Goal: Task Accomplishment & Management: Use online tool/utility

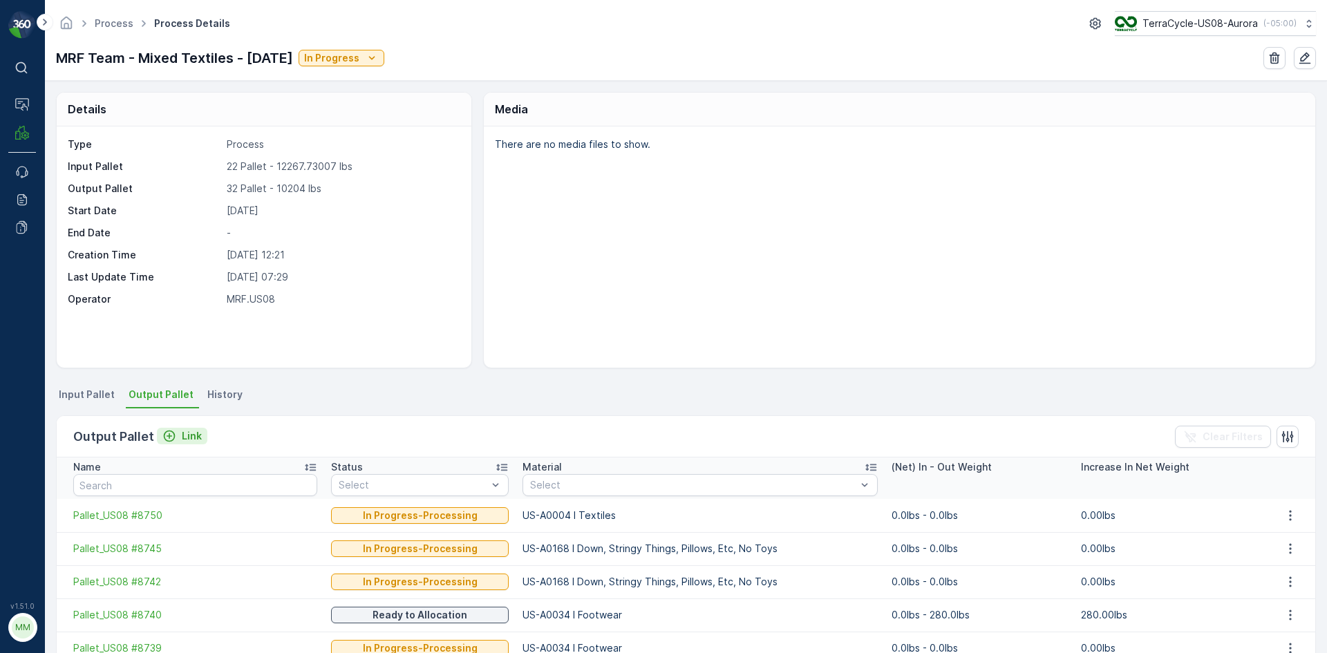
click at [176, 441] on div "Link" at bounding box center [181, 436] width 39 height 14
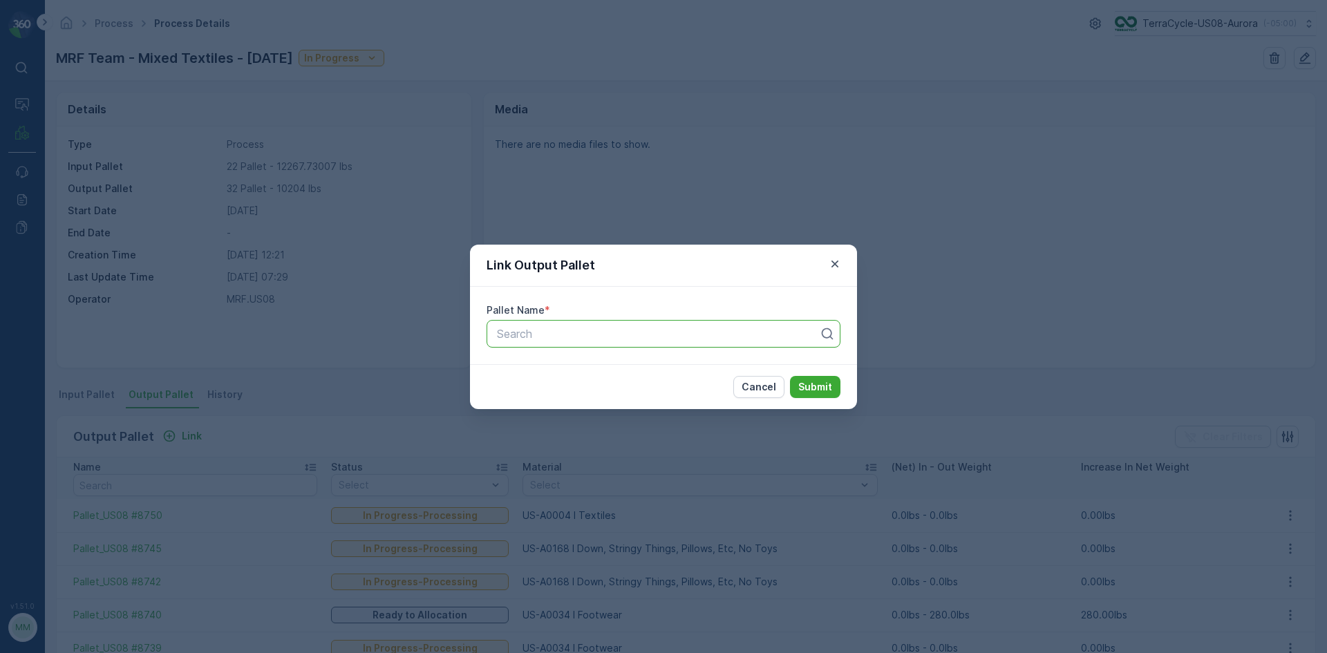
click at [553, 337] on div at bounding box center [658, 334] width 325 height 12
type input "8749"
click at [790, 376] on button "Submit" at bounding box center [815, 387] width 50 height 22
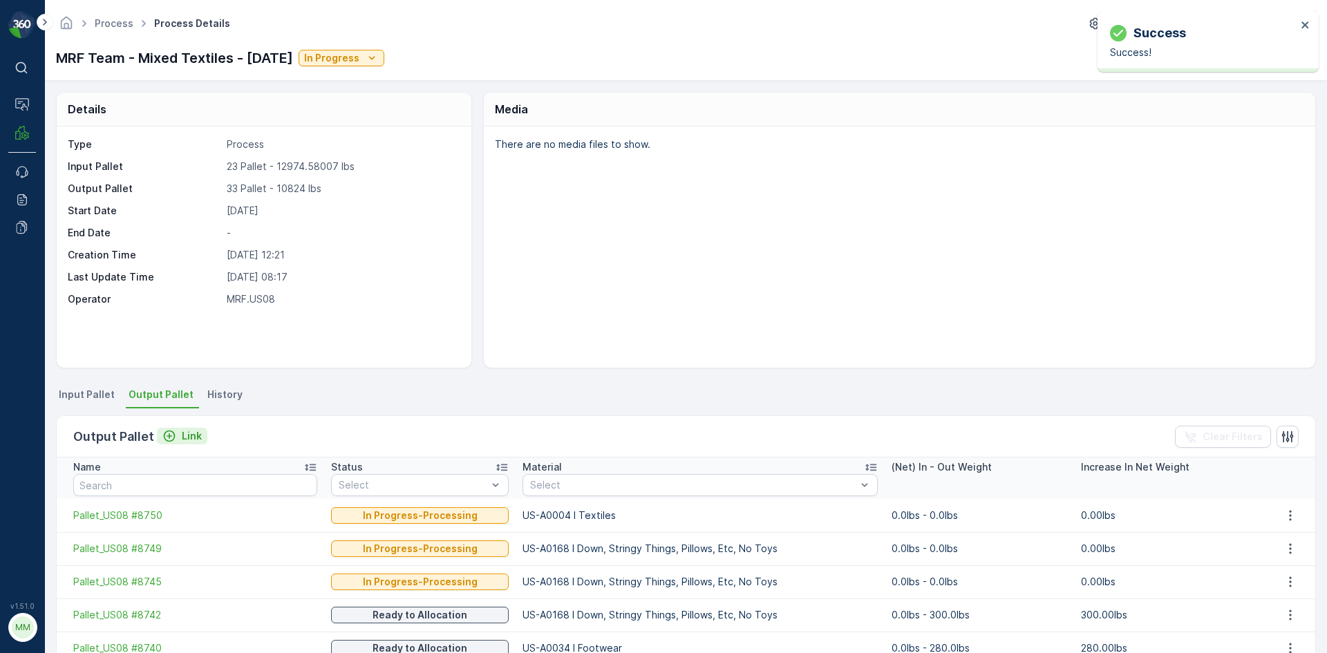
click at [189, 438] on p "Link" at bounding box center [192, 436] width 20 height 14
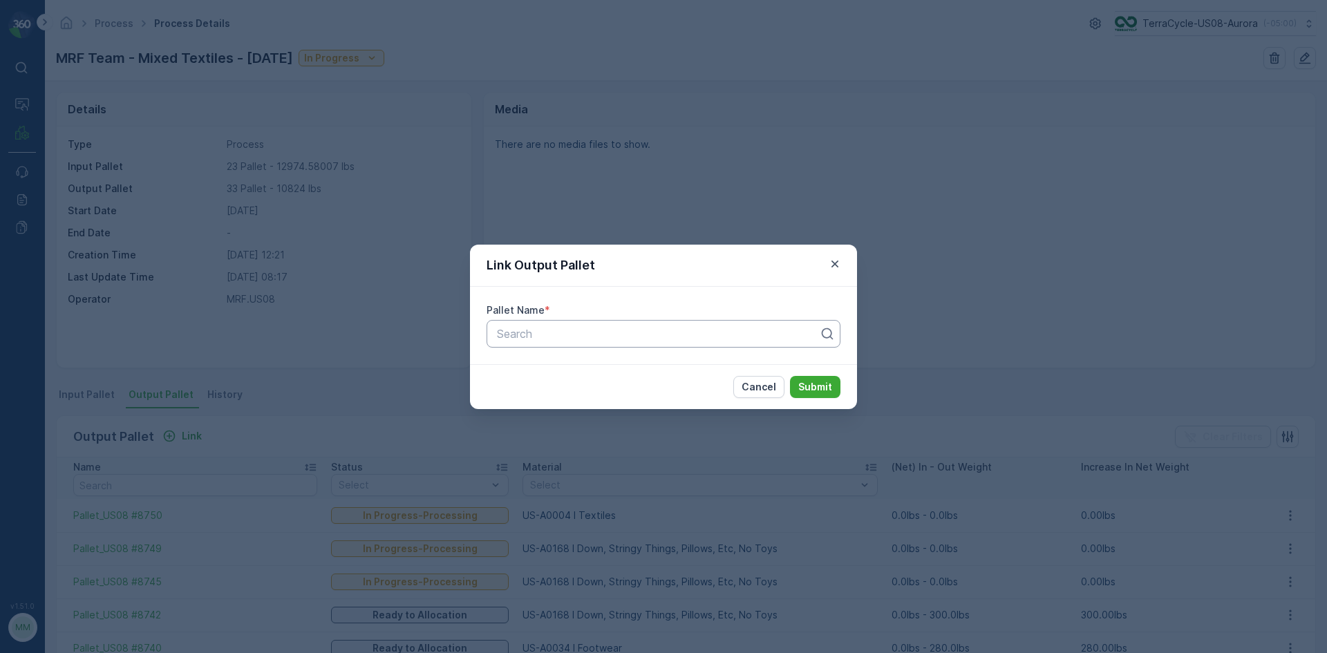
click at [704, 336] on div at bounding box center [658, 334] width 325 height 12
type input "8738"
click at [790, 376] on button "Submit" at bounding box center [815, 387] width 50 height 22
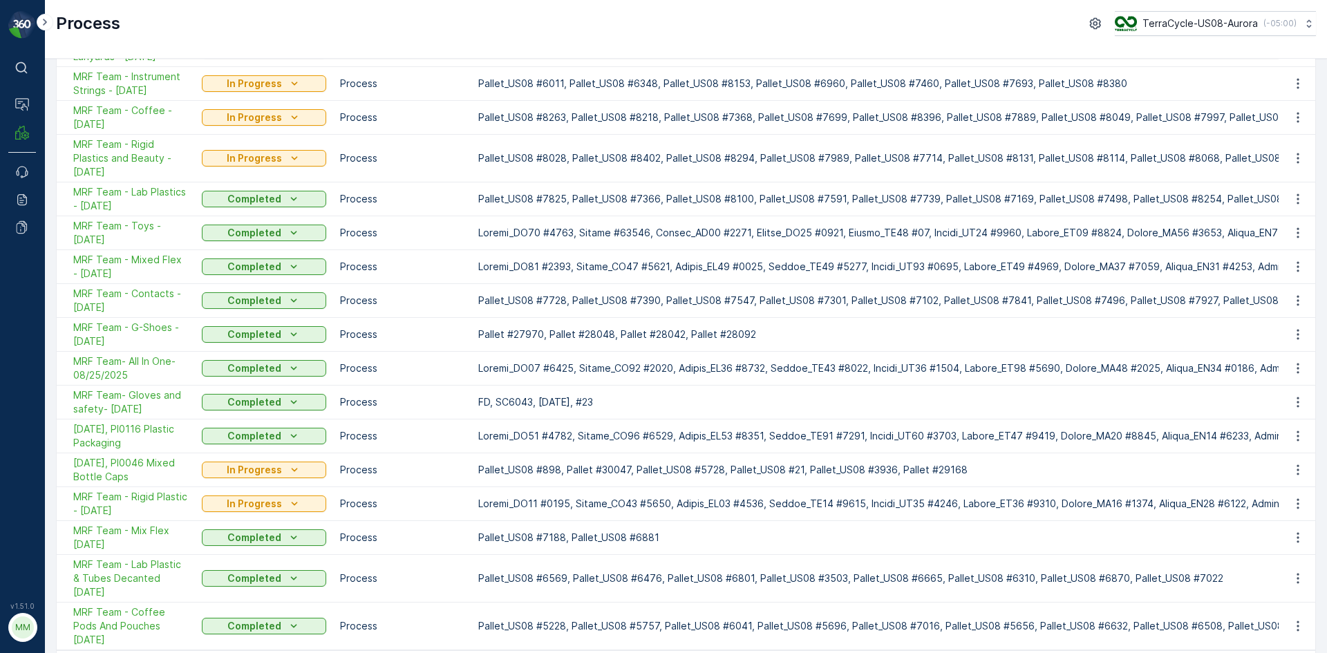
scroll to position [263, 0]
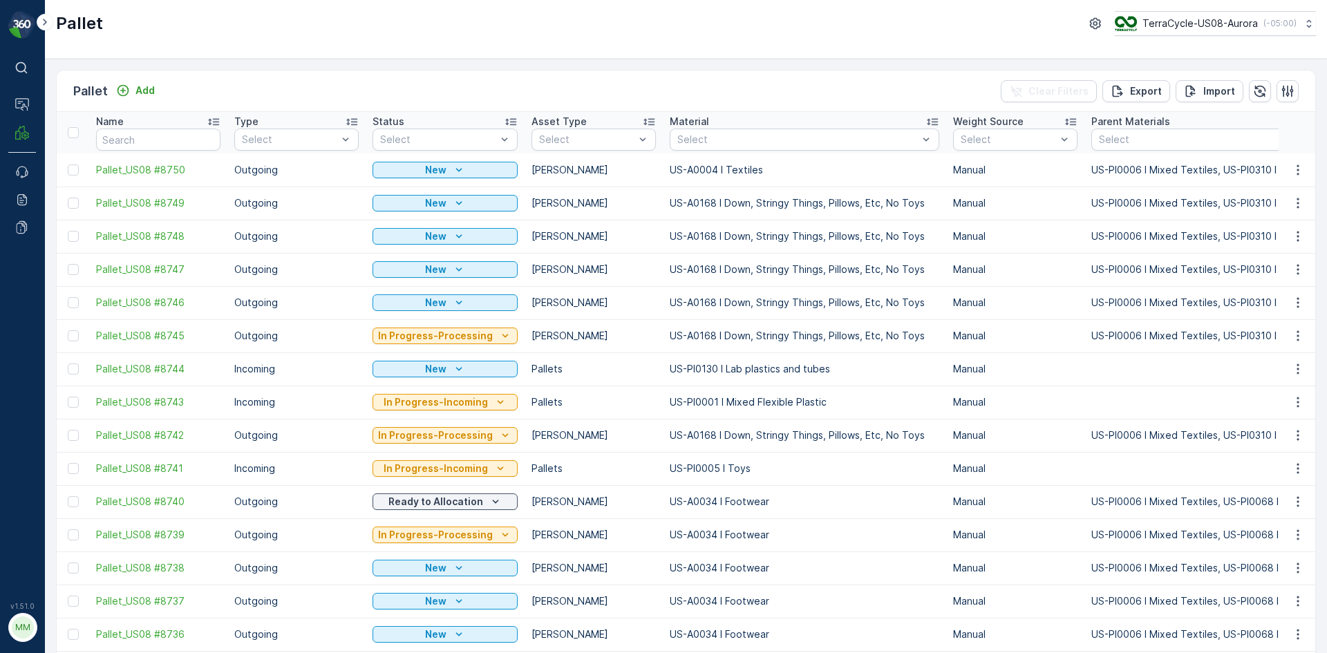
click at [248, 83] on div "Pallet Add Clear Filters Export Import" at bounding box center [686, 91] width 1259 height 41
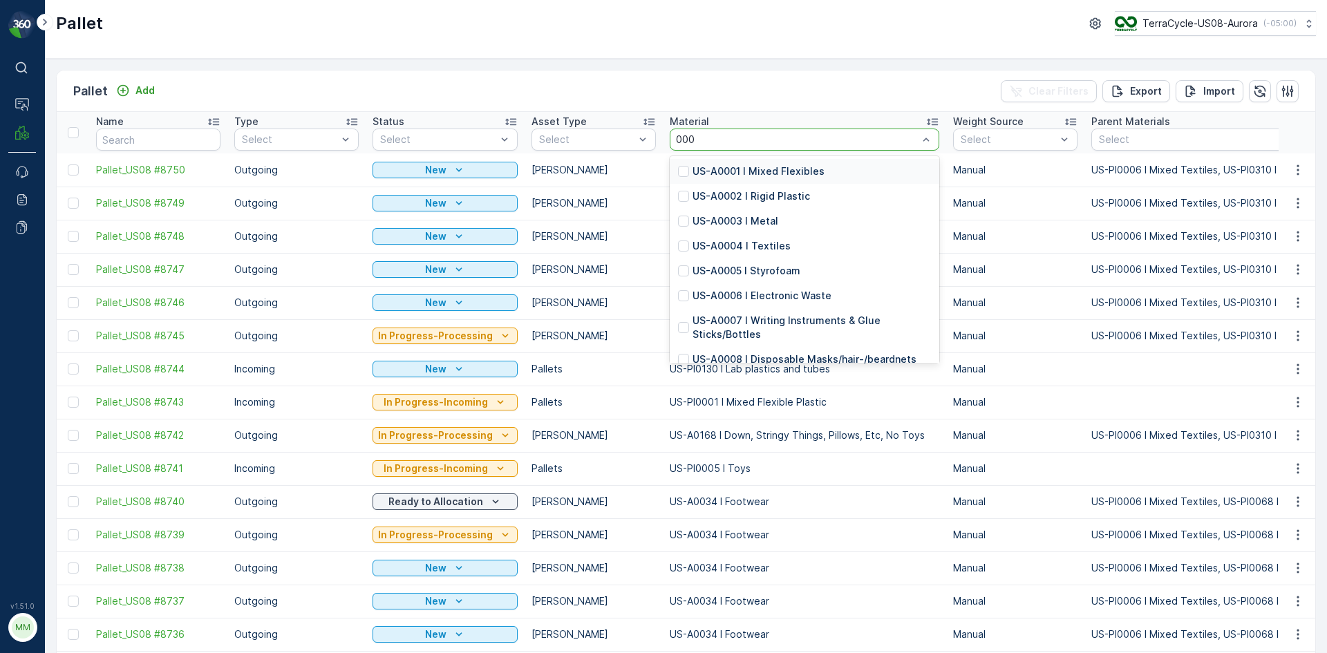
type input "0006"
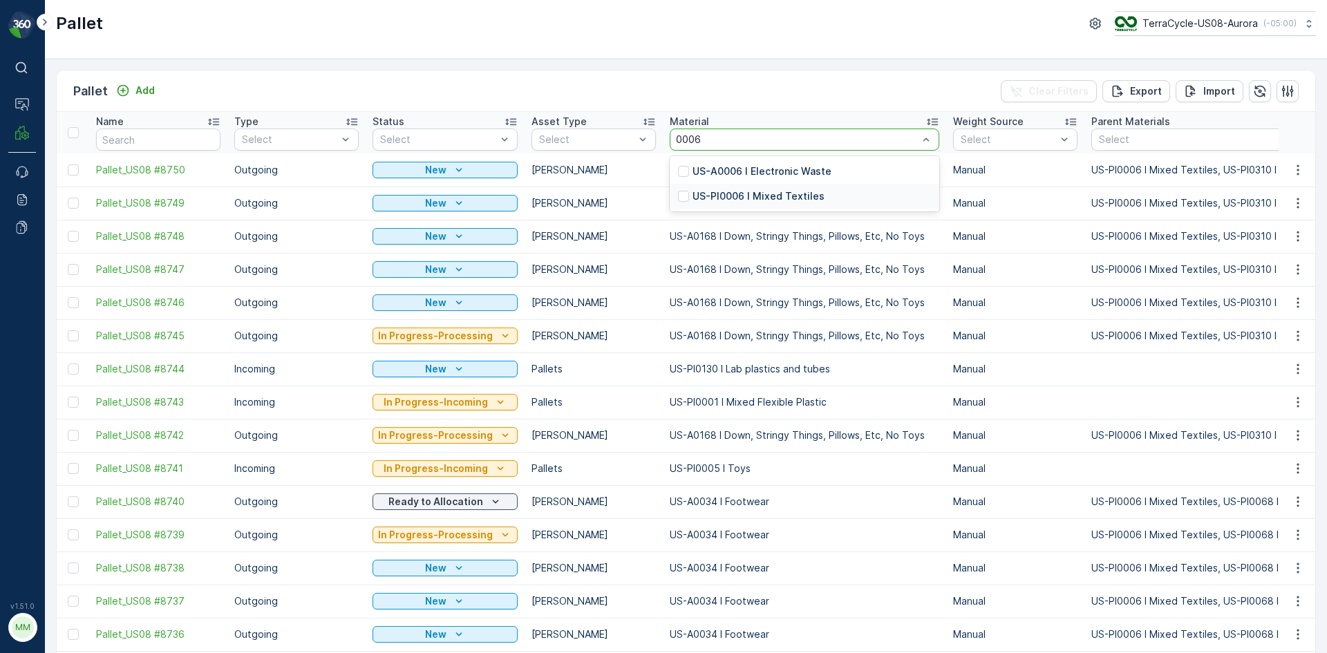
click at [791, 191] on p "US-PI0006 I Mixed Textiles" at bounding box center [759, 196] width 132 height 14
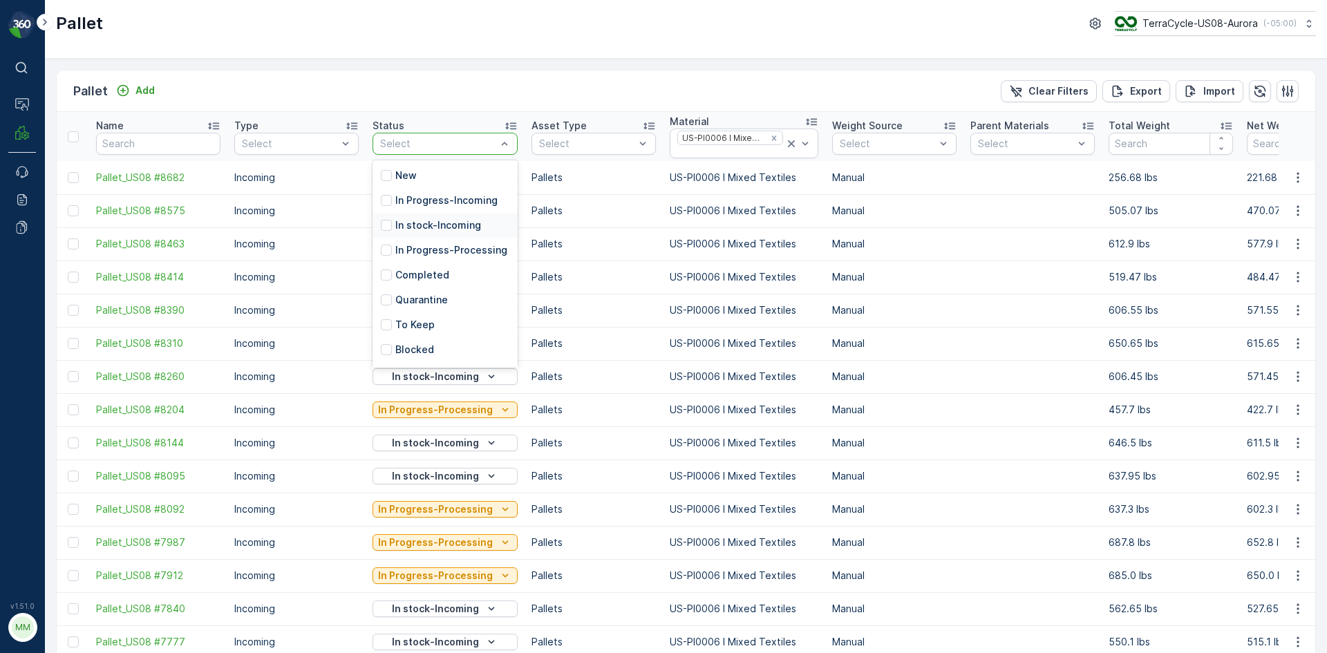
click at [472, 230] on p "In stock-Incoming" at bounding box center [438, 225] width 86 height 14
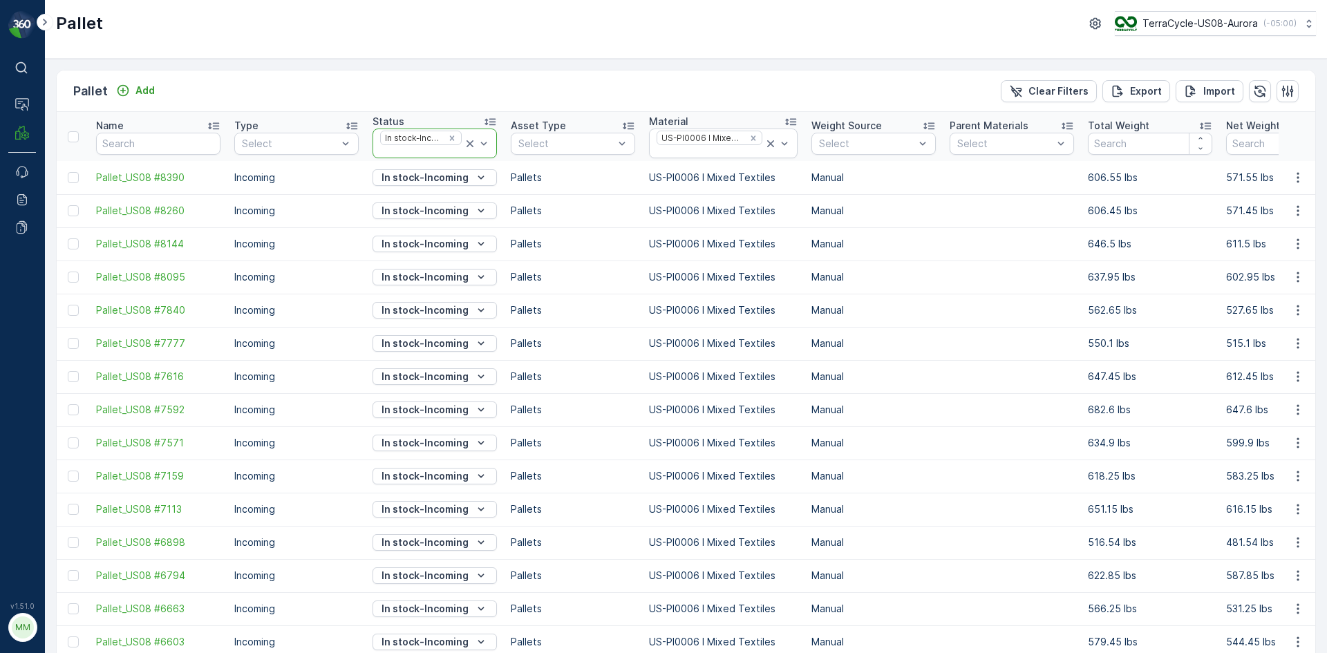
click at [467, 142] on icon at bounding box center [470, 144] width 14 height 14
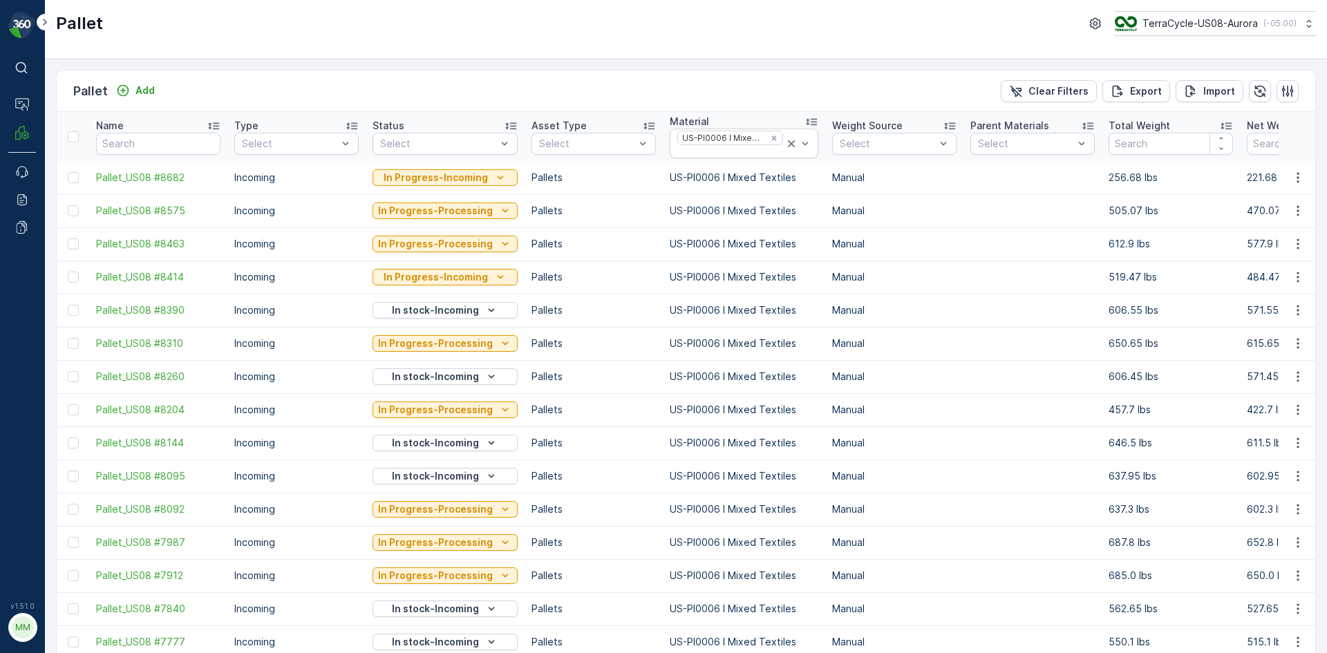
click at [788, 145] on icon at bounding box center [791, 143] width 7 height 7
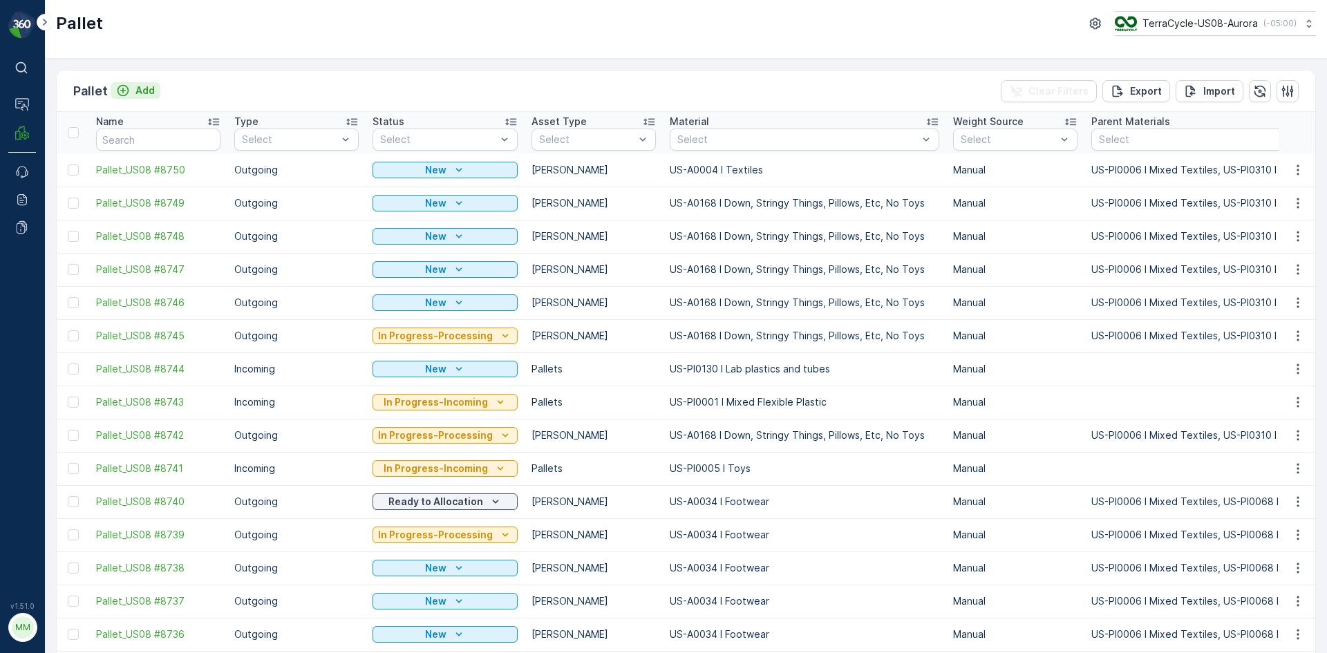
click at [153, 91] on p "Add" at bounding box center [145, 91] width 19 height 14
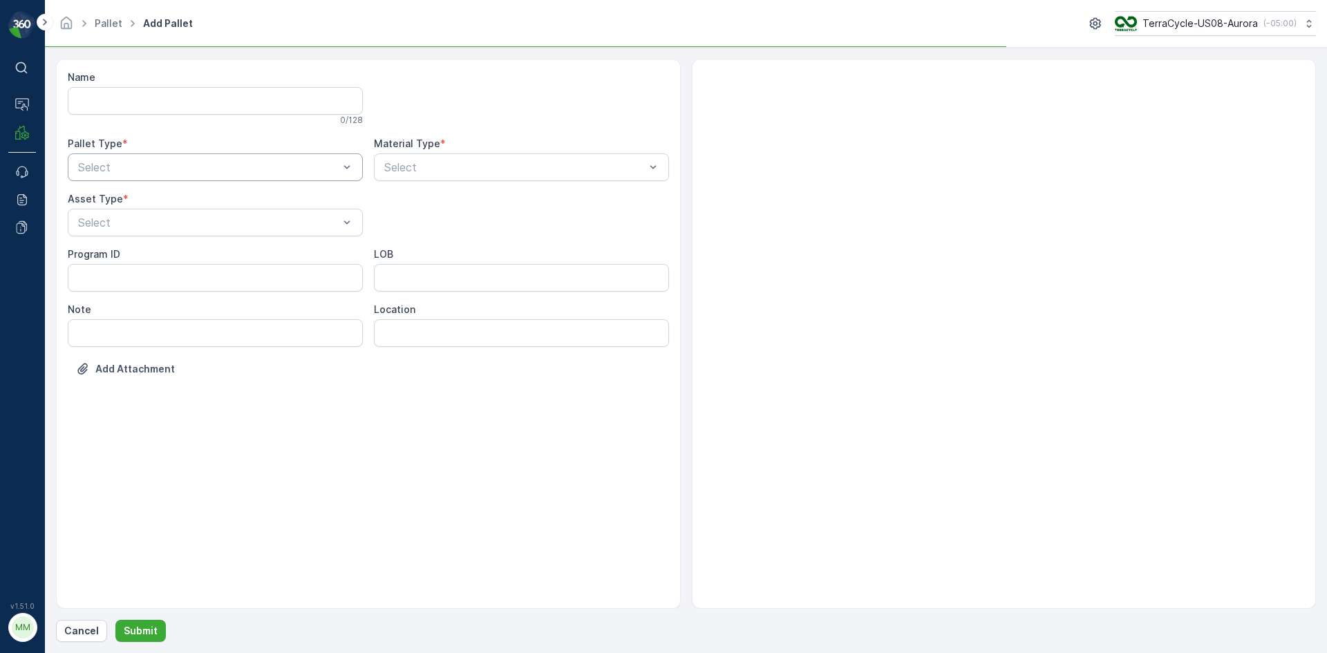
click at [216, 156] on div "Select" at bounding box center [215, 167] width 295 height 28
click at [171, 226] on div "Outgoing" at bounding box center [215, 224] width 279 height 12
click at [167, 259] on div "Gaylord" at bounding box center [215, 256] width 279 height 12
drag, startPoint x: 228, startPoint y: 220, endPoint x: 227, endPoint y: 240, distance: 20.1
click at [230, 223] on div at bounding box center [208, 222] width 263 height 12
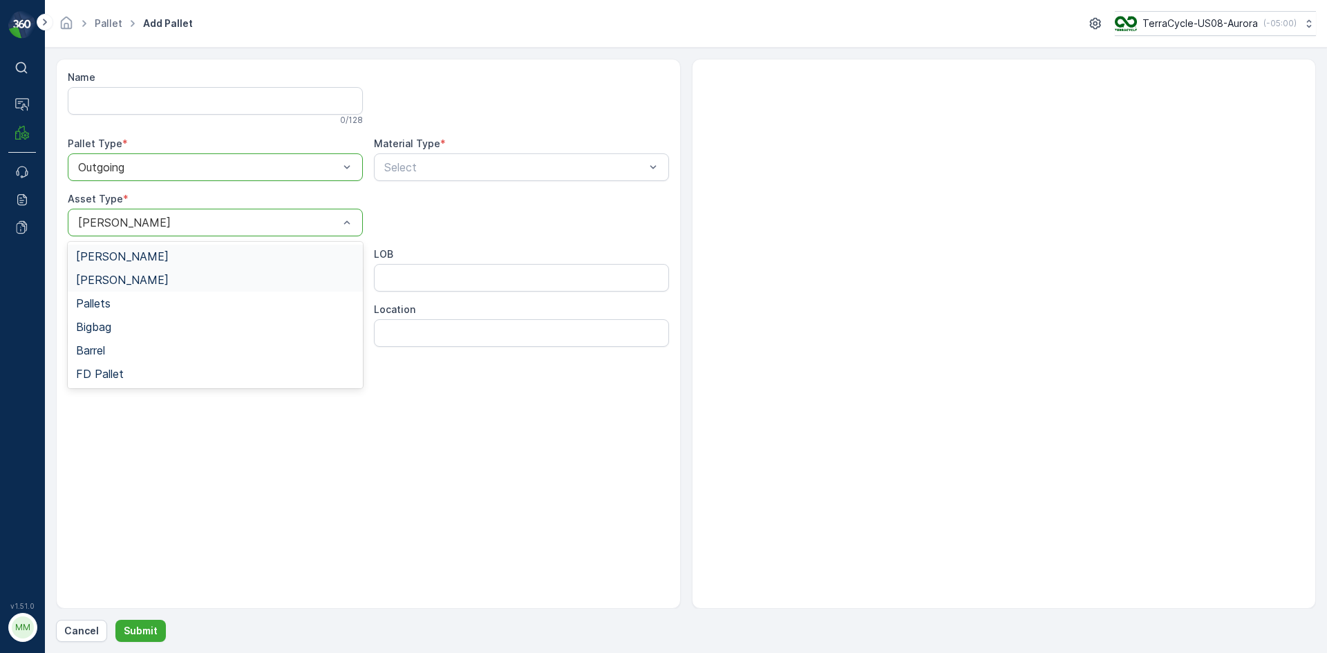
click at [192, 277] on div "Bales" at bounding box center [215, 280] width 279 height 12
type input "0004"
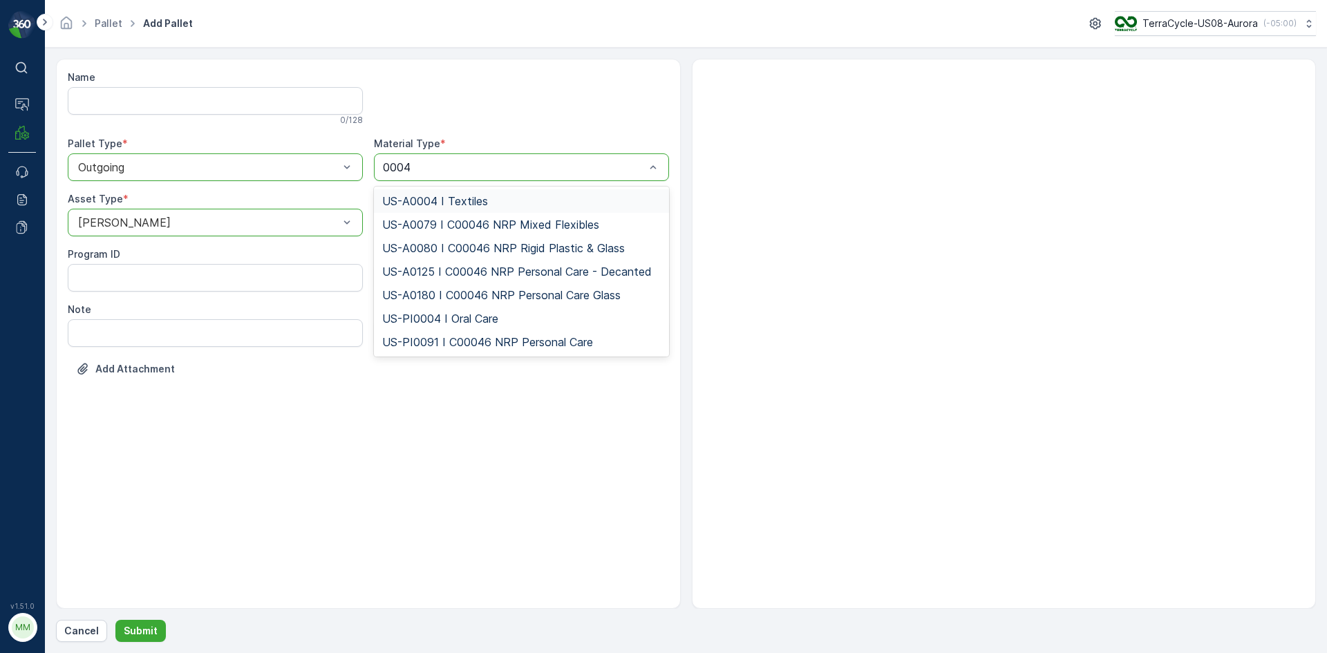
click at [459, 198] on span "US-A0004 I Textiles" at bounding box center [435, 201] width 106 height 12
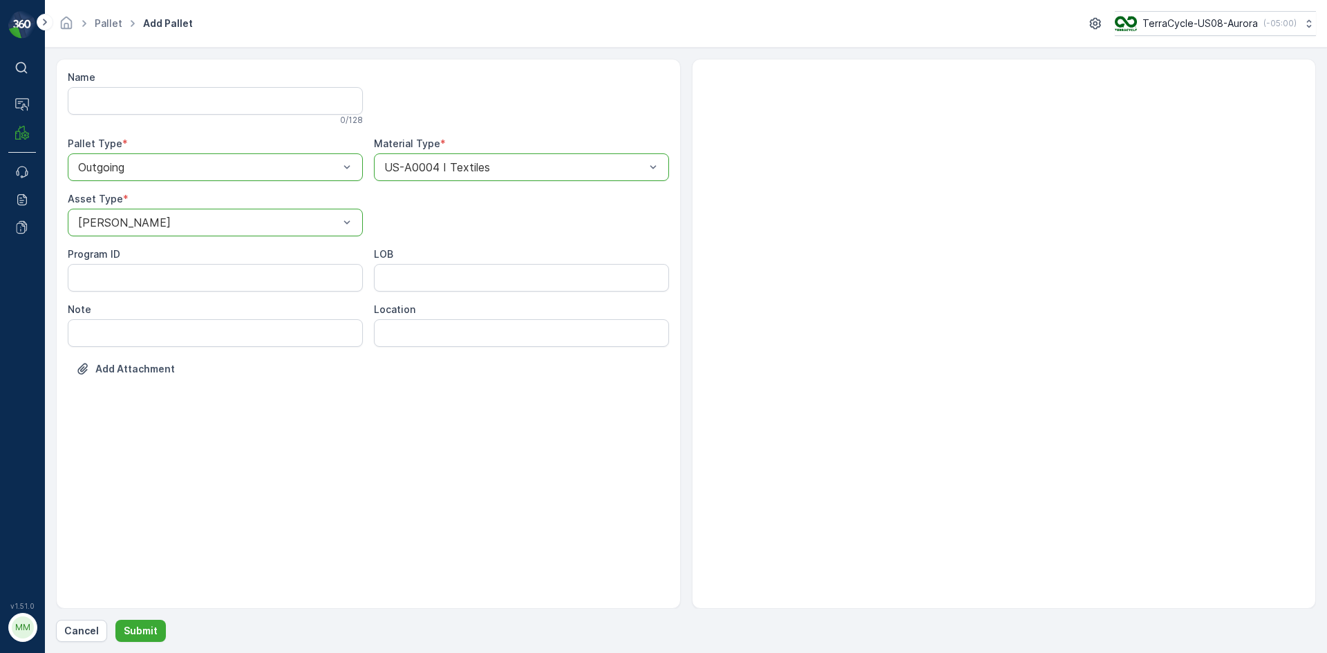
click at [869, 37] on div "Pallet Add Pallet TerraCycle-US08-Aurora ( -05:00 )" at bounding box center [686, 24] width 1282 height 48
click at [934, 304] on div at bounding box center [1004, 334] width 625 height 550
click at [132, 629] on p "Submit" at bounding box center [141, 631] width 34 height 14
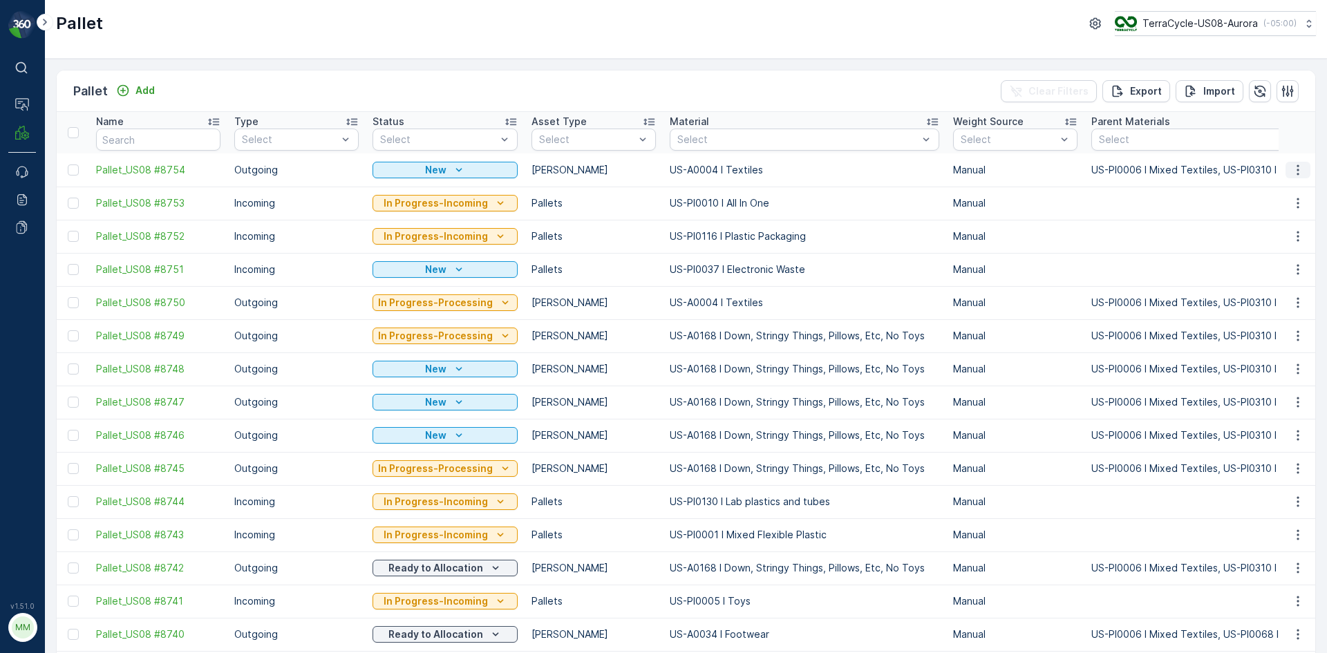
click at [1291, 169] on icon "button" at bounding box center [1298, 170] width 14 height 14
click at [1269, 273] on span "Print QR" at bounding box center [1261, 268] width 38 height 14
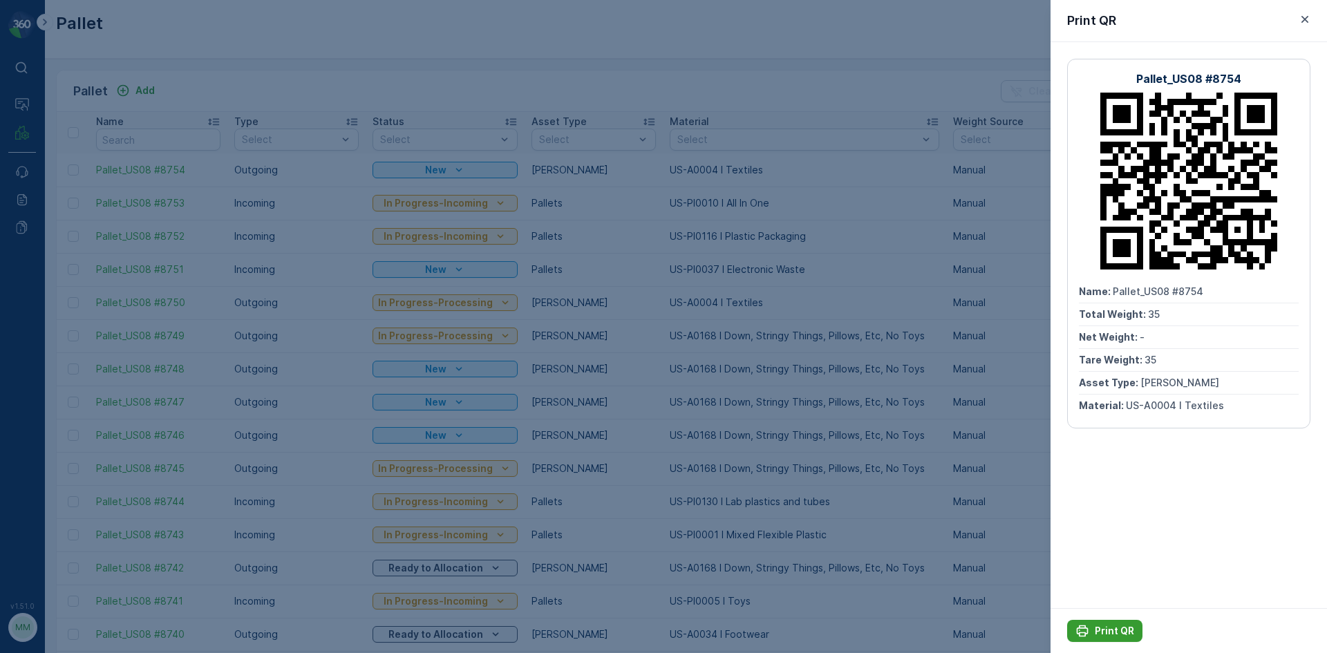
click at [1087, 627] on icon "Print QR" at bounding box center [1083, 631] width 14 height 14
click at [866, 240] on div at bounding box center [663, 326] width 1327 height 653
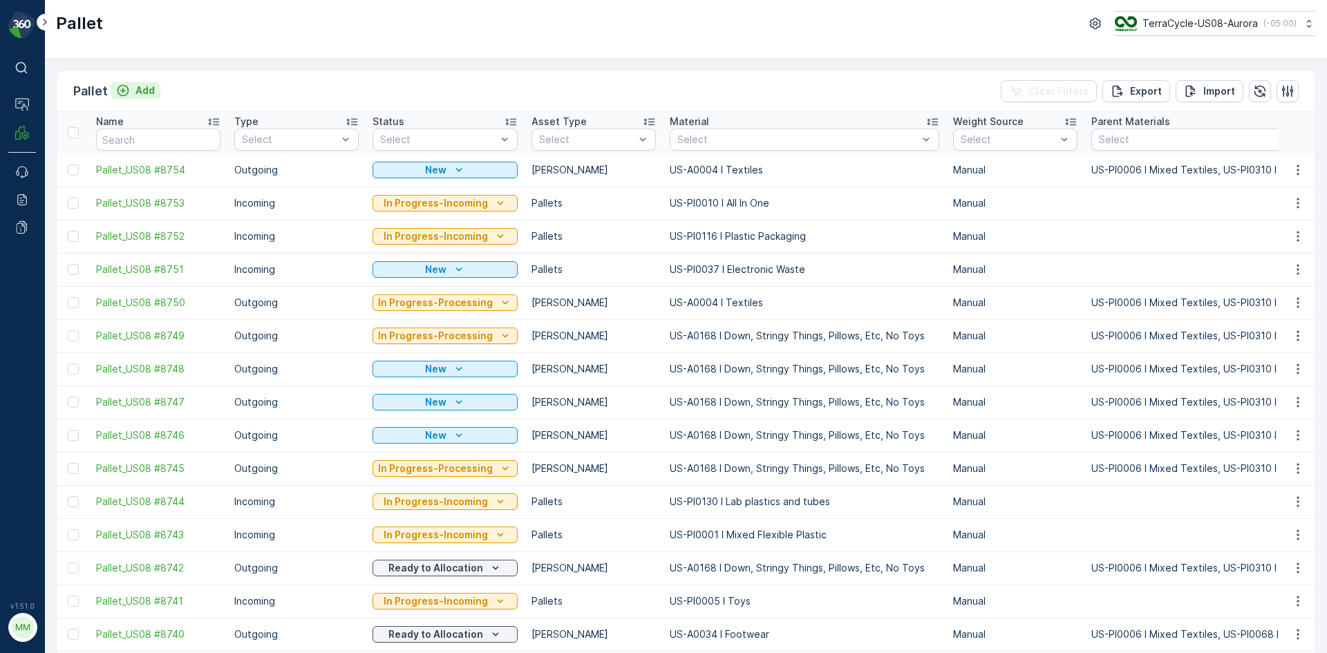
click at [141, 88] on p "Add" at bounding box center [145, 91] width 19 height 14
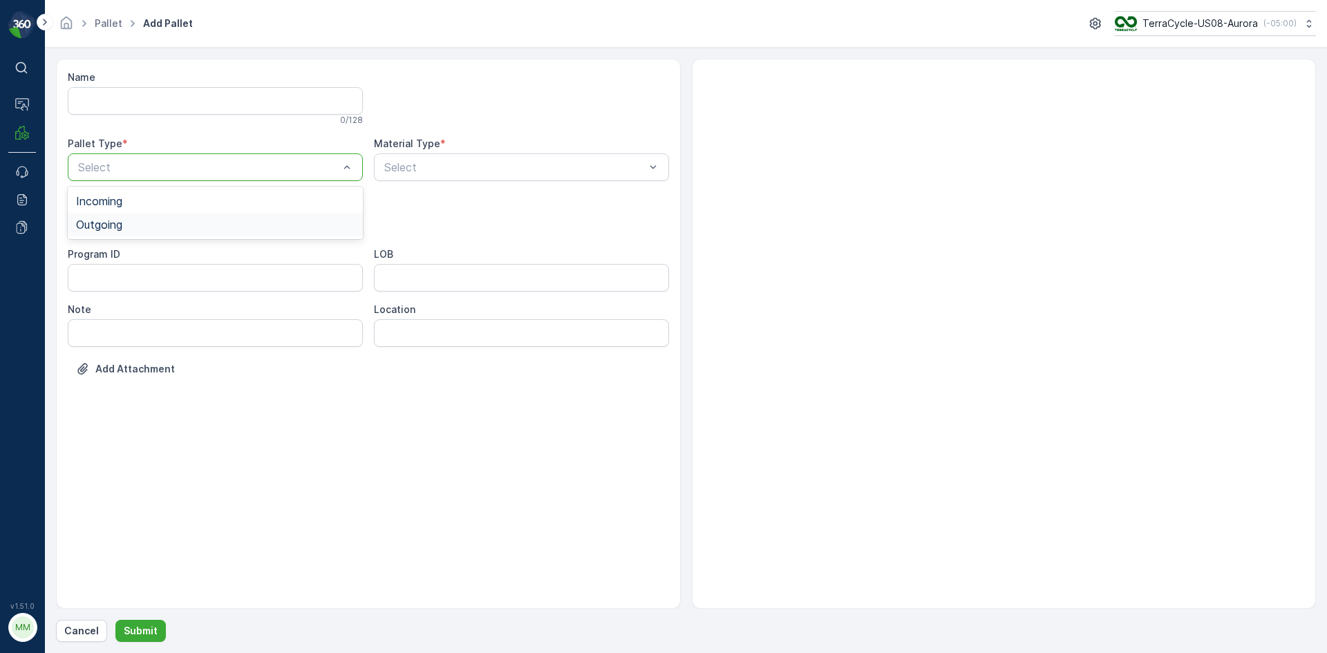
click at [157, 230] on div "Outgoing" at bounding box center [215, 224] width 279 height 12
click at [146, 257] on div "Gaylord" at bounding box center [215, 256] width 279 height 12
type input "0158"
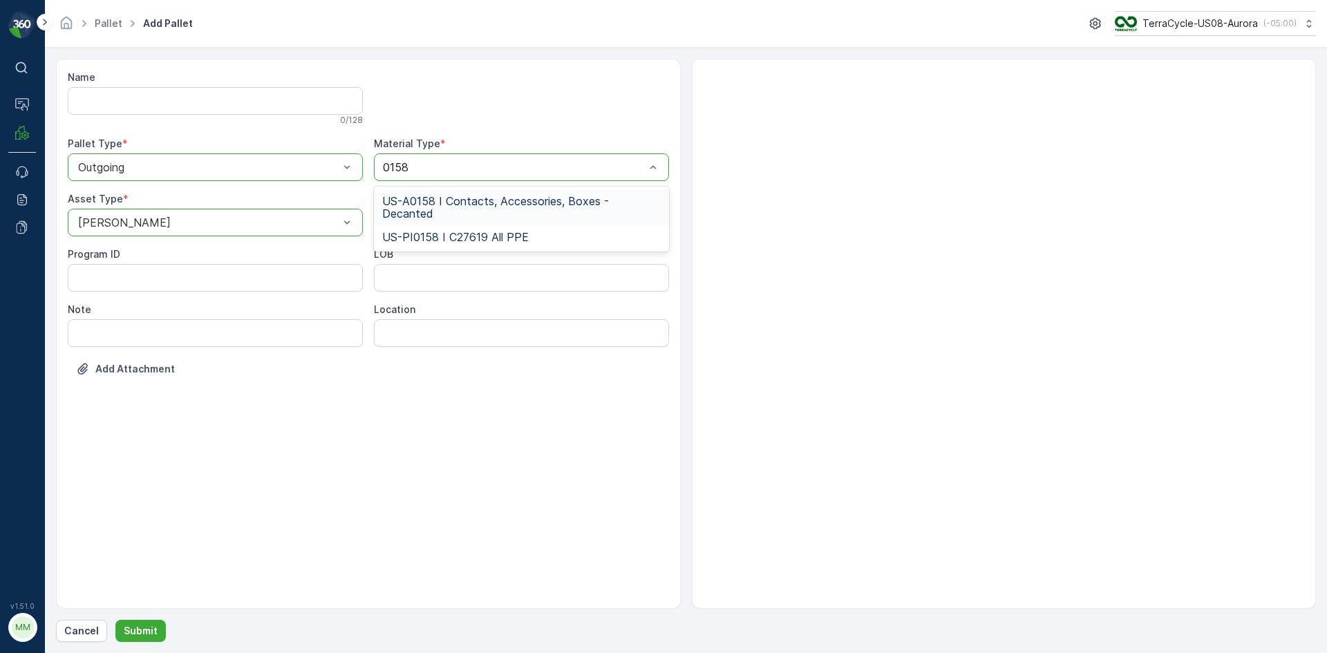
click at [466, 205] on span "US-A0158 I Contacts, Accessories, Boxes - Decanted" at bounding box center [521, 207] width 279 height 25
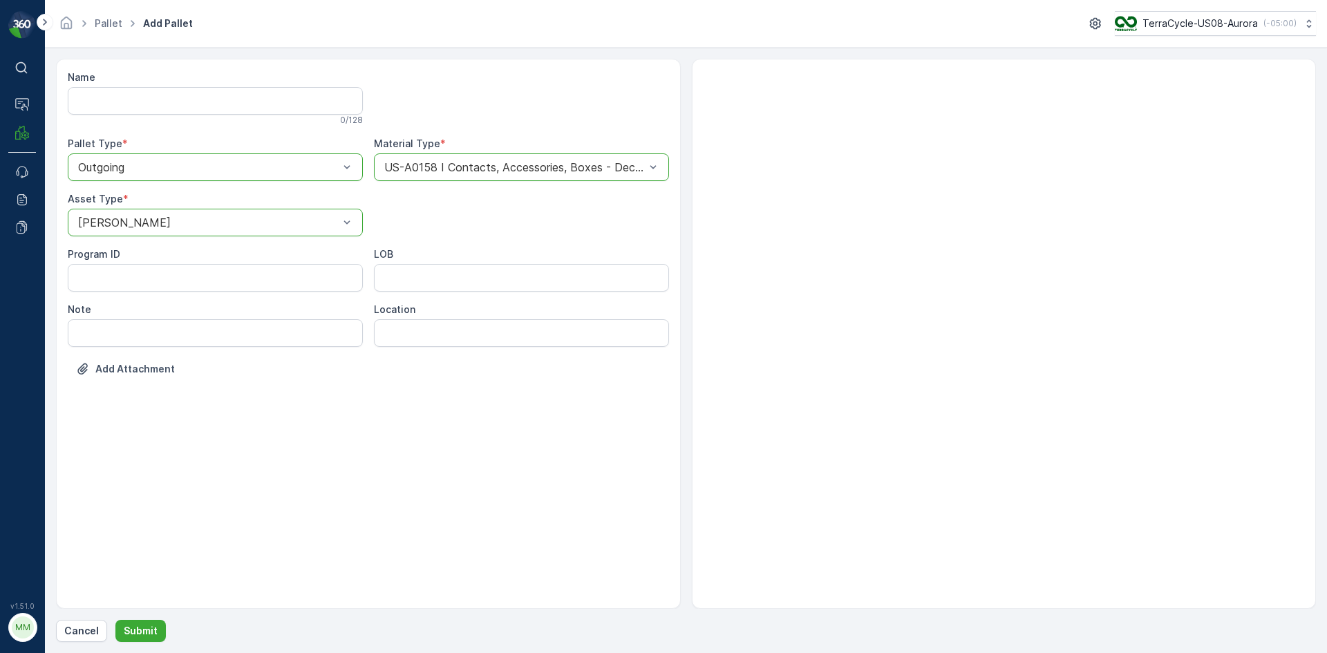
click at [142, 619] on div "Name 0 / 128 Pallet Type * option Outgoing, selected. Outgoing Material Type * …" at bounding box center [686, 351] width 1260 height 584
click at [142, 631] on p "Submit" at bounding box center [141, 631] width 34 height 14
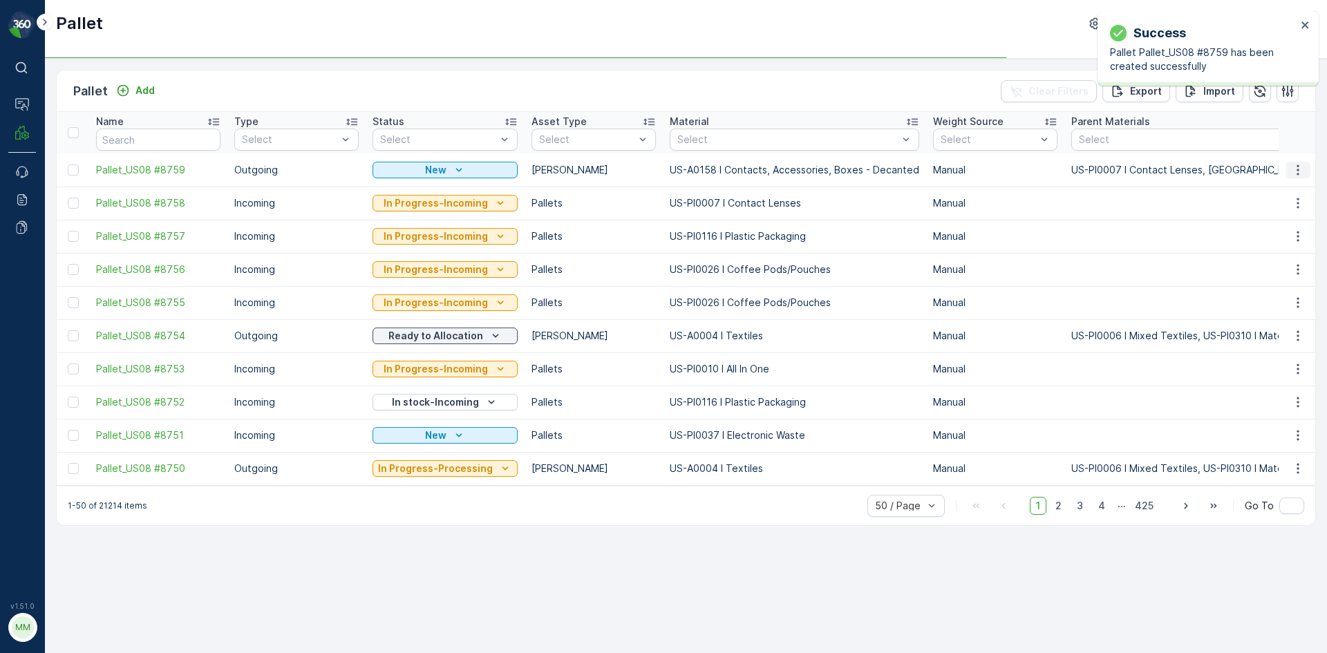
click at [1298, 170] on icon "button" at bounding box center [1298, 170] width 2 height 10
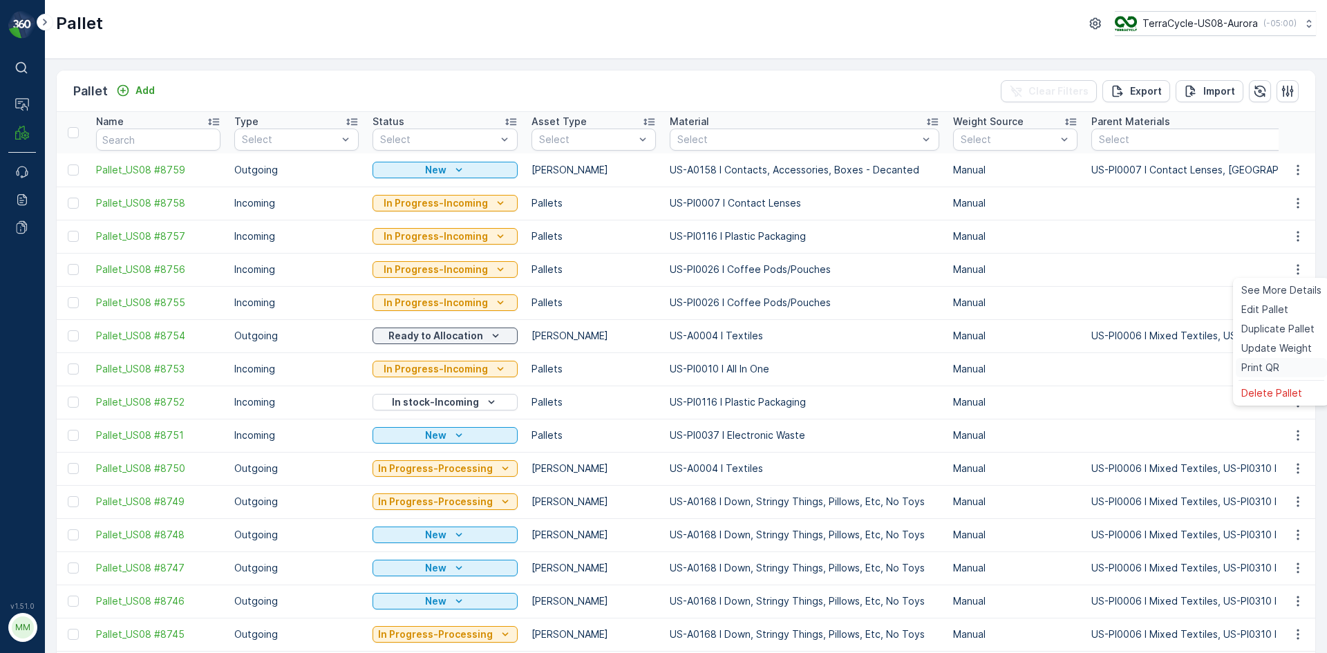
click at [1293, 370] on div "Print QR" at bounding box center [1281, 367] width 91 height 19
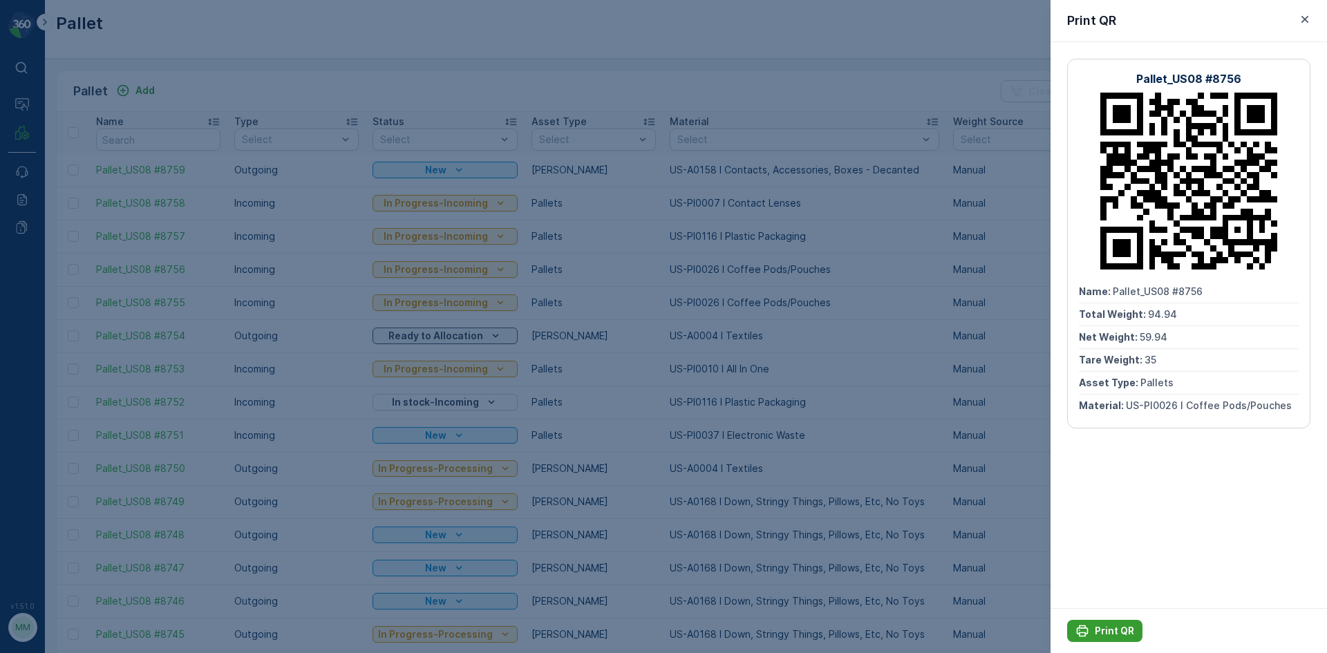
click at [1126, 632] on p "Print QR" at bounding box center [1114, 631] width 39 height 14
click at [950, 502] on div at bounding box center [663, 326] width 1327 height 653
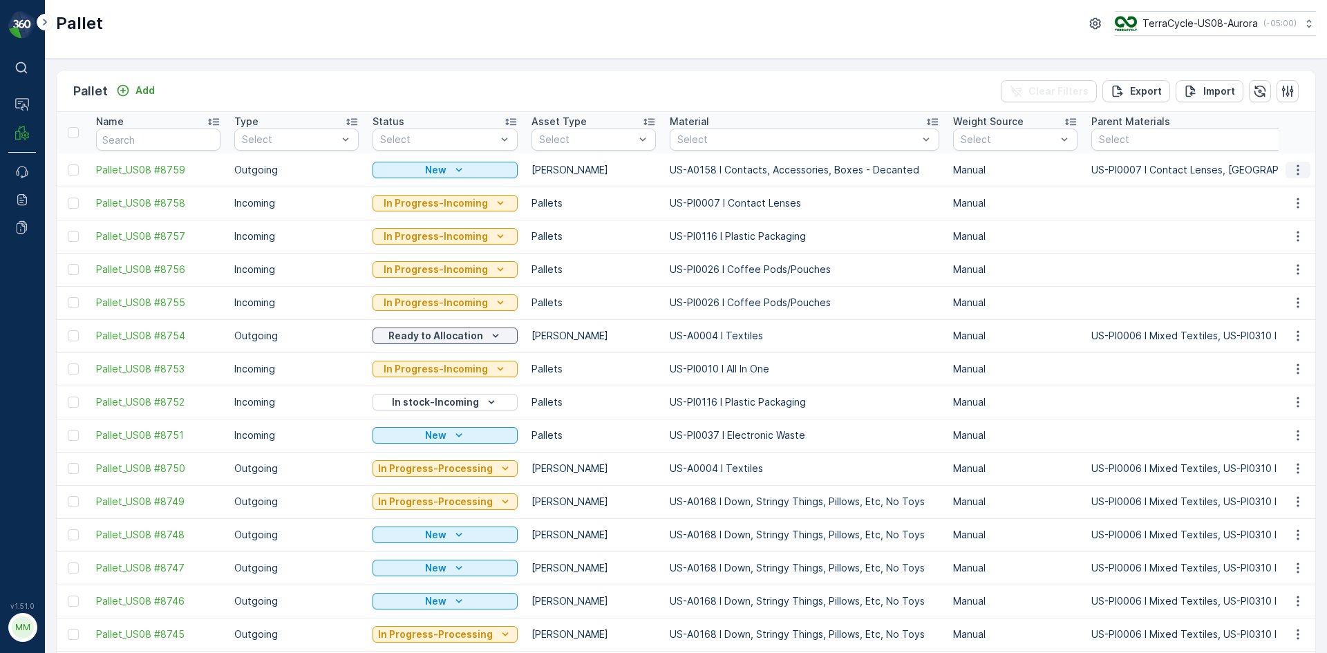
click at [1298, 167] on icon "button" at bounding box center [1298, 170] width 14 height 14
click at [1264, 264] on span "Print QR" at bounding box center [1261, 268] width 38 height 14
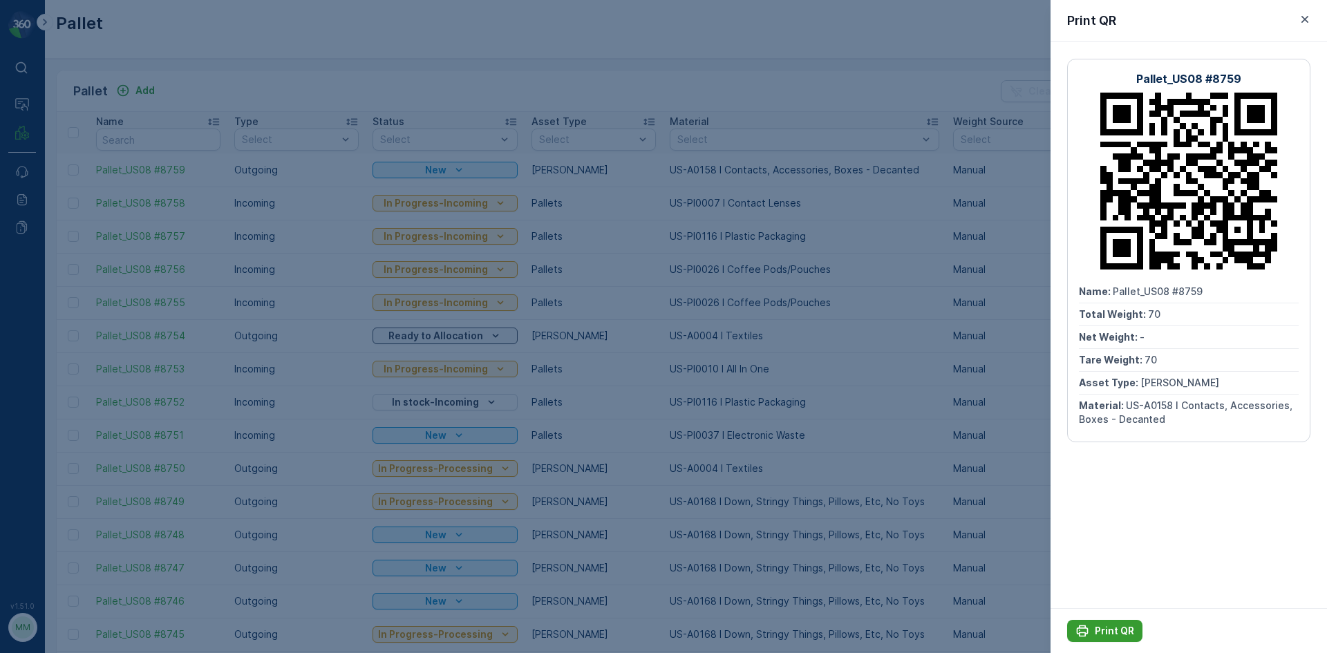
click at [1110, 628] on p "Print QR" at bounding box center [1114, 631] width 39 height 14
click at [376, 79] on div at bounding box center [663, 326] width 1327 height 653
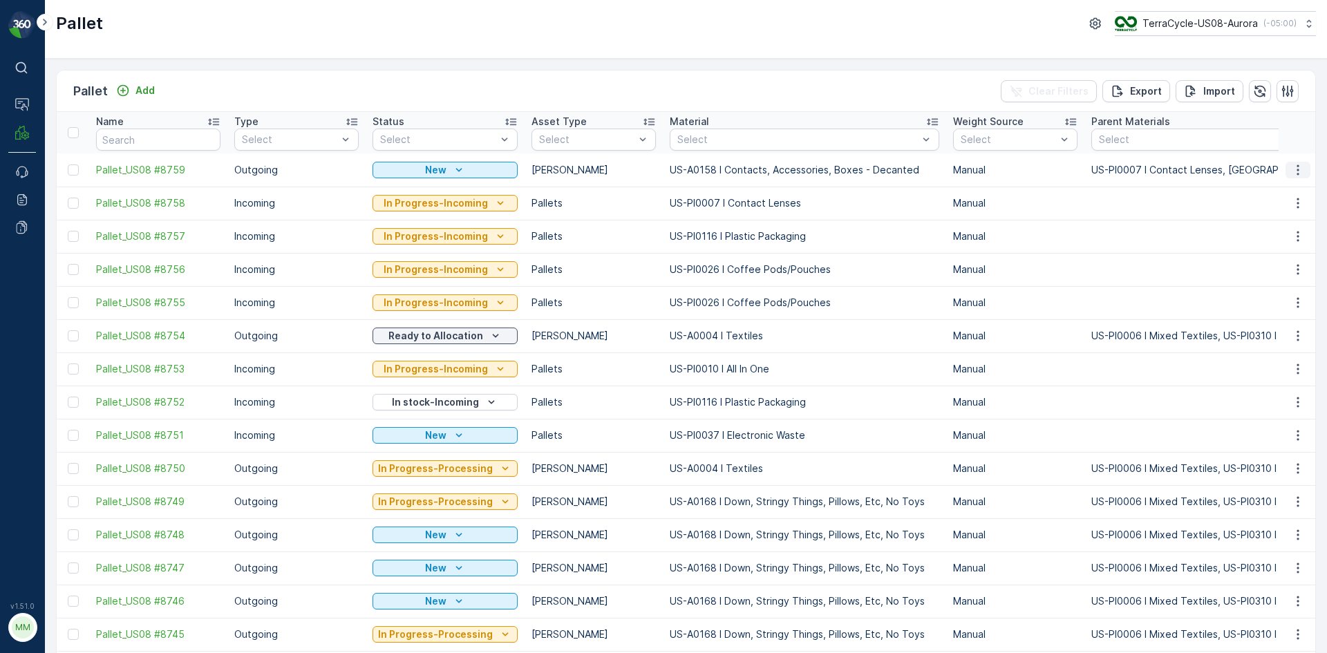
click at [1291, 166] on icon "button" at bounding box center [1298, 170] width 14 height 14
click at [1263, 268] on span "Print QR" at bounding box center [1261, 268] width 38 height 14
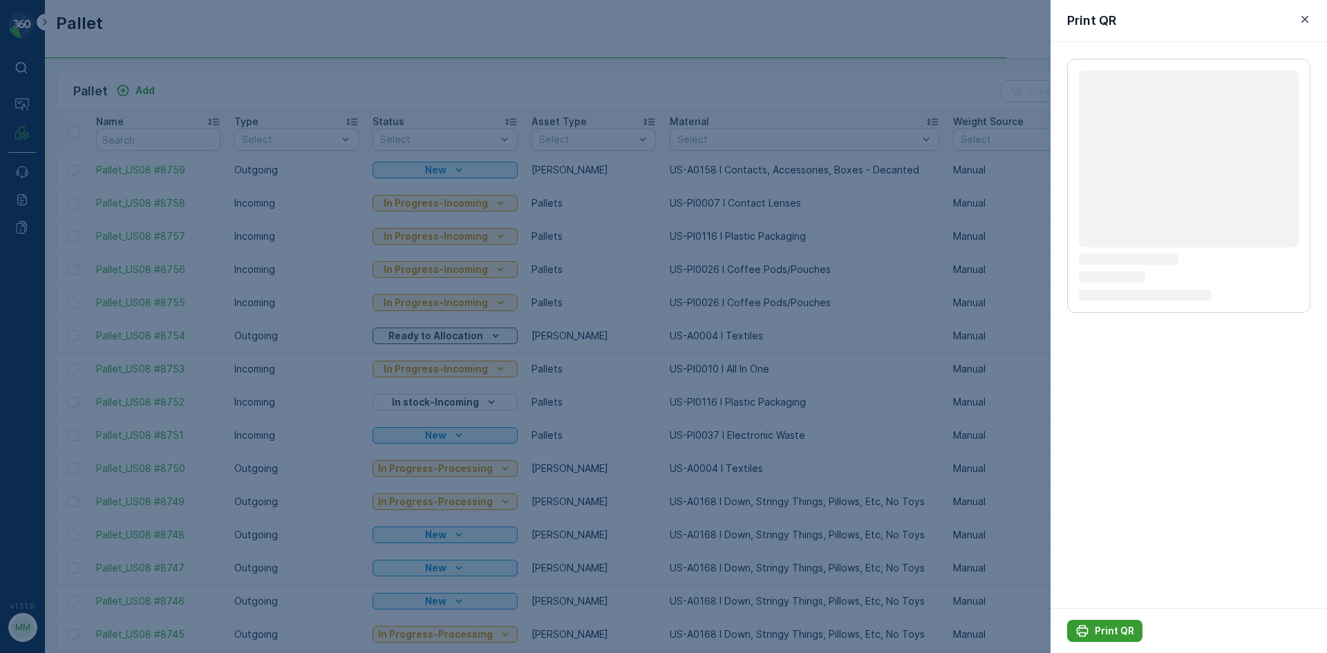
click at [1124, 628] on p "Print QR" at bounding box center [1114, 631] width 39 height 14
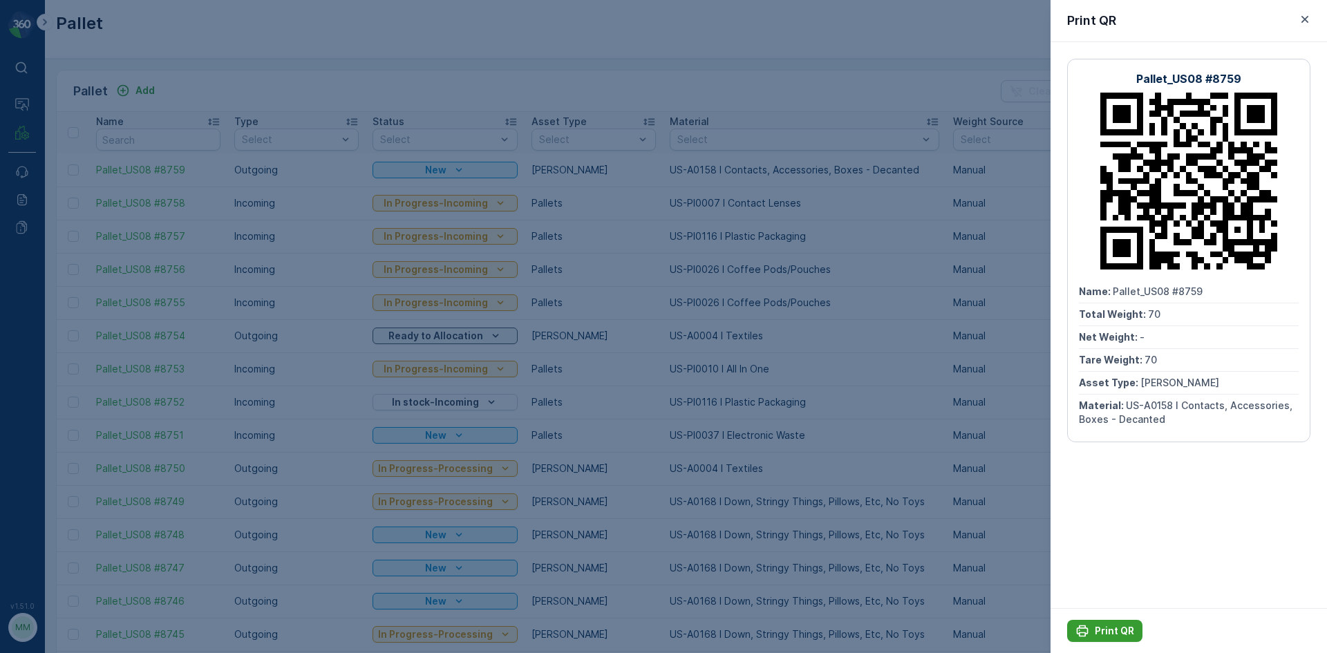
click at [1117, 624] on button "Print QR" at bounding box center [1104, 631] width 75 height 22
click at [971, 496] on div at bounding box center [663, 326] width 1327 height 653
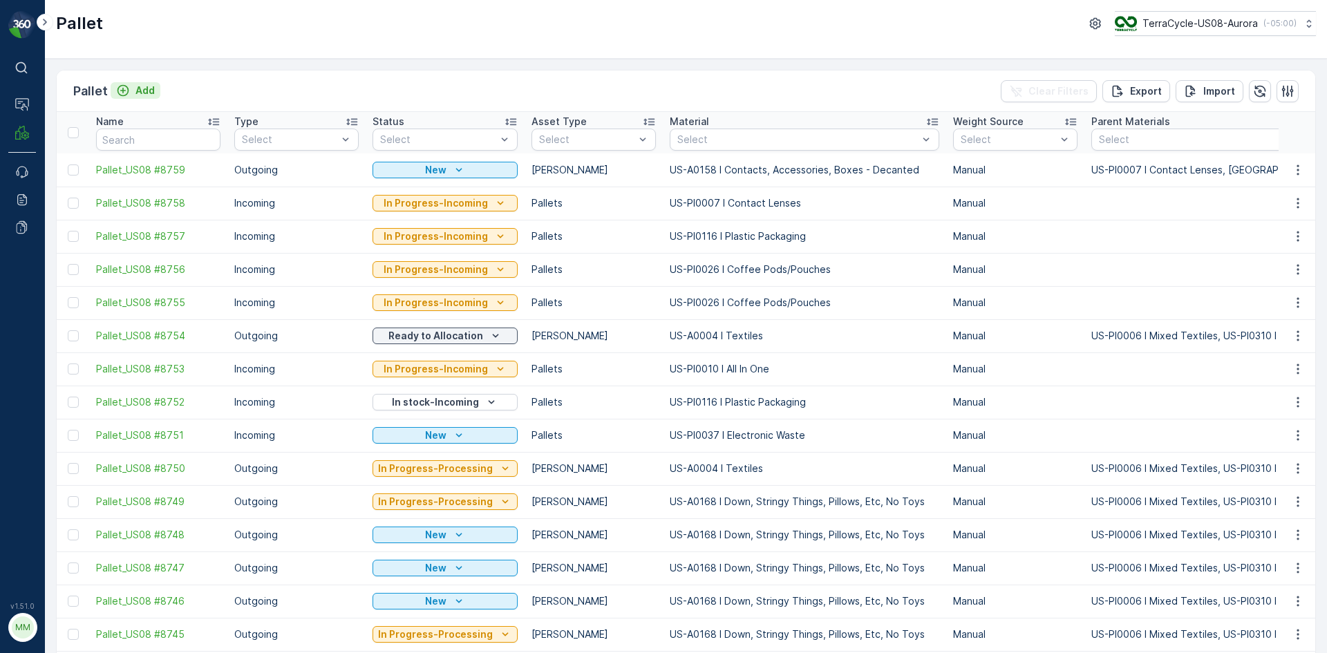
click at [131, 93] on div "Add" at bounding box center [135, 91] width 39 height 14
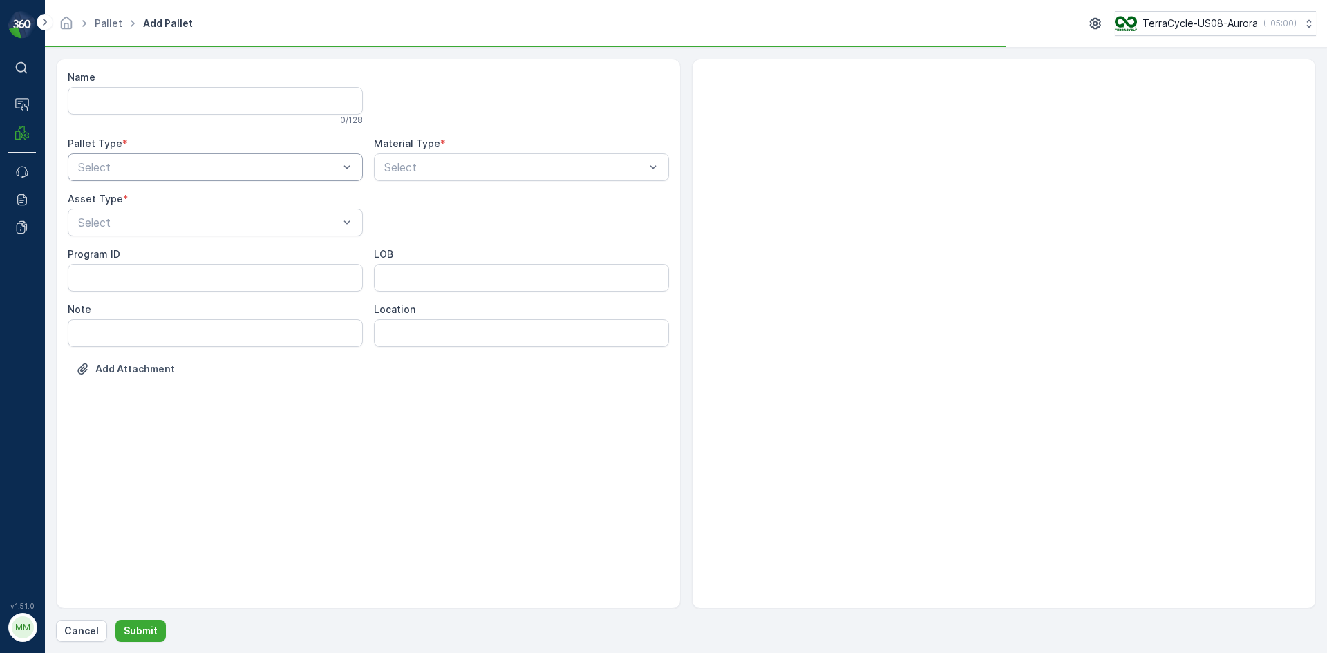
click at [188, 159] on div "Select" at bounding box center [215, 167] width 295 height 28
click at [176, 223] on div "Outgoing" at bounding box center [215, 224] width 279 height 12
click at [151, 256] on div "Gaylord" at bounding box center [215, 256] width 279 height 12
click at [465, 177] on div "Select" at bounding box center [521, 167] width 295 height 28
type input "0158"
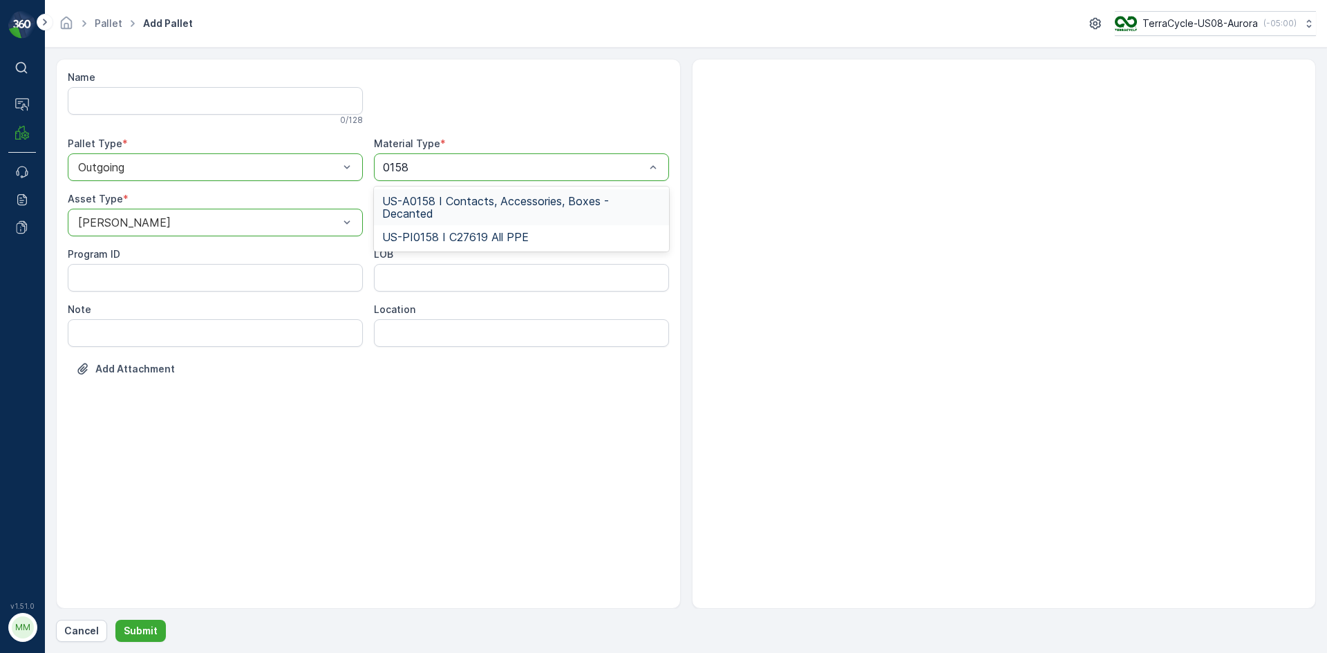
click at [485, 200] on span "US-A0158 I Contacts, Accessories, Boxes - Decanted" at bounding box center [521, 207] width 279 height 25
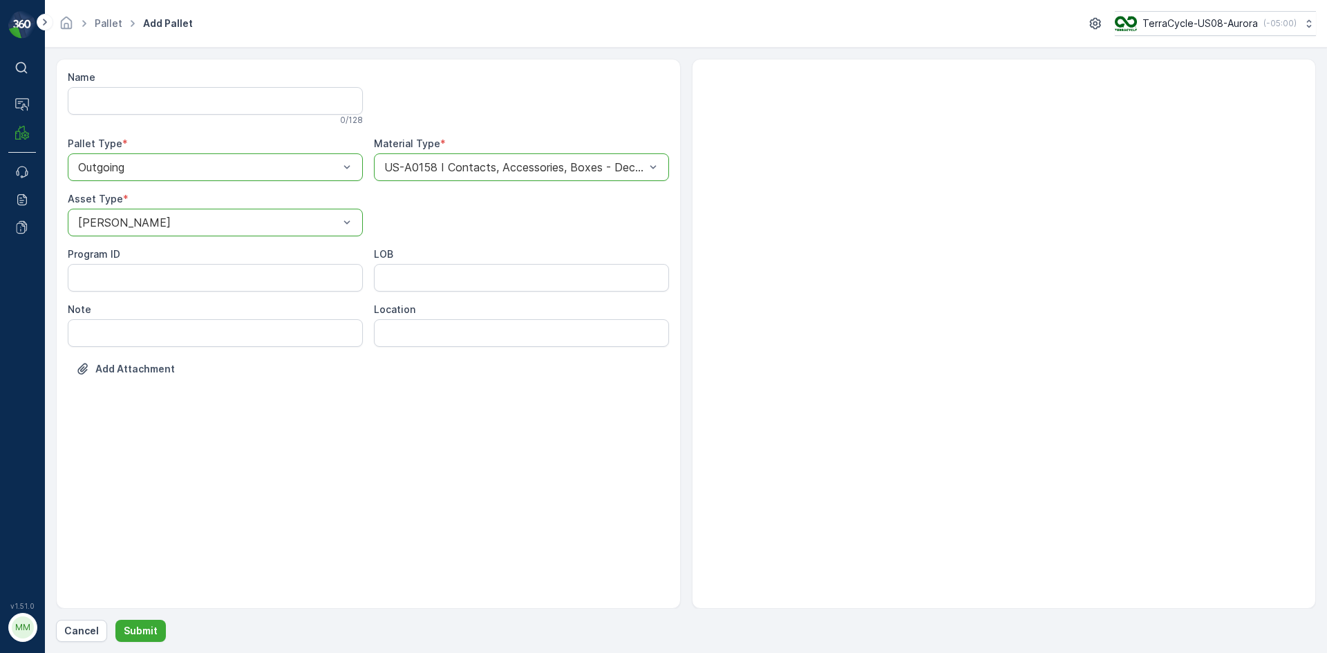
click at [144, 648] on form "Name 0 / 128 Pallet Type * option Outgoing, selected. Outgoing Material Type * …" at bounding box center [686, 351] width 1282 height 606
click at [149, 631] on p "Submit" at bounding box center [141, 631] width 34 height 14
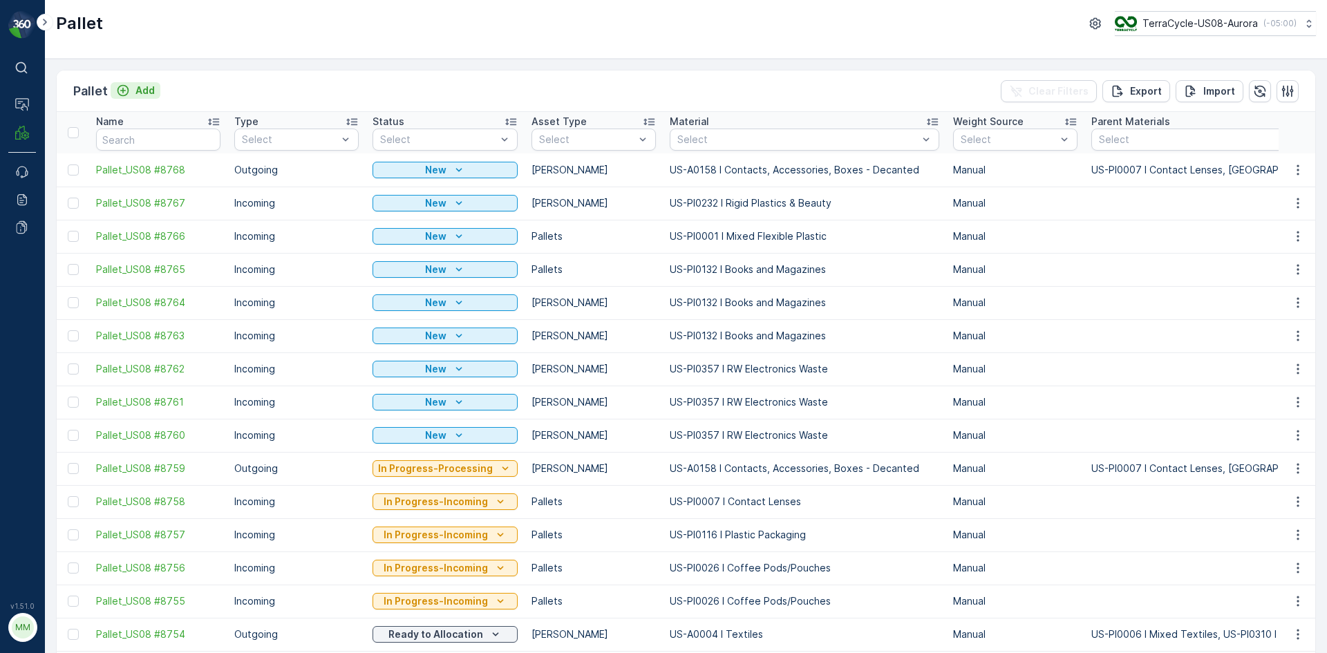
click at [156, 95] on button "Add" at bounding box center [136, 90] width 50 height 17
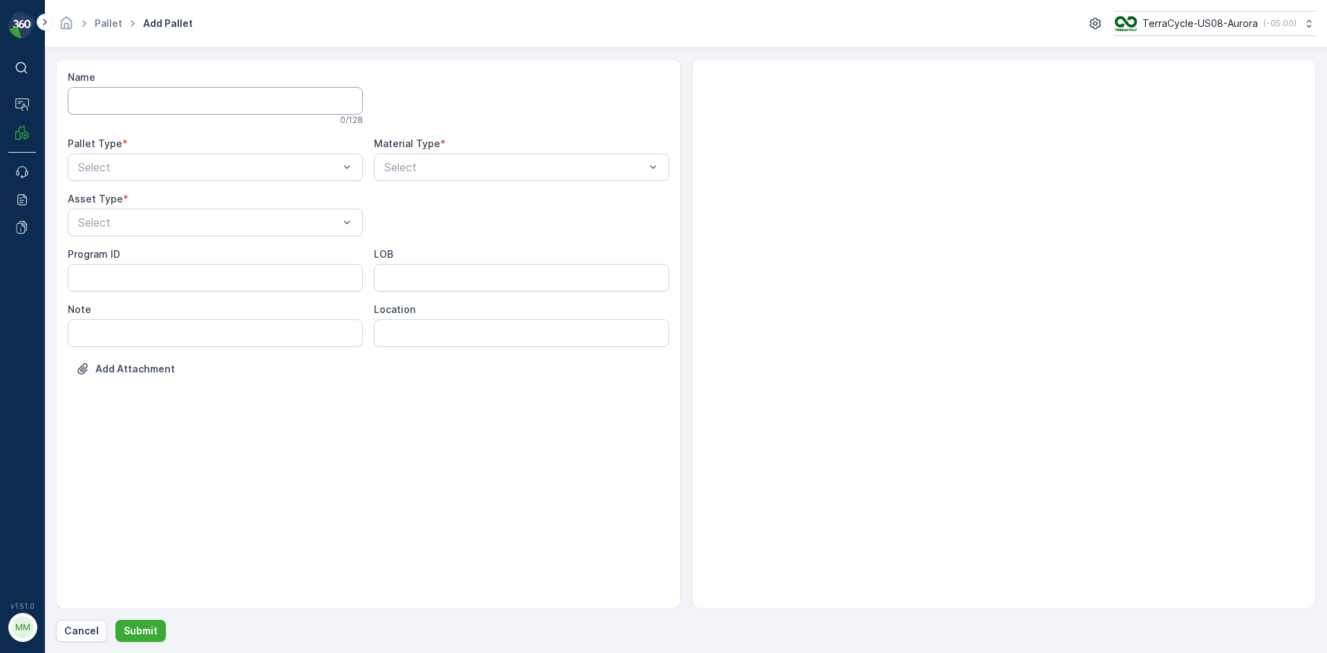
click at [156, 95] on input "Name" at bounding box center [215, 101] width 295 height 28
click at [164, 219] on div "Outgoing" at bounding box center [215, 224] width 279 height 12
click at [152, 251] on div "Gaylord" at bounding box center [215, 256] width 279 height 12
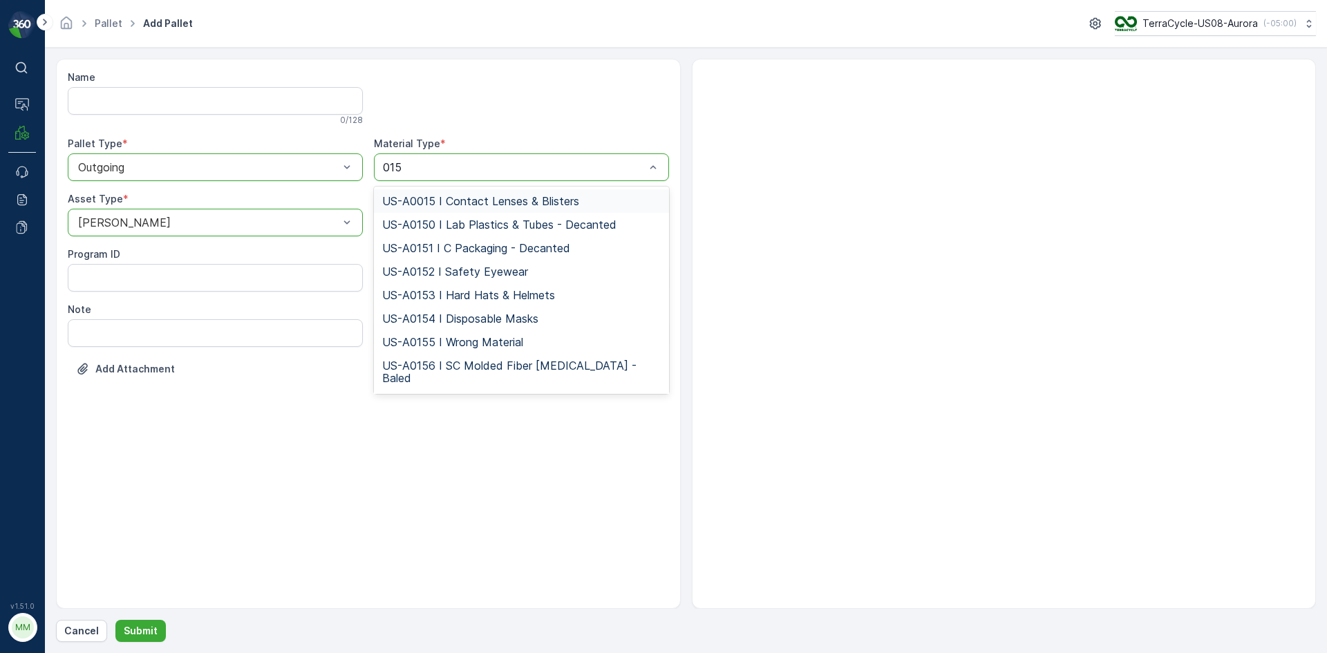
type input "0158"
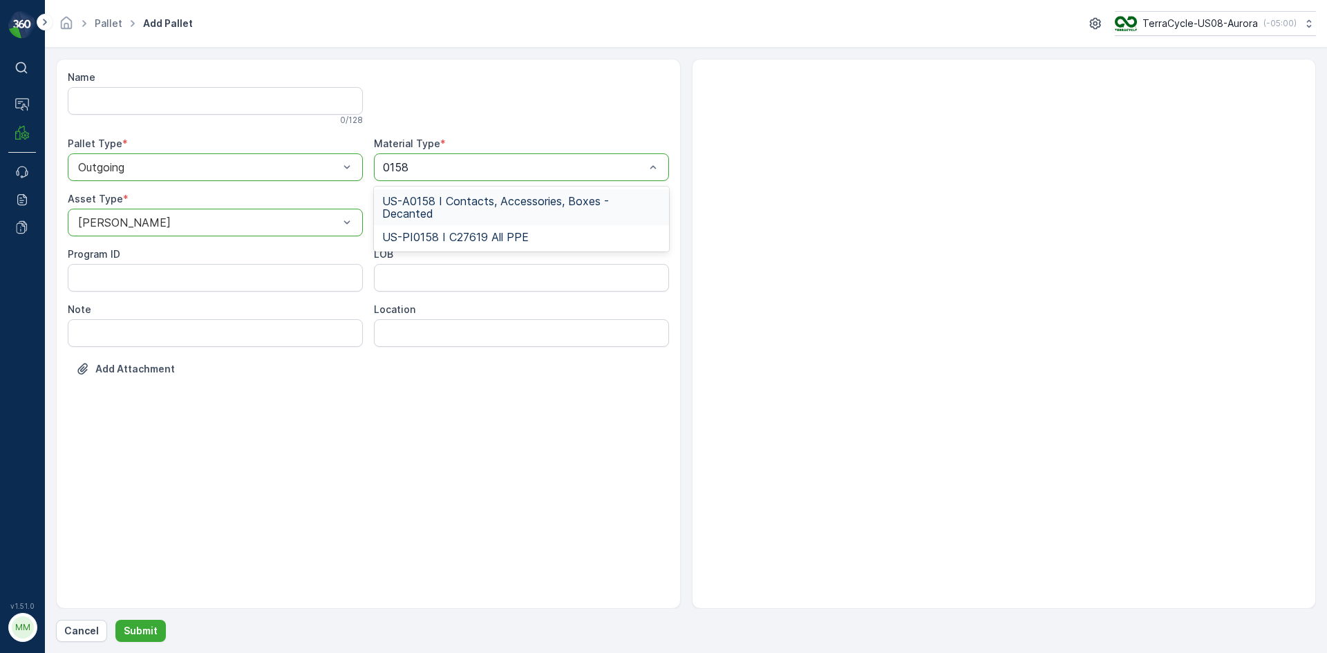
click at [455, 202] on span "US-A0158 I Contacts, Accessories, Boxes - Decanted" at bounding box center [521, 207] width 279 height 25
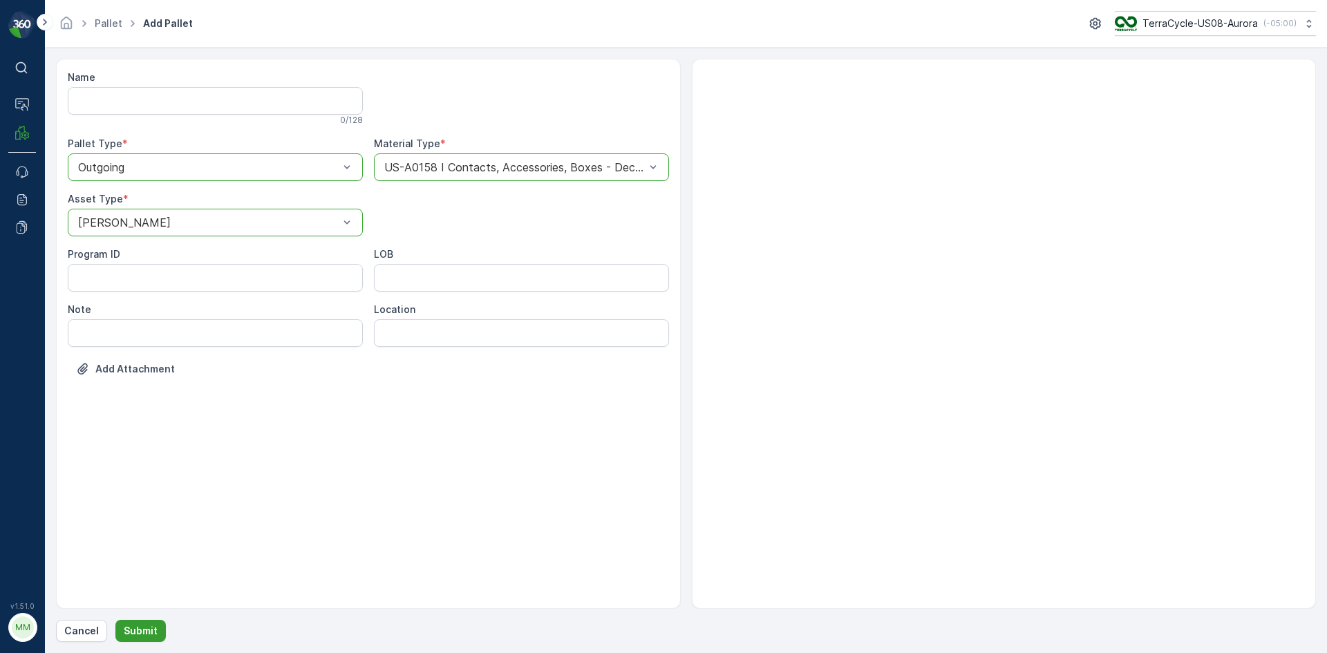
click at [148, 631] on p "Submit" at bounding box center [141, 631] width 34 height 14
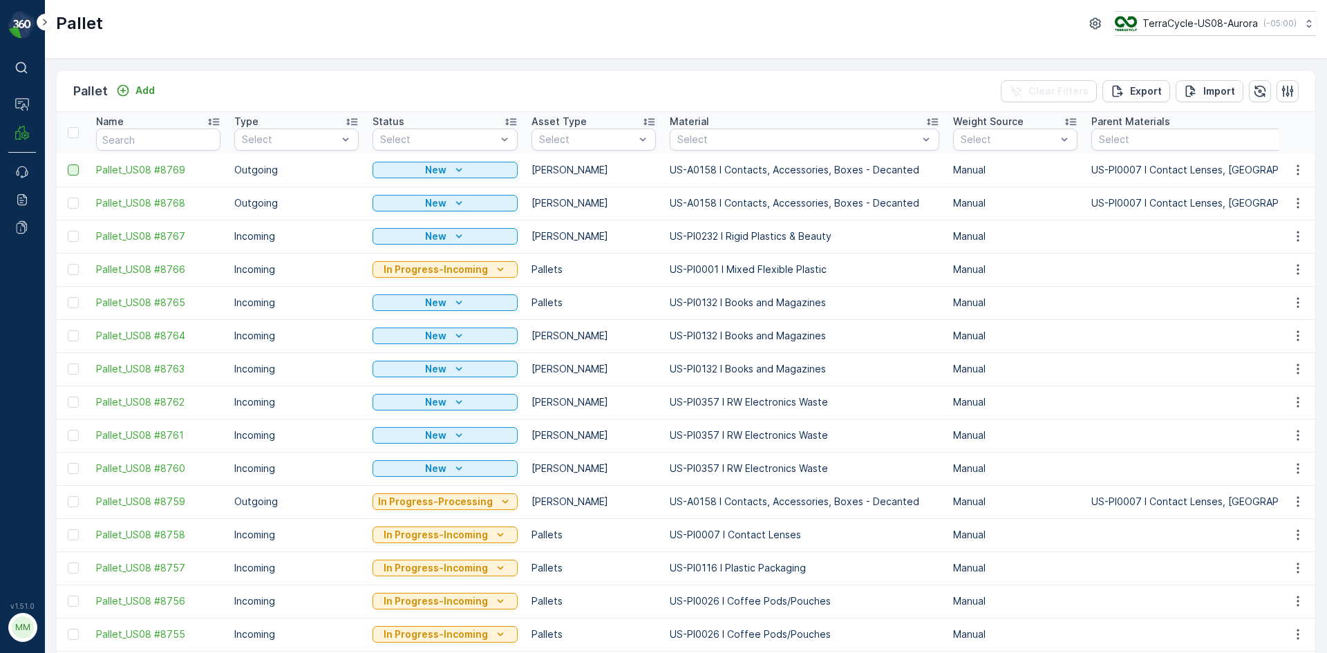
drag, startPoint x: 74, startPoint y: 205, endPoint x: 70, endPoint y: 170, distance: 34.8
click at [74, 204] on div at bounding box center [73, 203] width 11 height 11
click at [68, 198] on input "checkbox" at bounding box center [68, 198] width 0 height 0
click at [73, 171] on div at bounding box center [73, 170] width 11 height 11
click at [68, 165] on input "checkbox" at bounding box center [68, 165] width 0 height 0
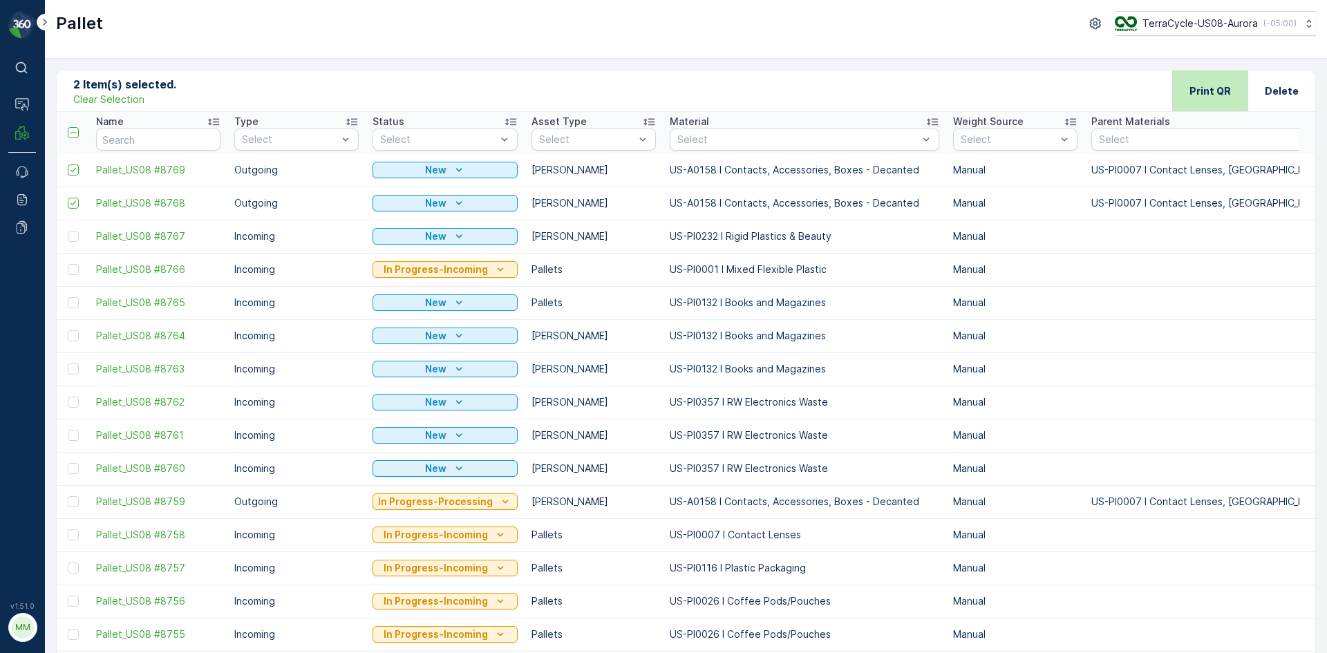
click at [1174, 86] on div "Print QR" at bounding box center [1210, 91] width 75 height 41
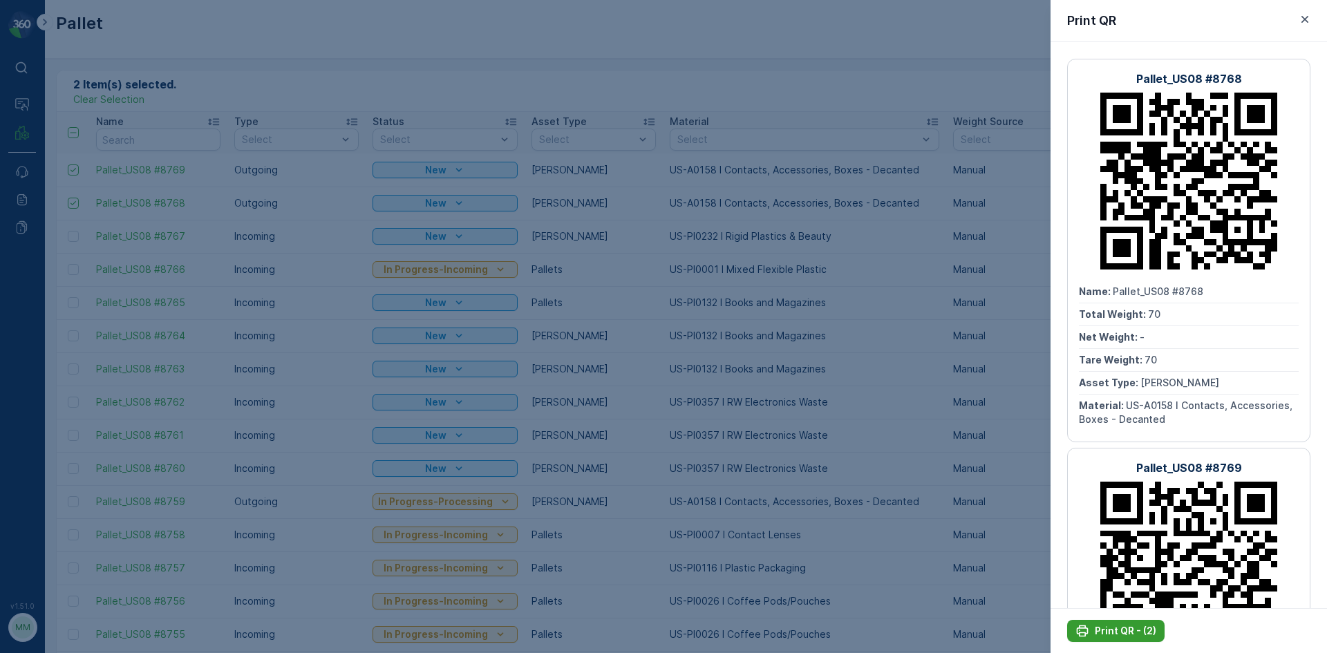
click at [1139, 633] on p "Print QR - (2)" at bounding box center [1126, 631] width 62 height 14
click at [923, 493] on div at bounding box center [663, 326] width 1327 height 653
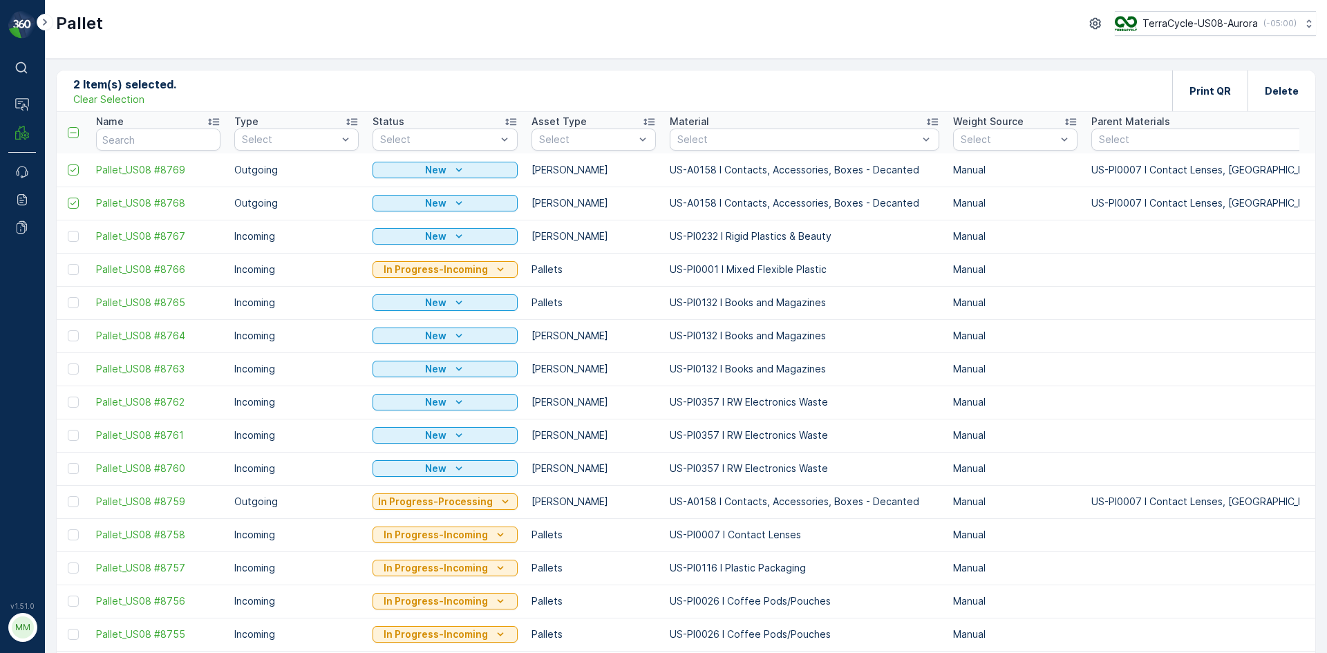
click at [119, 104] on p "Clear Selection" at bounding box center [108, 100] width 71 height 14
click at [143, 95] on p "Add" at bounding box center [145, 91] width 19 height 14
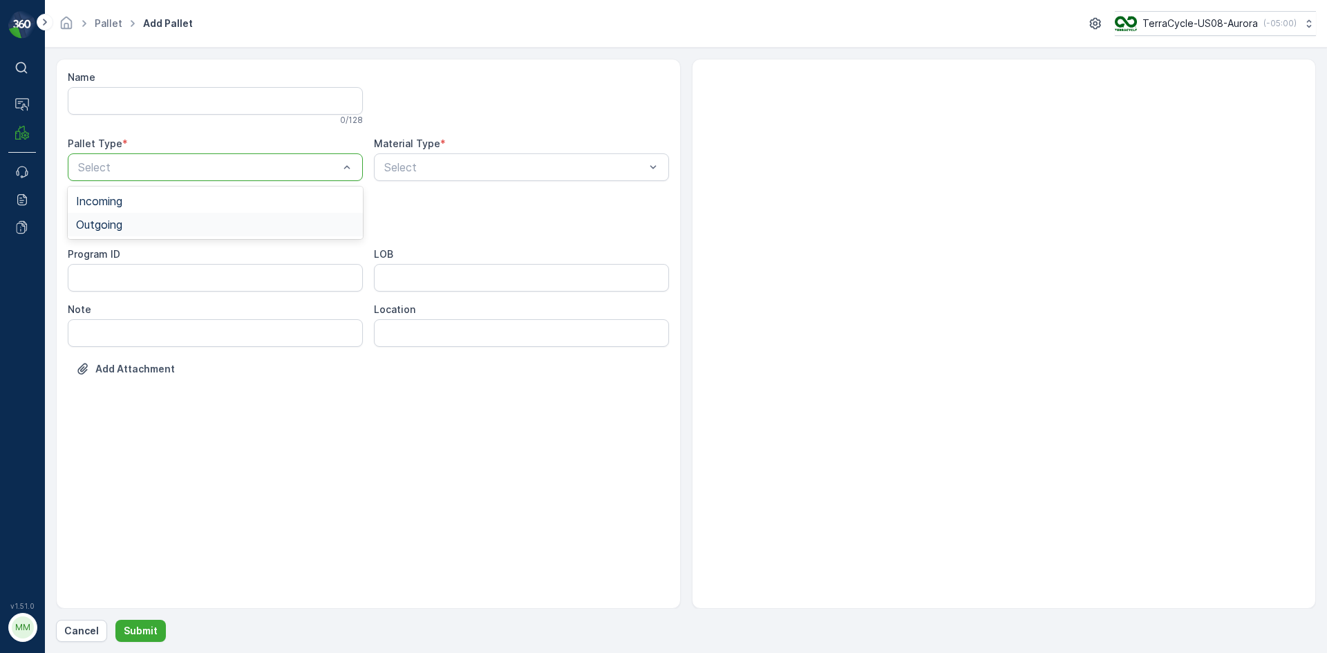
click at [175, 221] on div "Outgoing" at bounding box center [215, 224] width 279 height 12
click at [151, 254] on div "Gaylord" at bounding box center [215, 256] width 279 height 12
click at [235, 240] on div "Name 0 / 128 Pallet Type * option Outgoing, selected. Outgoing Material Type * …" at bounding box center [368, 234] width 601 height 326
click at [236, 230] on div "Gaylord" at bounding box center [215, 223] width 295 height 28
click at [210, 283] on div "Bales" at bounding box center [215, 280] width 279 height 12
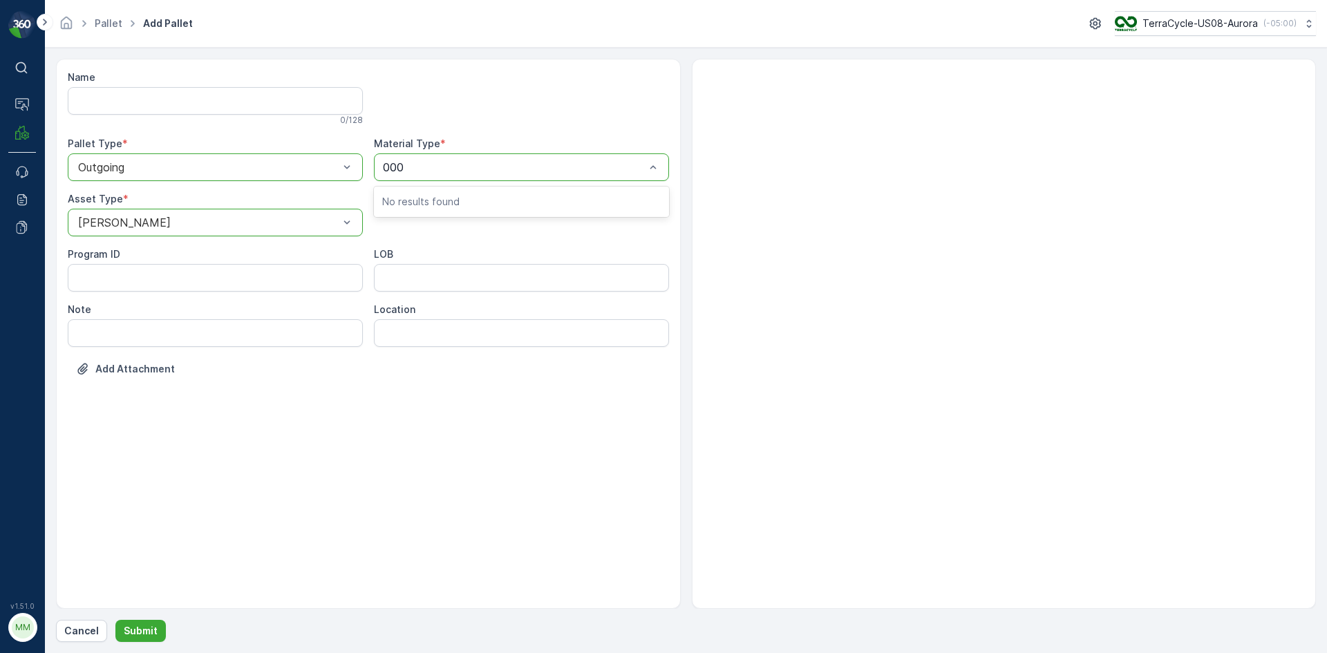
type input "0004"
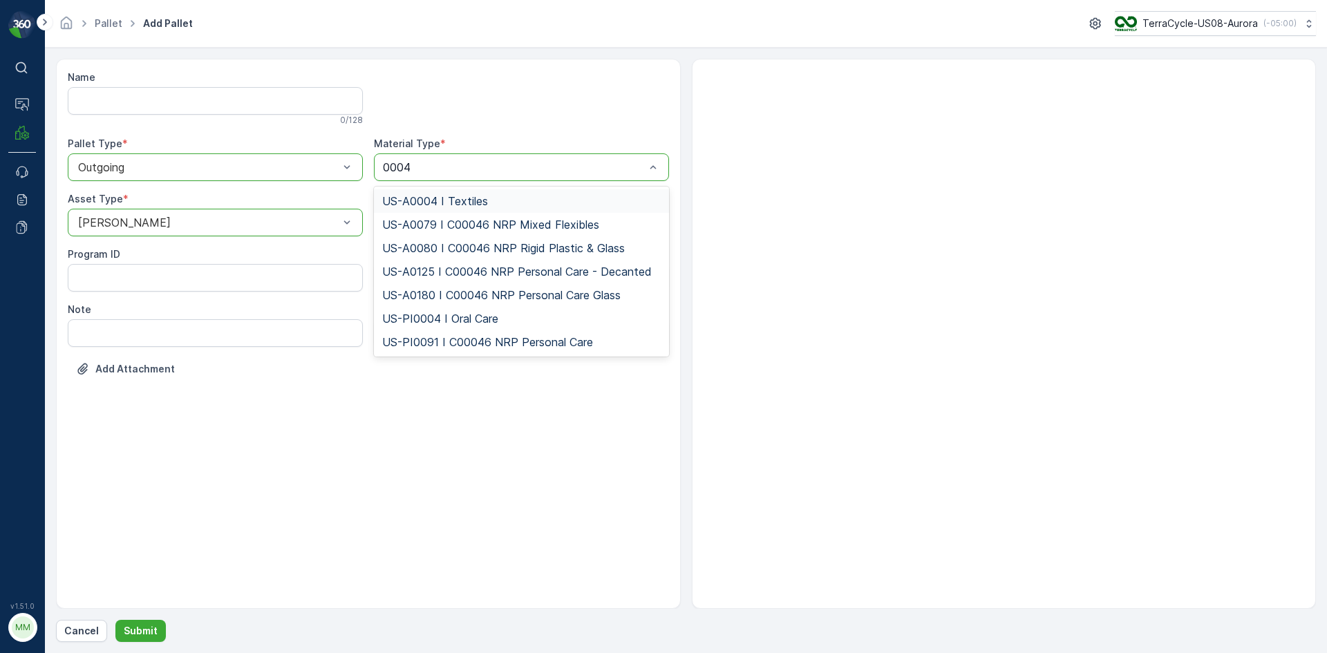
click at [492, 206] on div "US-A0004 I Textiles" at bounding box center [521, 201] width 279 height 12
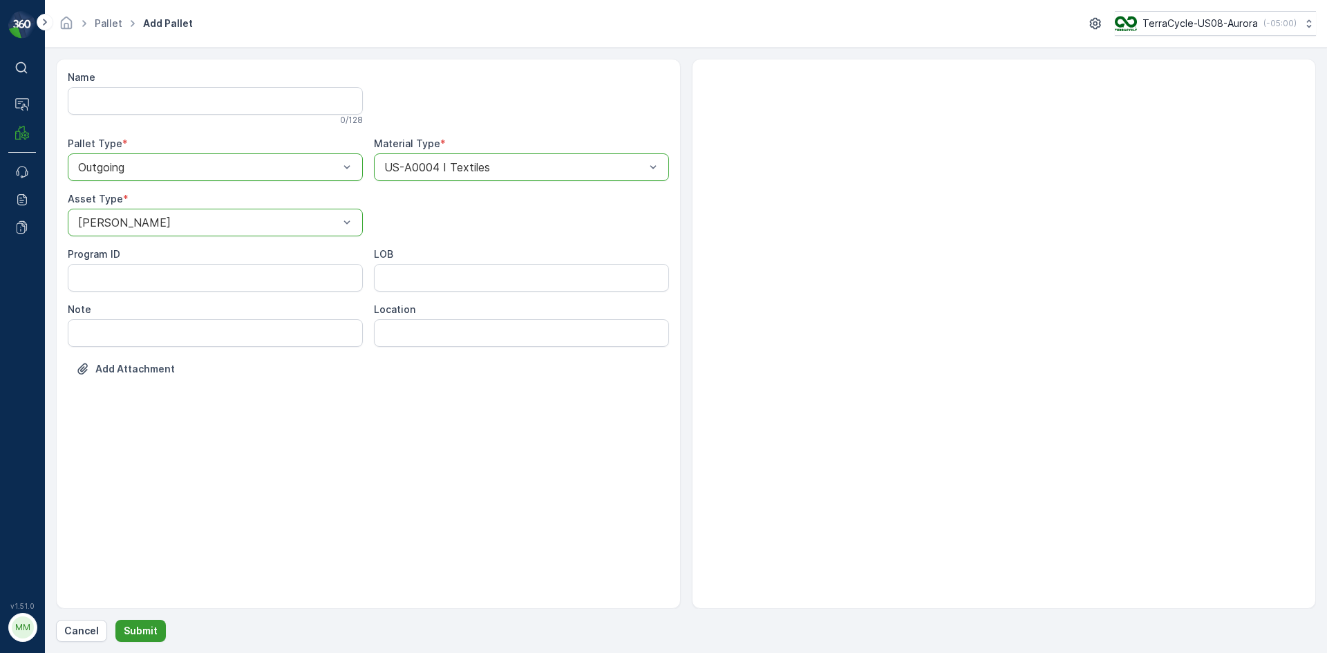
click at [147, 634] on p "Submit" at bounding box center [141, 631] width 34 height 14
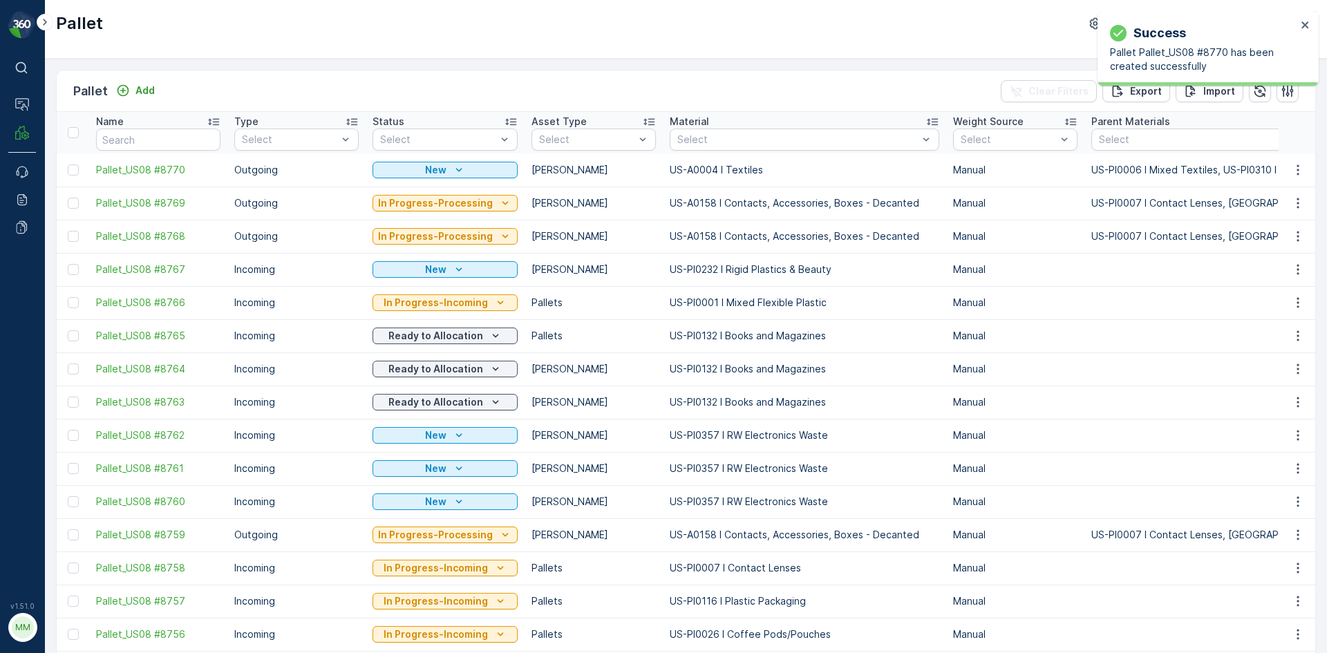
click at [1294, 173] on icon "button" at bounding box center [1298, 170] width 14 height 14
click at [1260, 268] on span "Print QR" at bounding box center [1261, 268] width 38 height 14
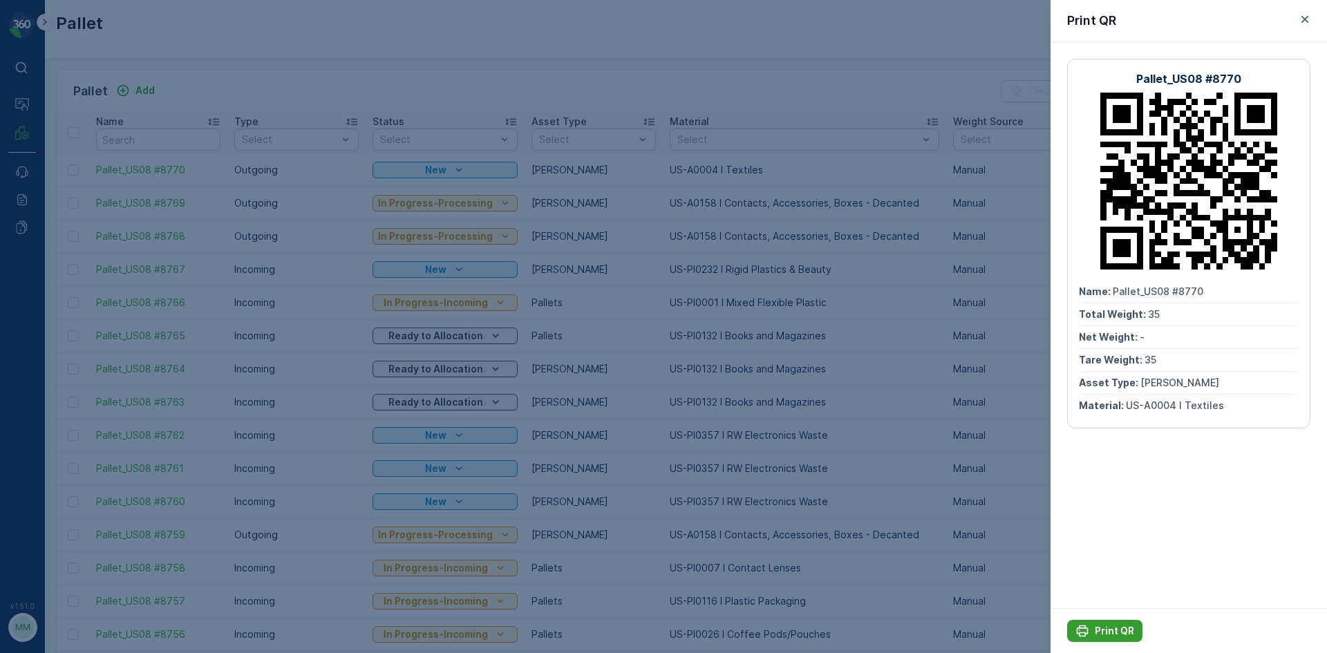
click at [1120, 629] on p "Print QR" at bounding box center [1114, 631] width 39 height 14
click at [1002, 395] on div at bounding box center [663, 326] width 1327 height 653
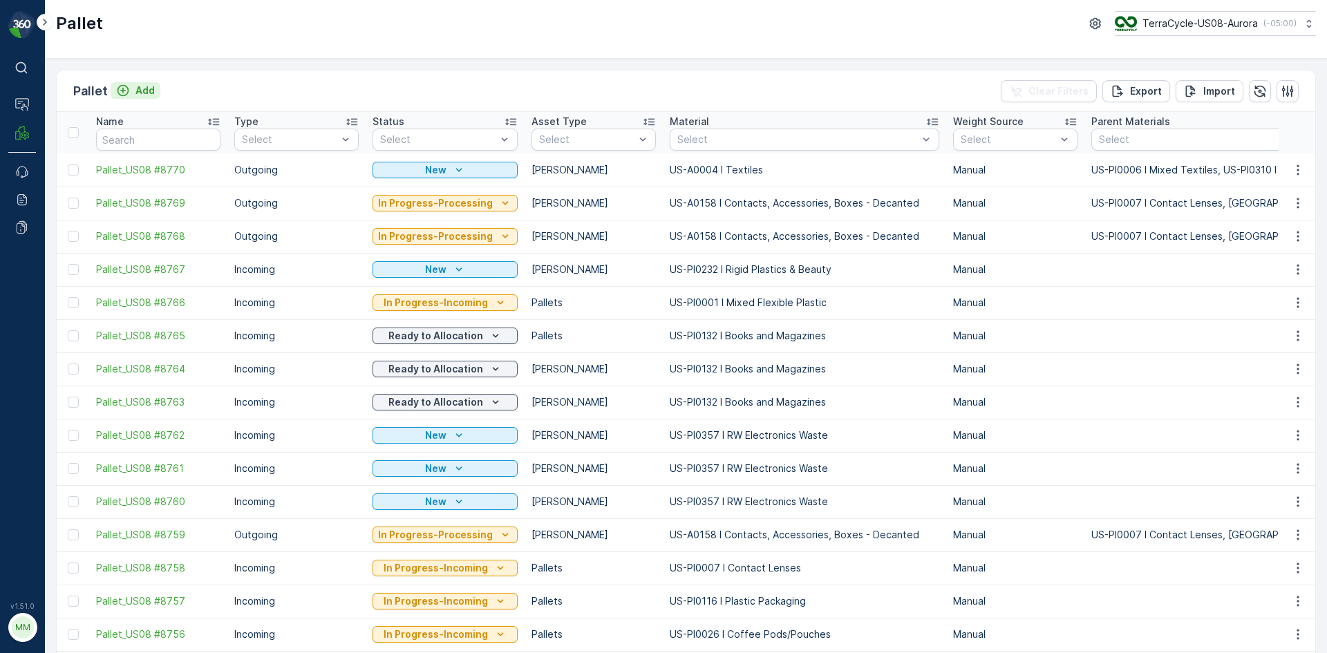
click at [136, 96] on p "Add" at bounding box center [145, 91] width 19 height 14
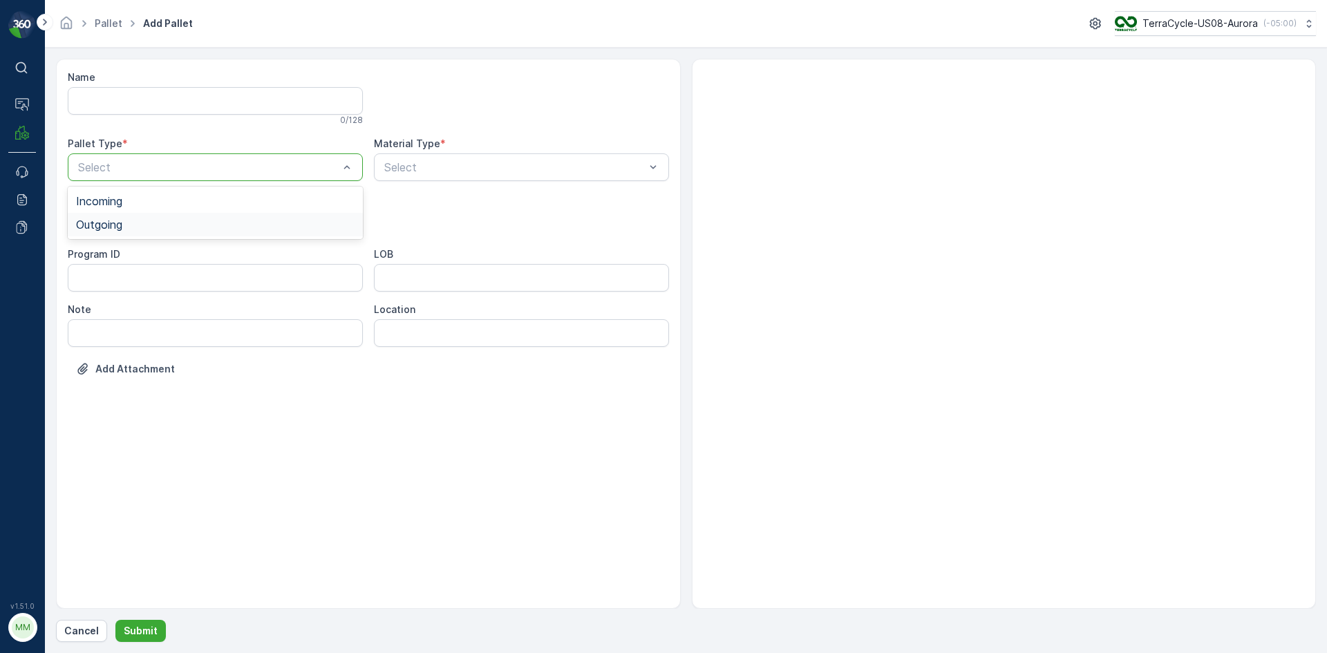
click at [156, 228] on div "Outgoing" at bounding box center [215, 224] width 279 height 12
click at [389, 110] on div at bounding box center [521, 98] width 295 height 55
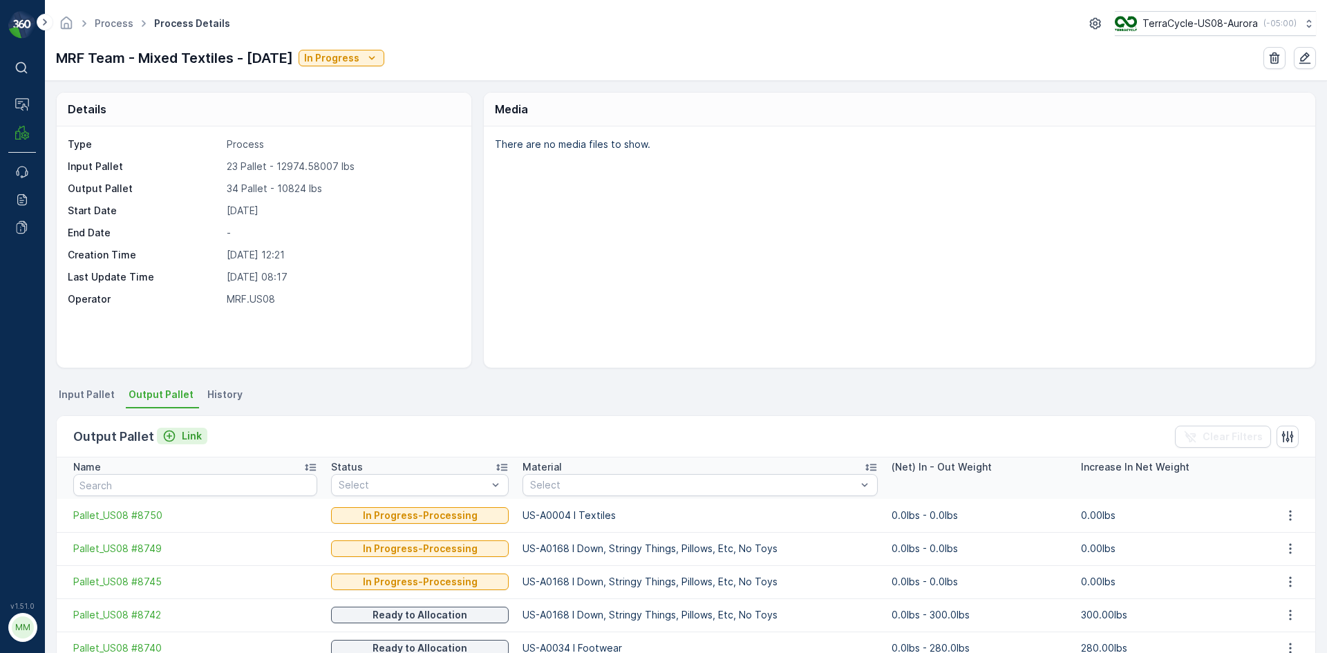
click at [200, 439] on button "Link" at bounding box center [182, 436] width 50 height 17
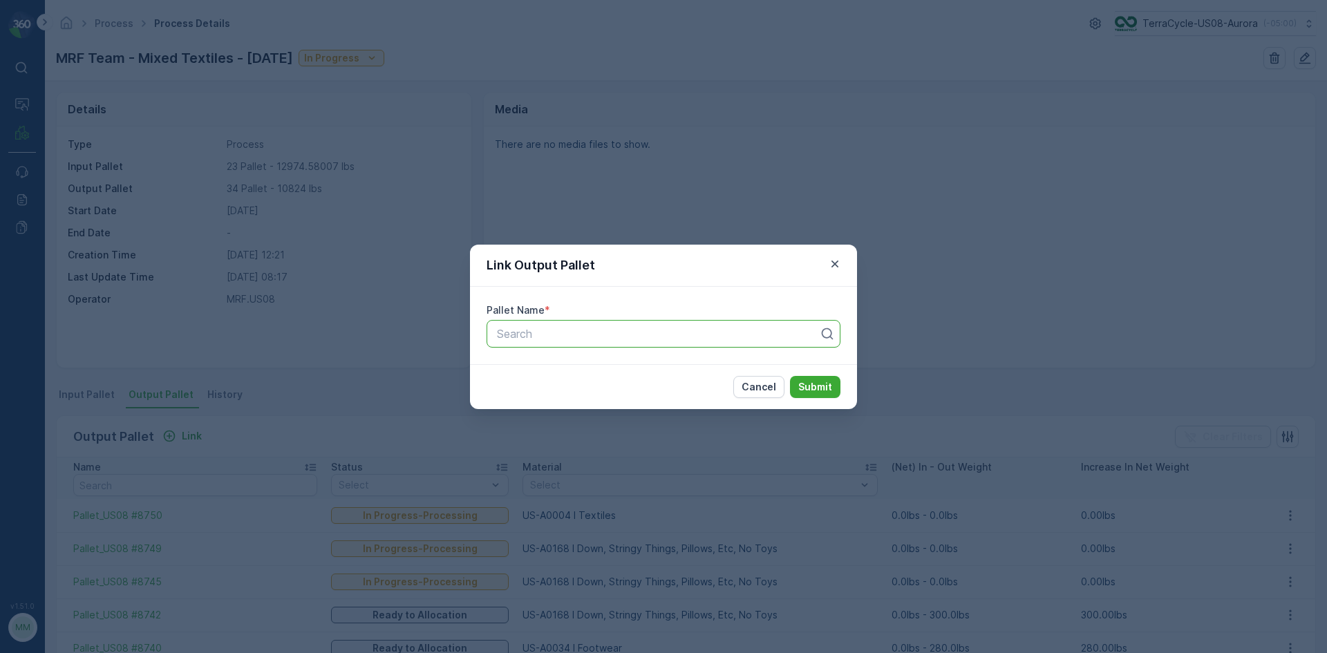
click at [578, 331] on div at bounding box center [658, 334] width 325 height 12
type input "8737"
click at [790, 376] on button "Submit" at bounding box center [815, 387] width 50 height 22
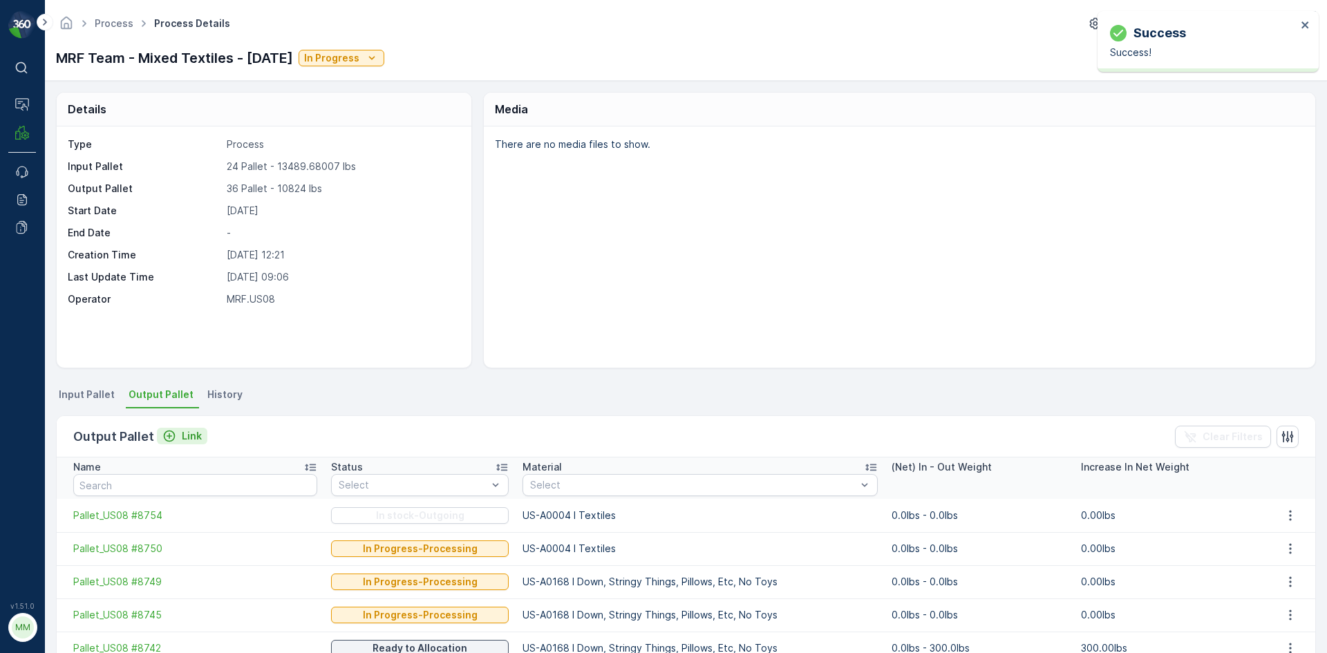
click at [183, 436] on p "Link" at bounding box center [192, 436] width 20 height 14
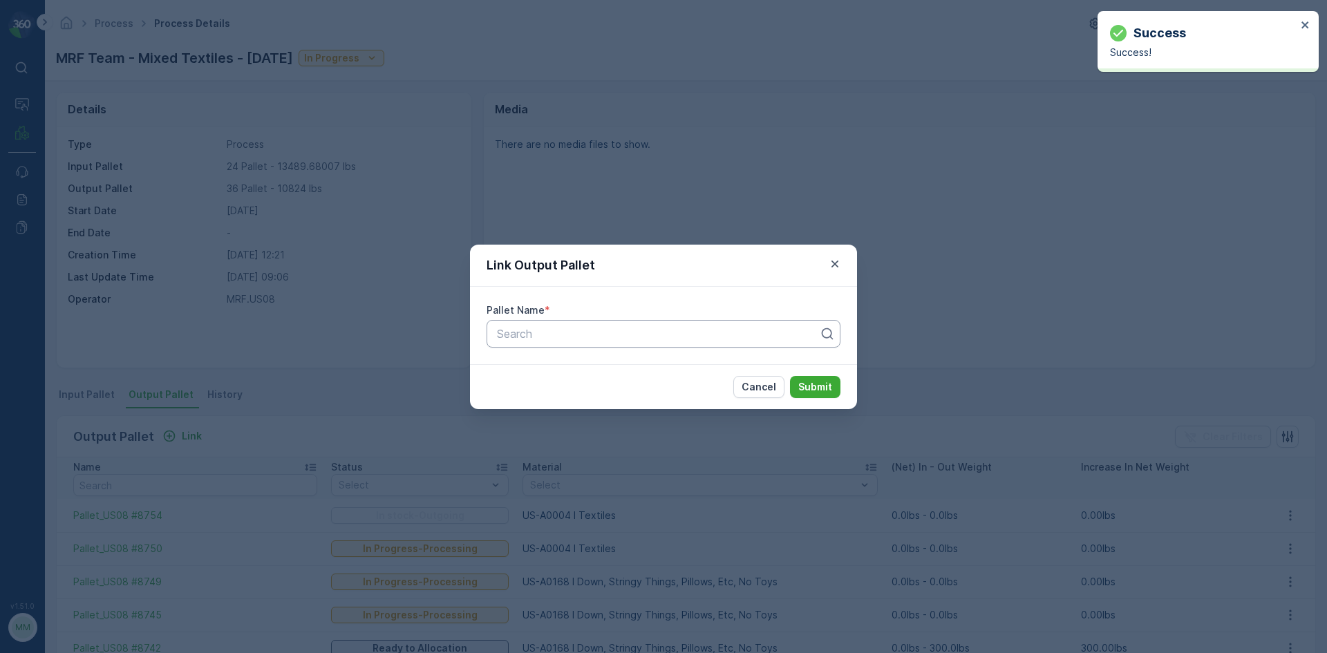
click at [561, 328] on div at bounding box center [658, 334] width 325 height 12
type input "8736"
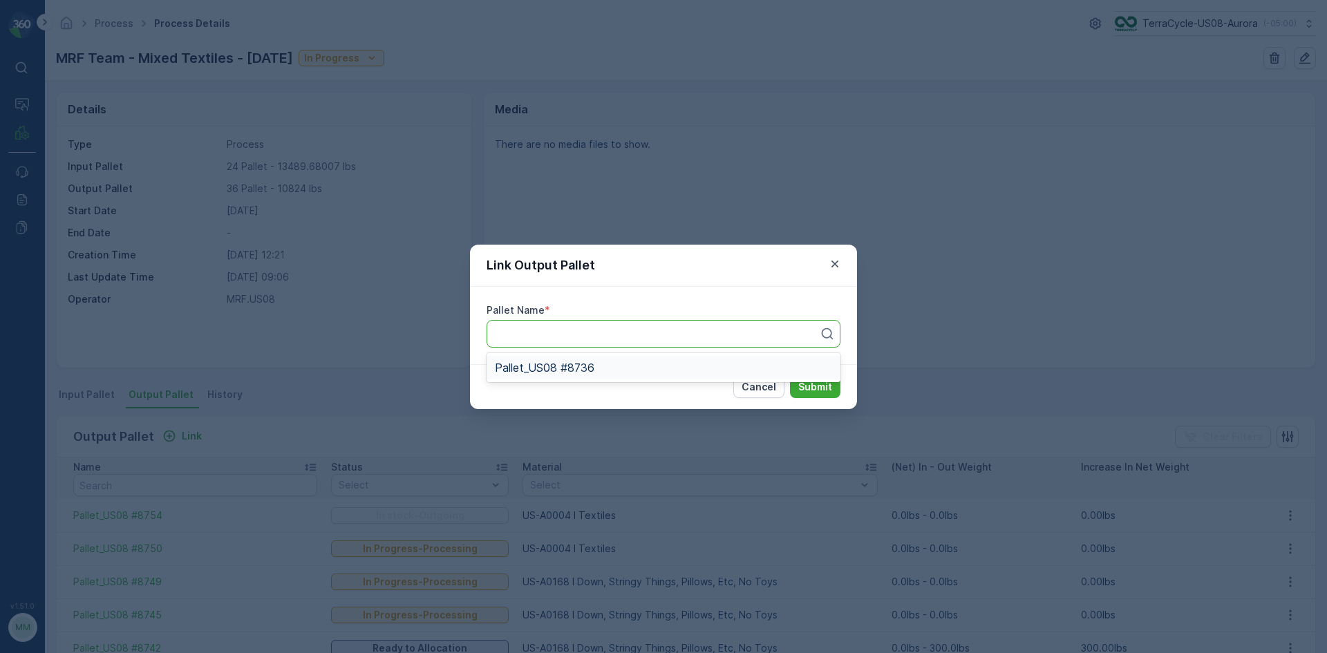
click at [790, 376] on button "Submit" at bounding box center [815, 387] width 50 height 22
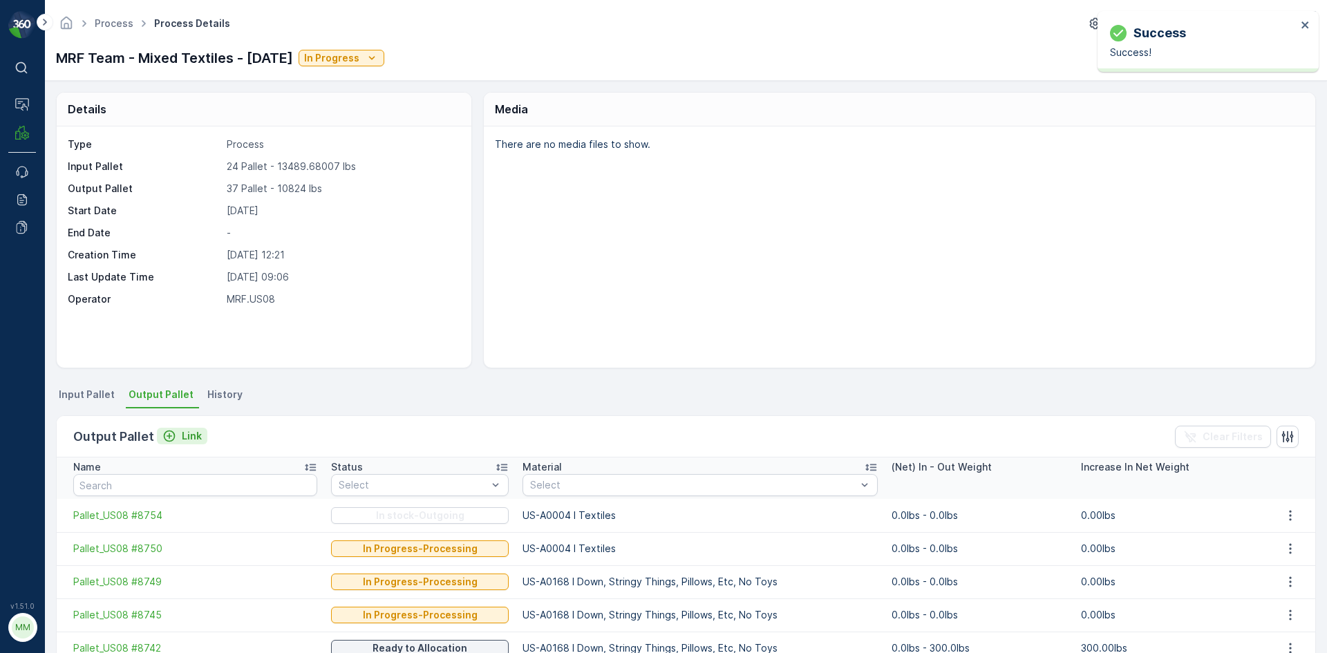
click at [176, 436] on div "Link" at bounding box center [181, 436] width 39 height 14
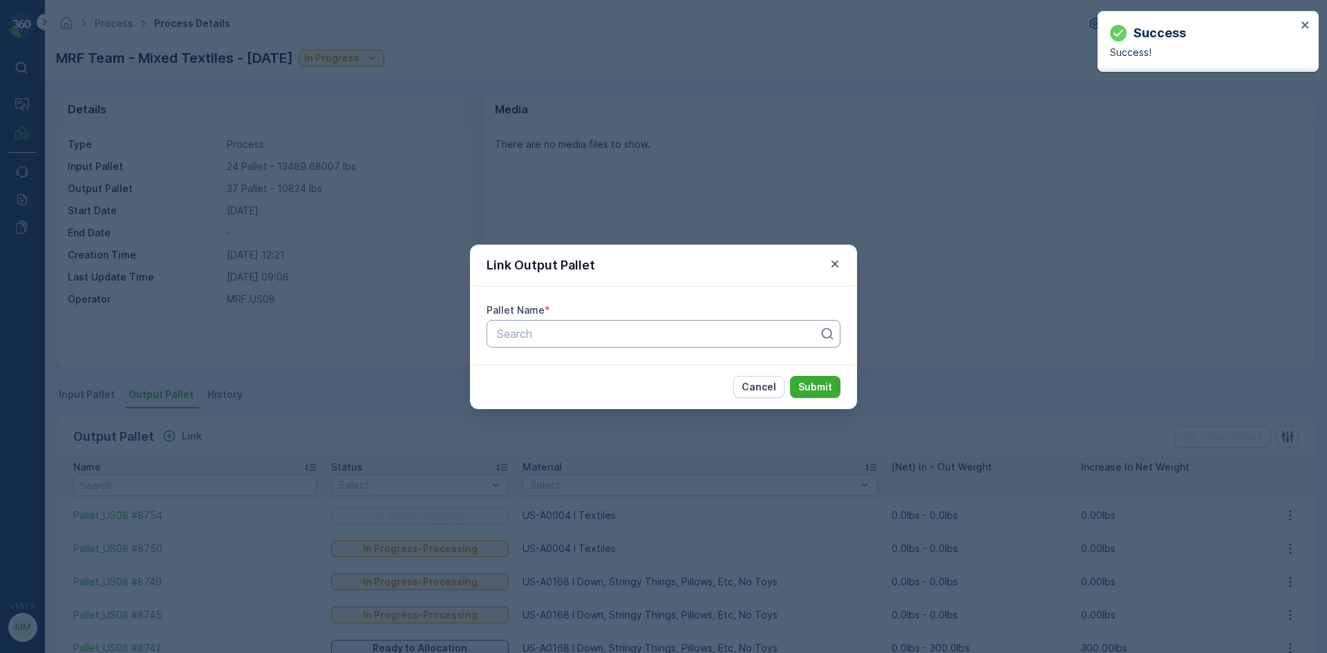
click at [652, 333] on div at bounding box center [658, 334] width 325 height 12
type input "8735"
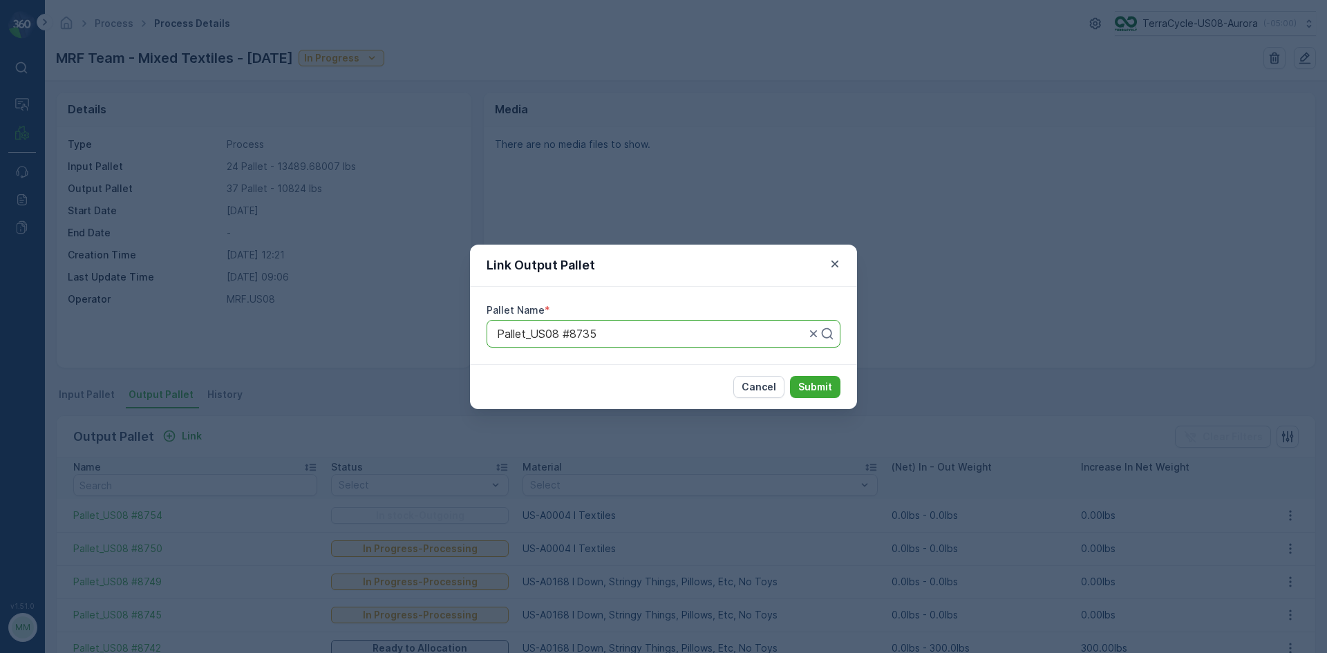
click at [790, 376] on button "Submit" at bounding box center [815, 387] width 50 height 22
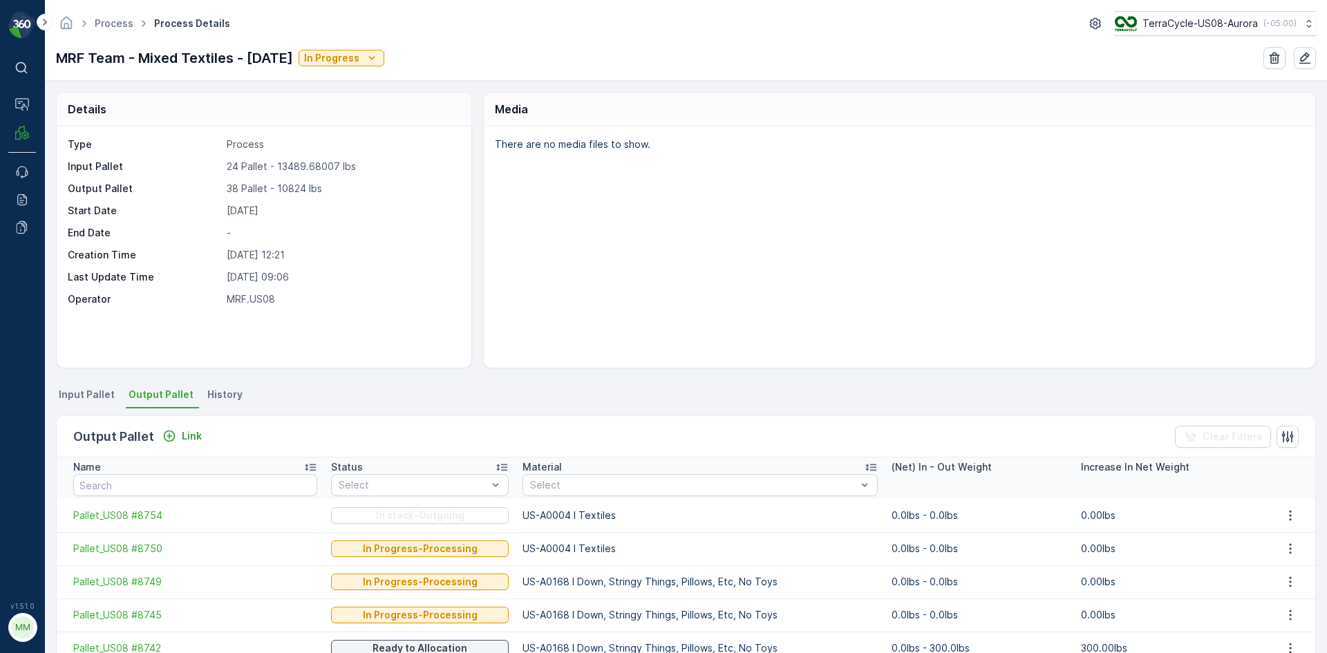
click at [202, 450] on div "Output Pallet Link Clear Filters" at bounding box center [686, 436] width 1259 height 41
click at [187, 438] on p "Link" at bounding box center [192, 436] width 20 height 14
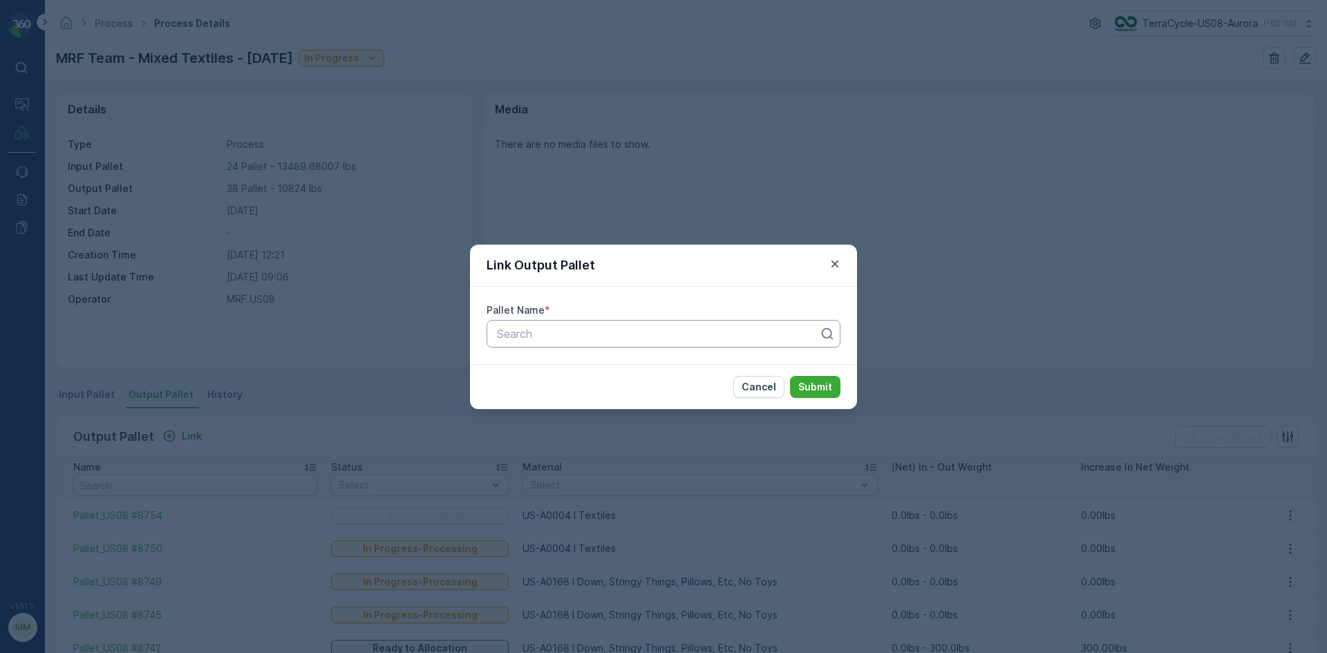
click at [568, 337] on div at bounding box center [658, 334] width 325 height 12
click at [566, 337] on div at bounding box center [658, 334] width 325 height 12
click at [543, 111] on div "Link Output Pallet Pallet Name * Search Cancel Submit" at bounding box center [663, 326] width 1327 height 653
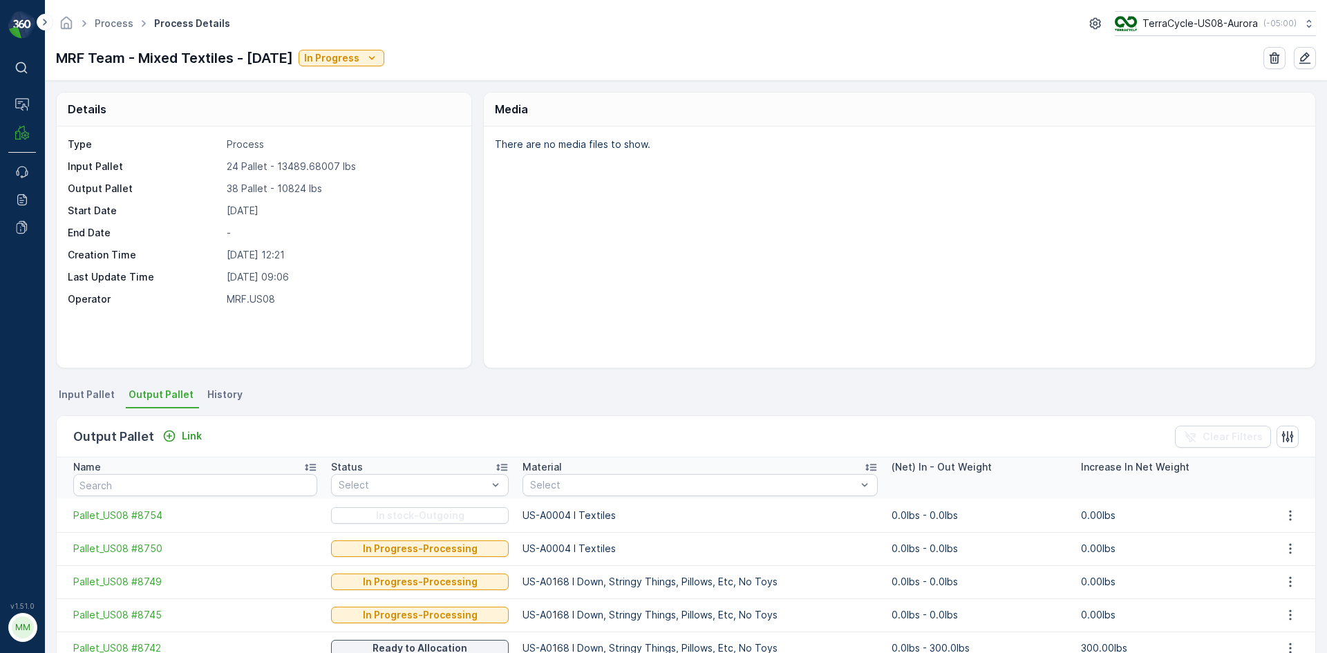
click at [93, 396] on span "Input Pallet" at bounding box center [87, 395] width 56 height 14
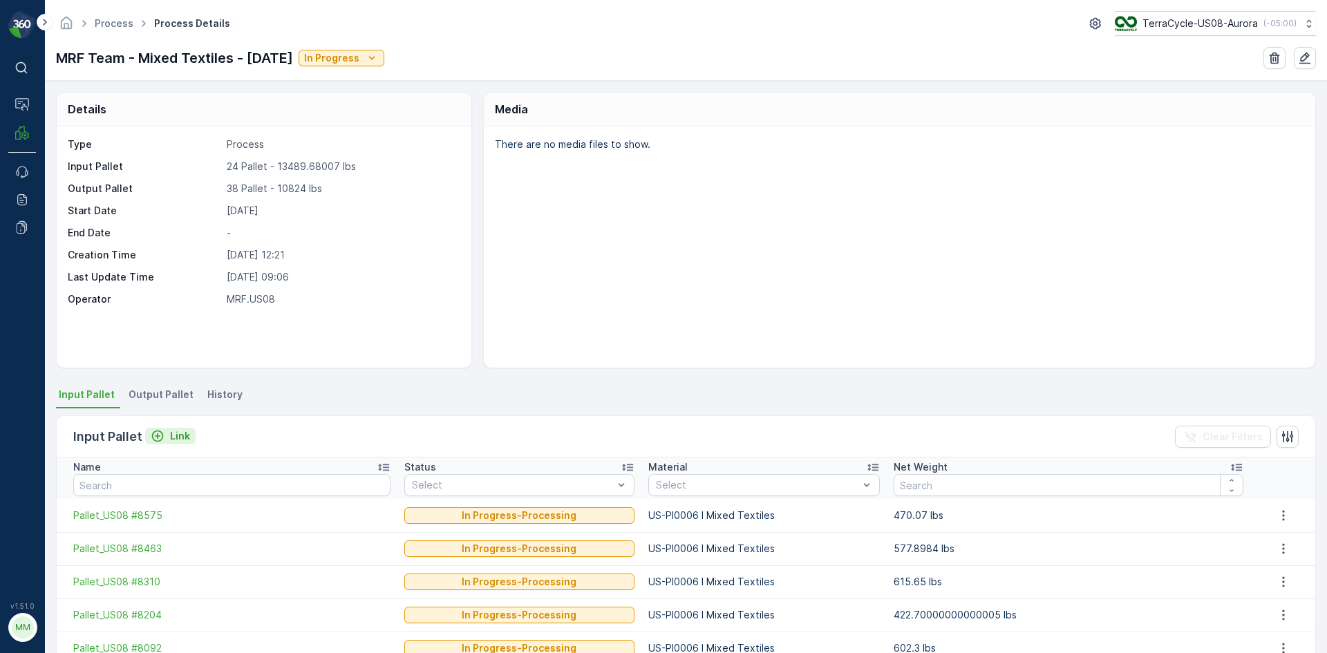
click at [174, 440] on p "Link" at bounding box center [180, 436] width 20 height 14
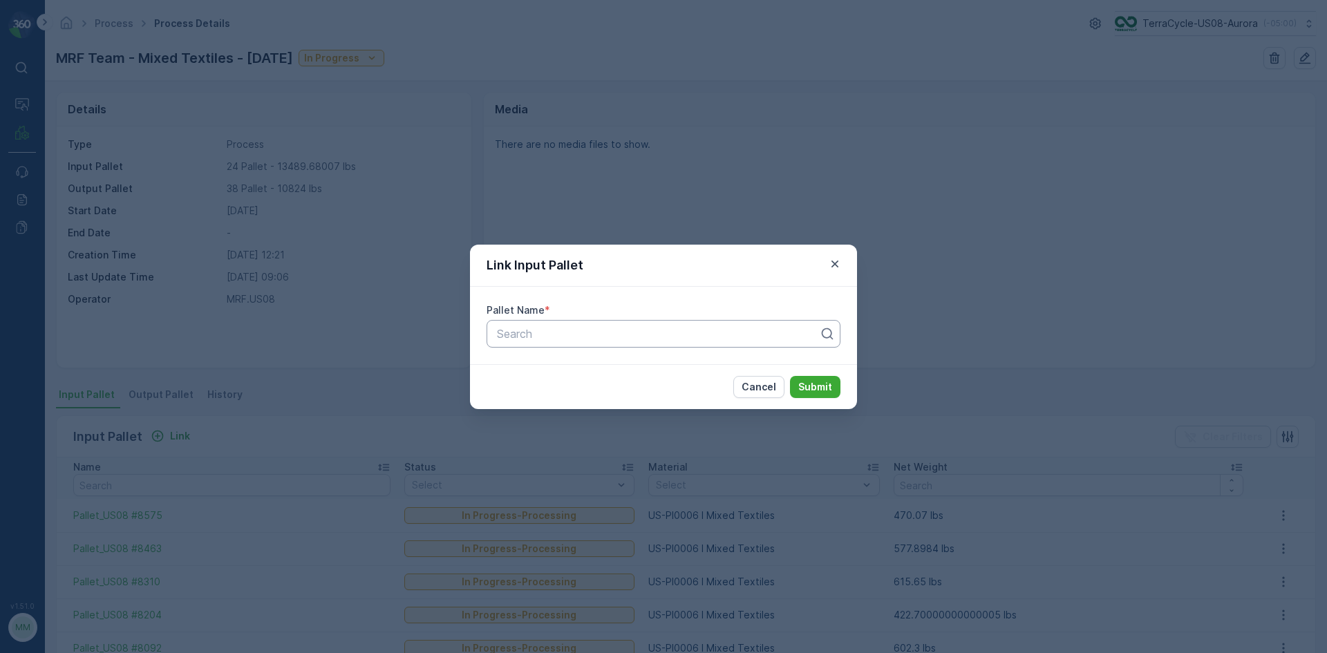
click at [613, 335] on div at bounding box center [658, 334] width 325 height 12
type input "7571"
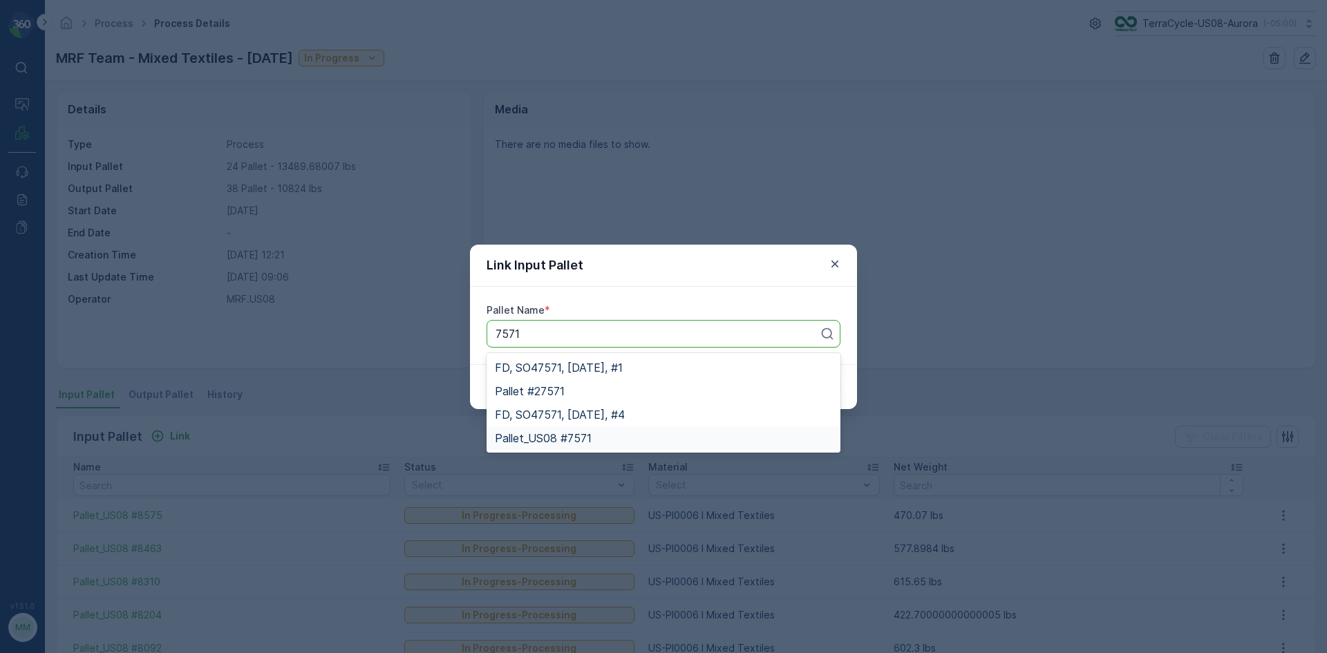
click at [680, 428] on div "Pallet_US08 #7571" at bounding box center [664, 439] width 354 height 24
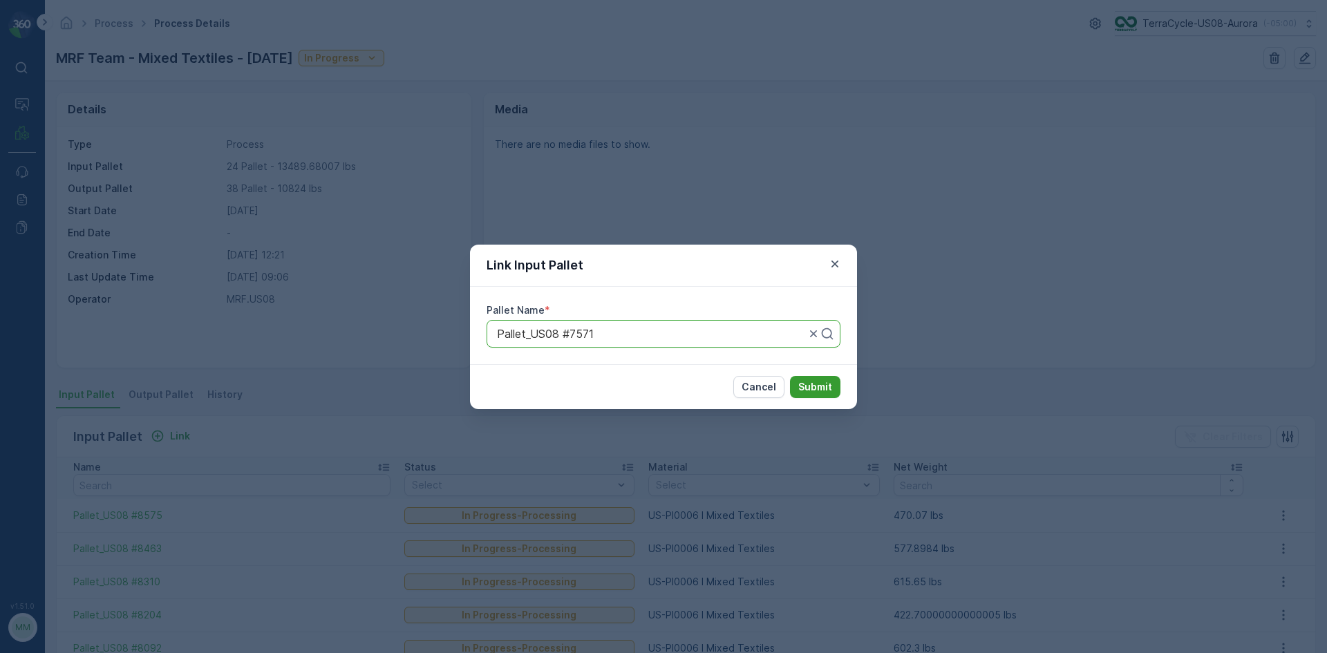
click at [818, 384] on p "Submit" at bounding box center [816, 387] width 34 height 14
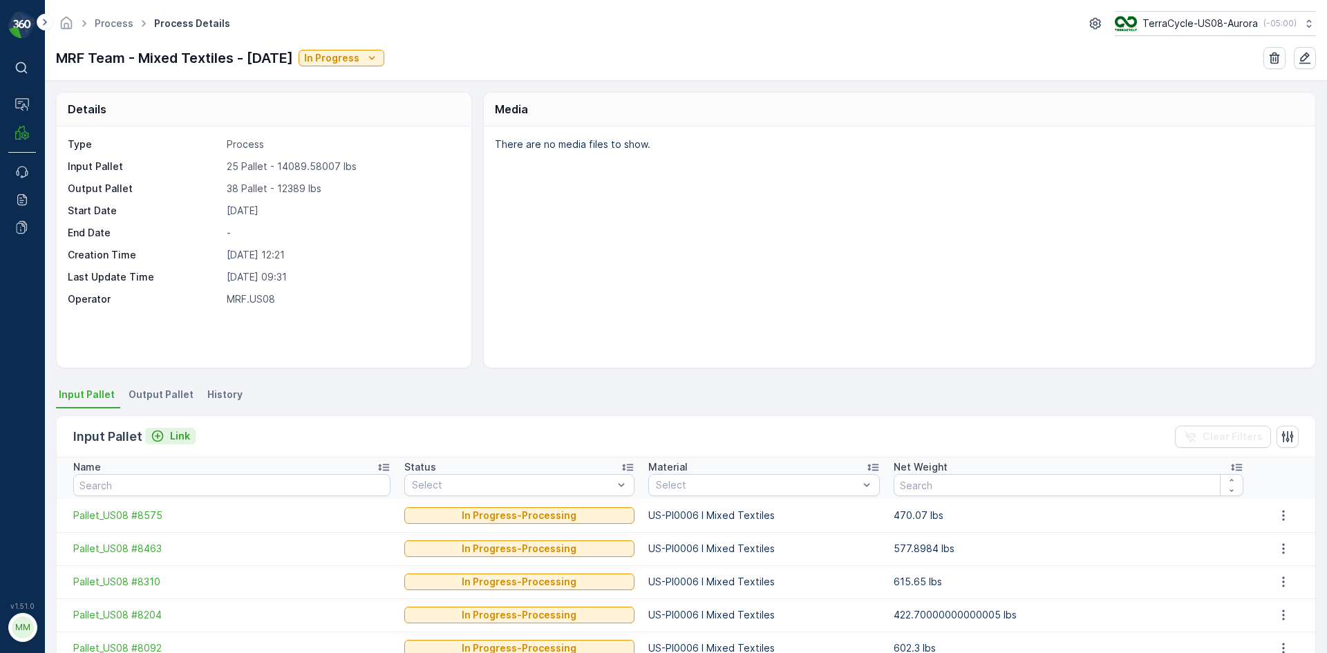
click at [170, 436] on p "Link" at bounding box center [180, 436] width 20 height 14
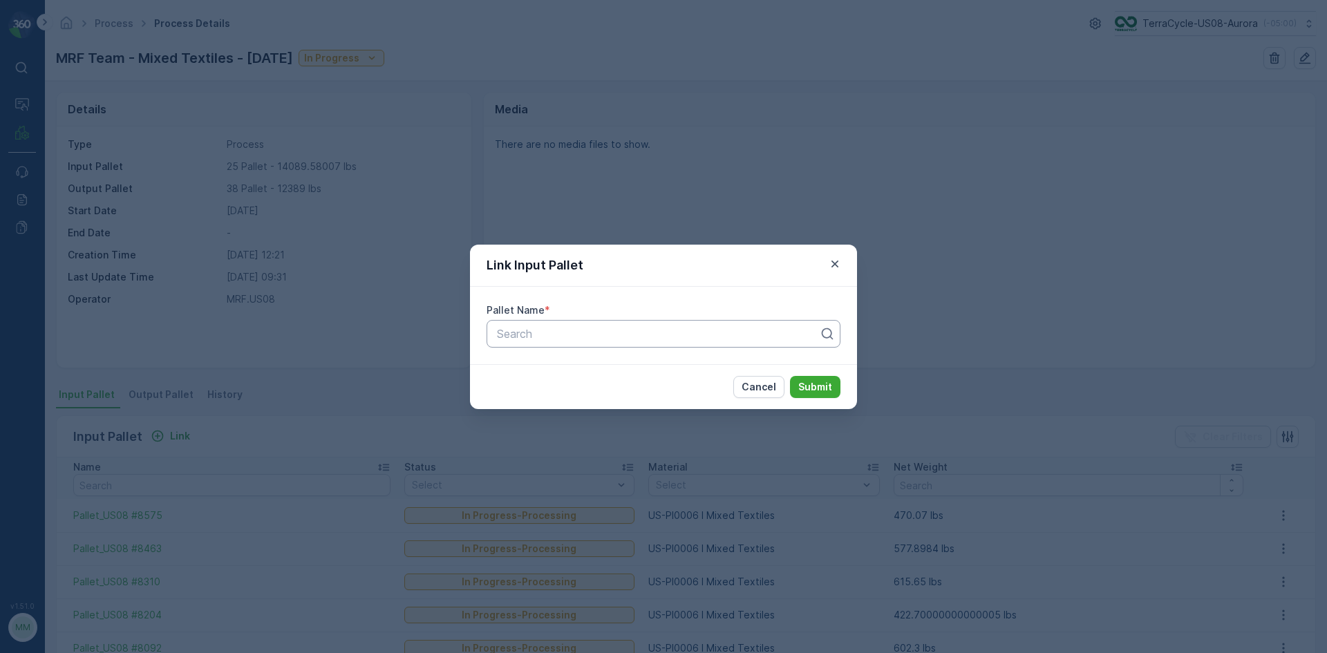
click at [581, 330] on div at bounding box center [658, 334] width 325 height 12
type input "6056"
click at [790, 376] on button "Submit" at bounding box center [815, 387] width 50 height 22
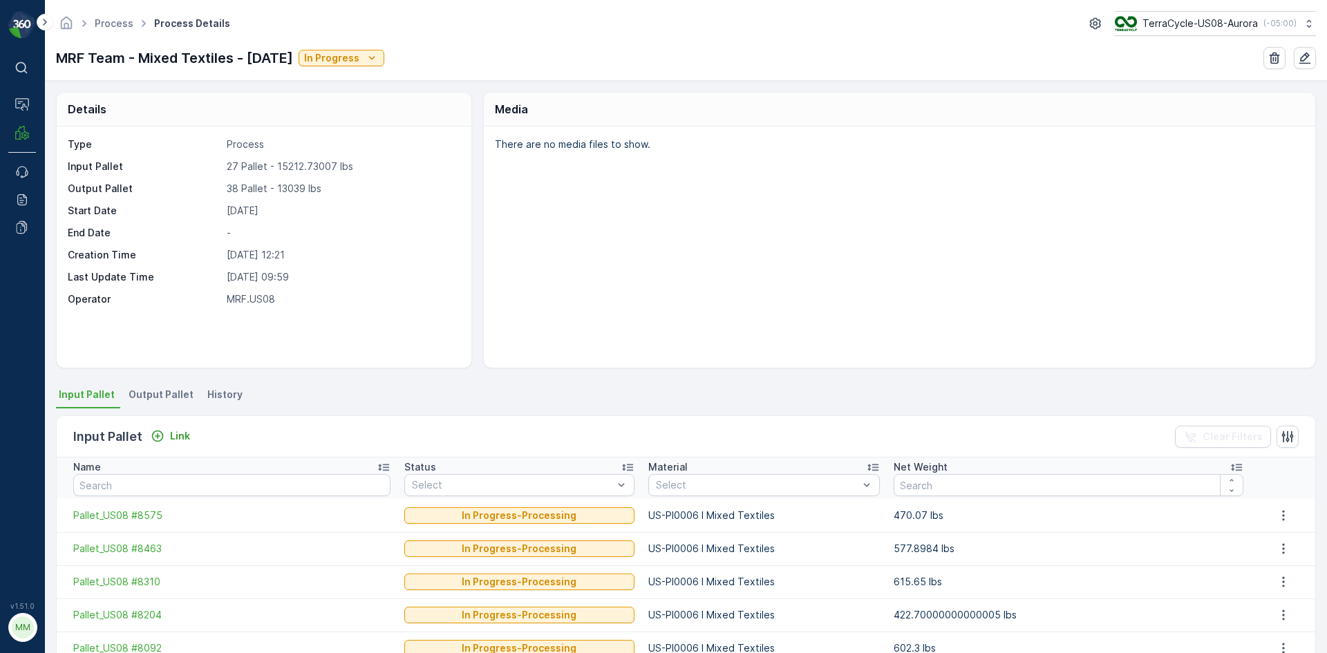
click at [169, 399] on span "Output Pallet" at bounding box center [161, 395] width 65 height 14
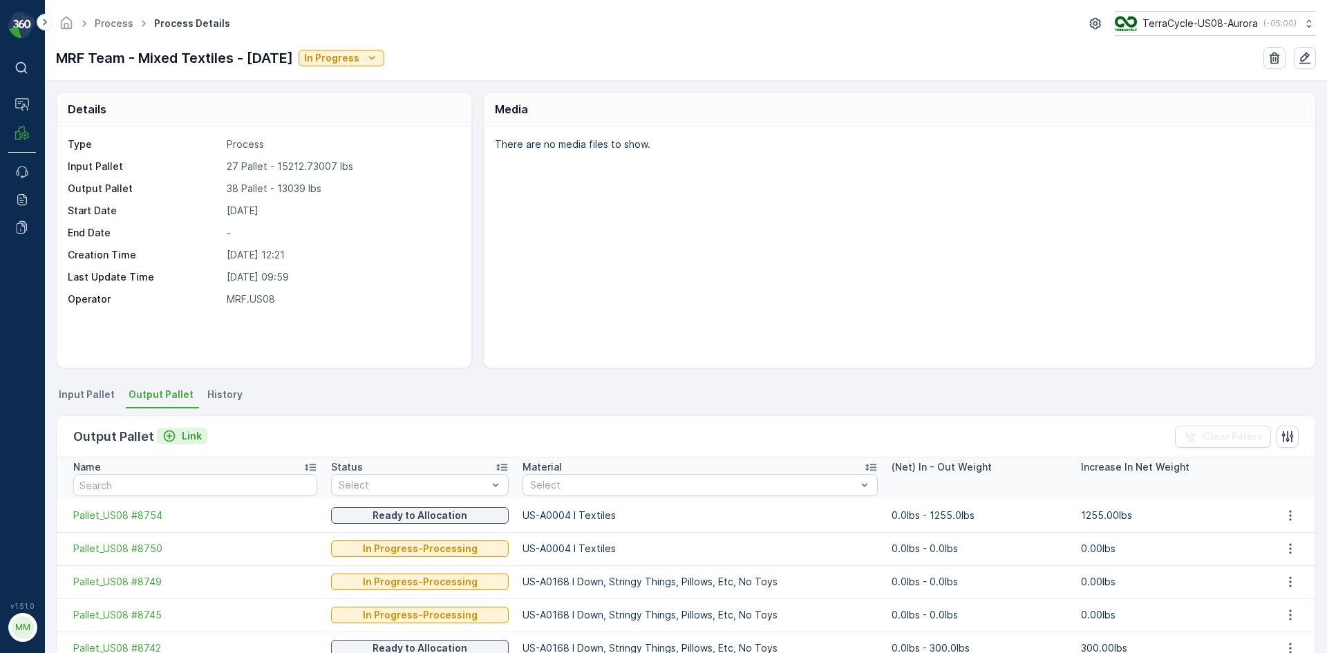
click at [188, 434] on p "Link" at bounding box center [192, 436] width 20 height 14
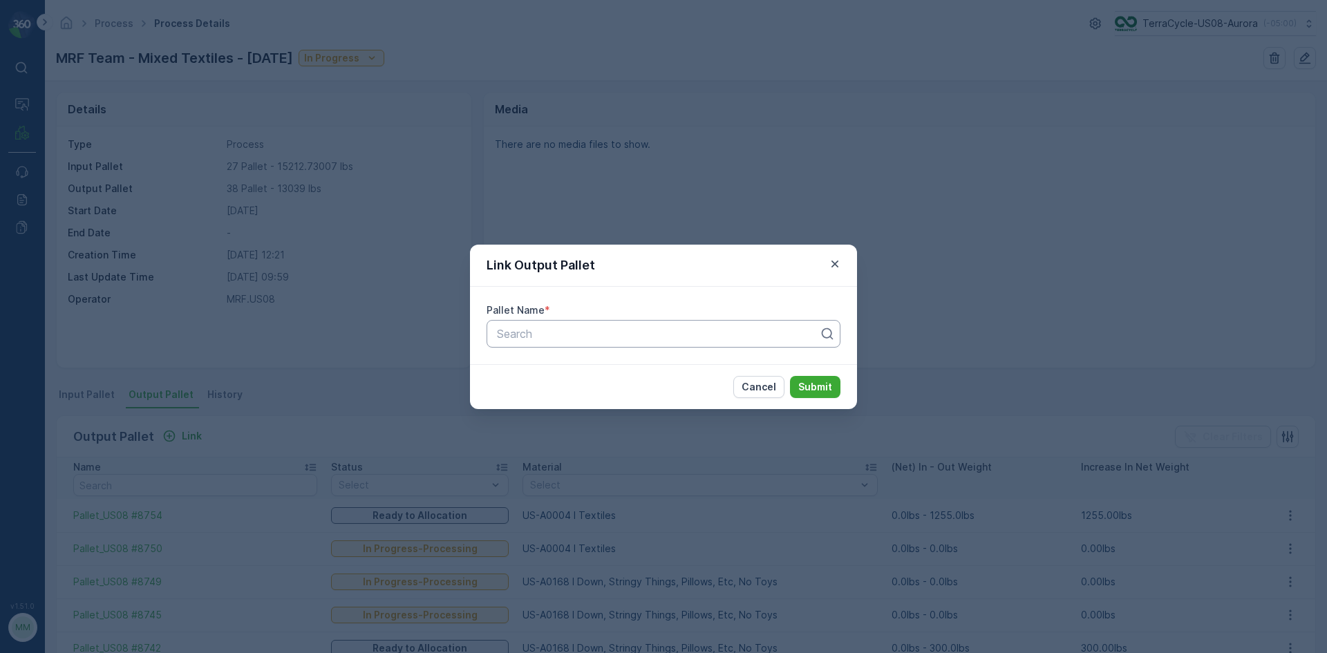
click at [628, 343] on div "Search" at bounding box center [664, 334] width 354 height 28
type input "8768"
click at [790, 376] on button "Submit" at bounding box center [815, 387] width 50 height 22
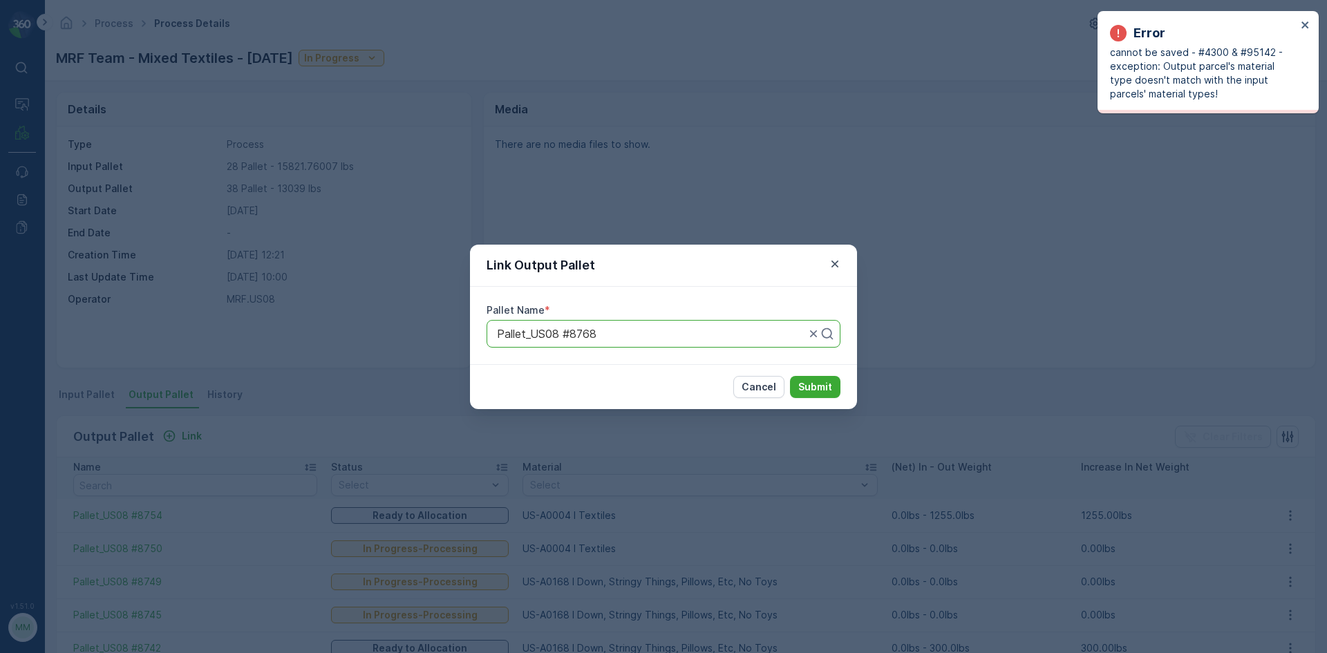
click at [356, 362] on div "Link Output Pallet Pallet Name * Pallet_US08 #8768 Cancel Submit" at bounding box center [663, 326] width 1327 height 653
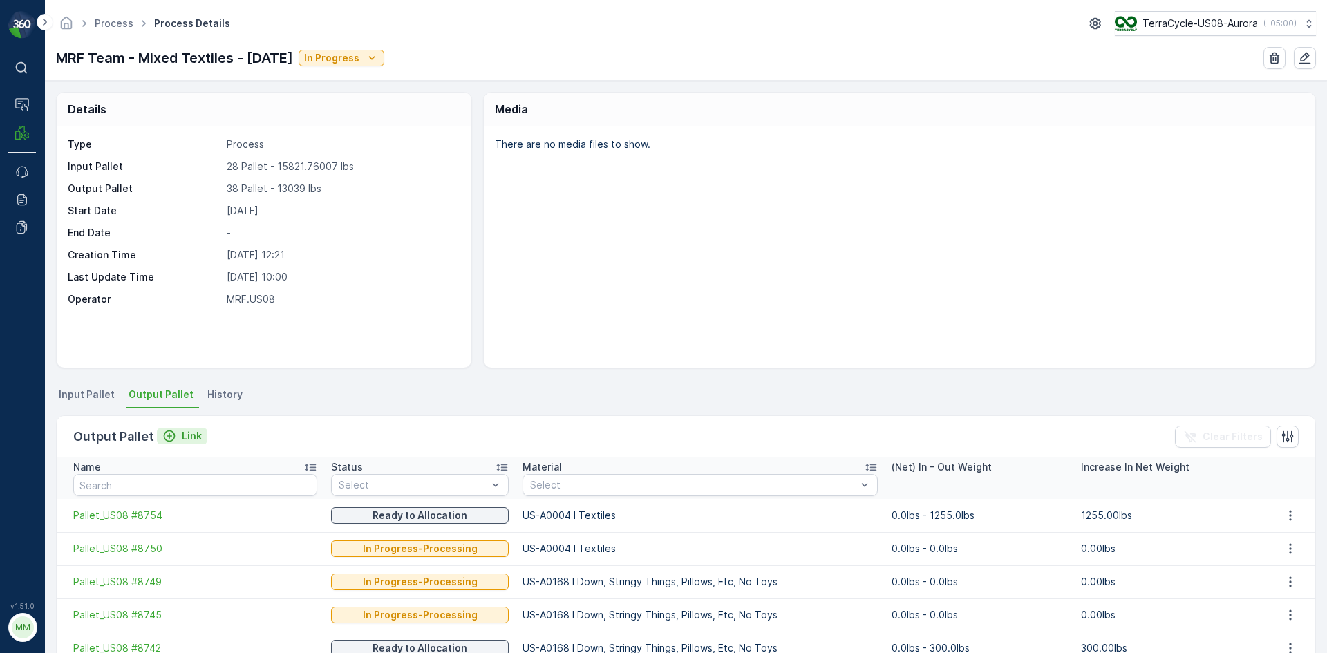
click at [185, 436] on p "Link" at bounding box center [192, 436] width 20 height 14
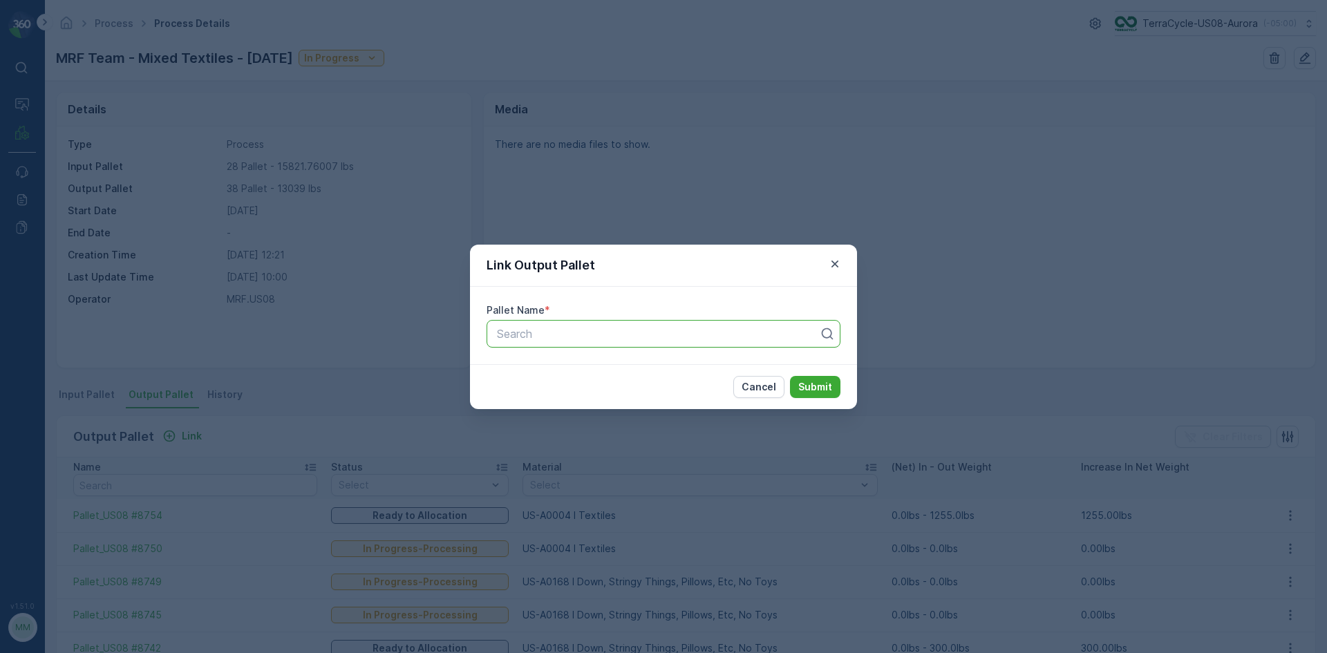
click at [671, 335] on div at bounding box center [658, 334] width 325 height 12
type input "8770"
click at [608, 371] on div "Pallet_US08 #8770" at bounding box center [663, 368] width 337 height 12
click at [820, 384] on p "Submit" at bounding box center [816, 387] width 34 height 14
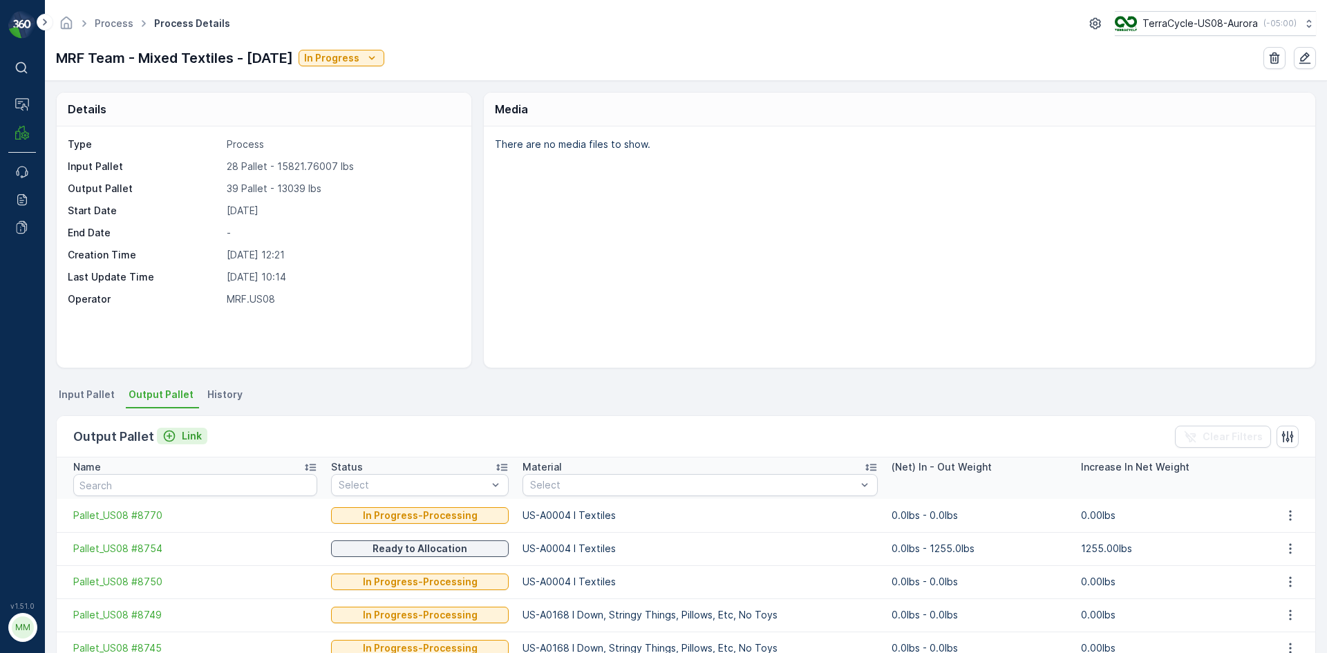
click at [174, 435] on div "Link" at bounding box center [181, 436] width 39 height 14
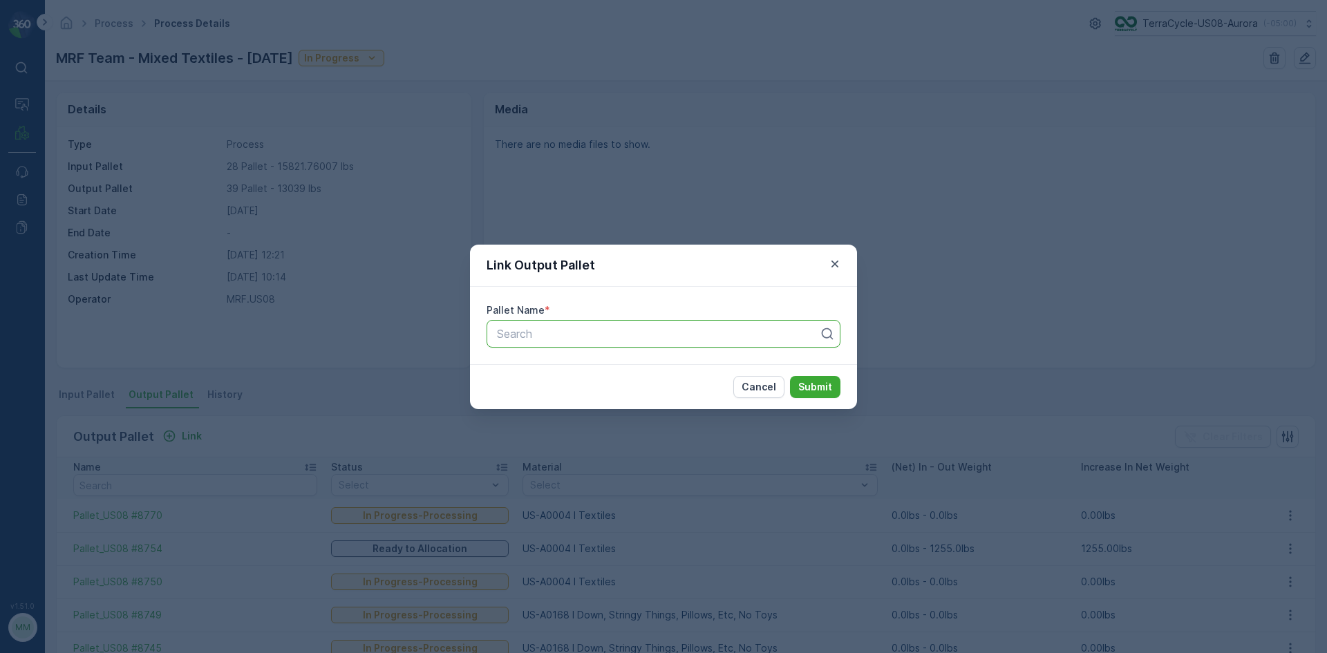
click at [527, 338] on div at bounding box center [658, 334] width 325 height 12
type input "8748"
click at [790, 376] on button "Submit" at bounding box center [815, 387] width 50 height 22
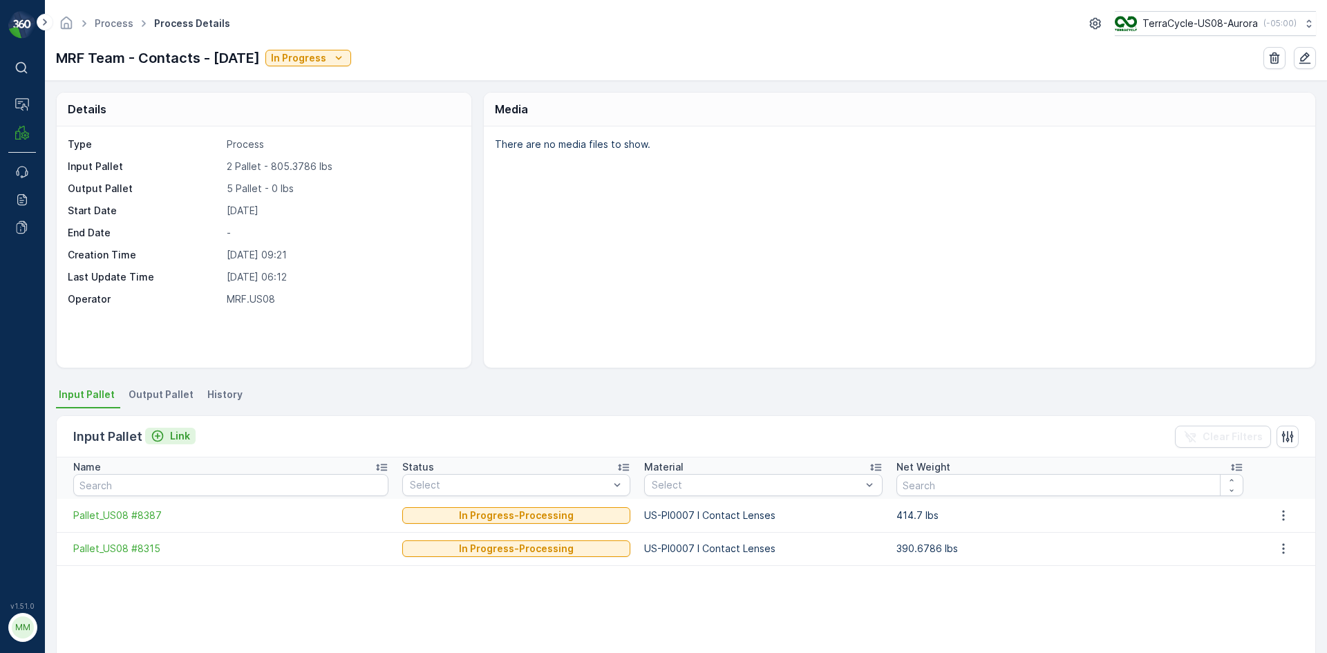
click at [181, 435] on p "Link" at bounding box center [180, 436] width 20 height 14
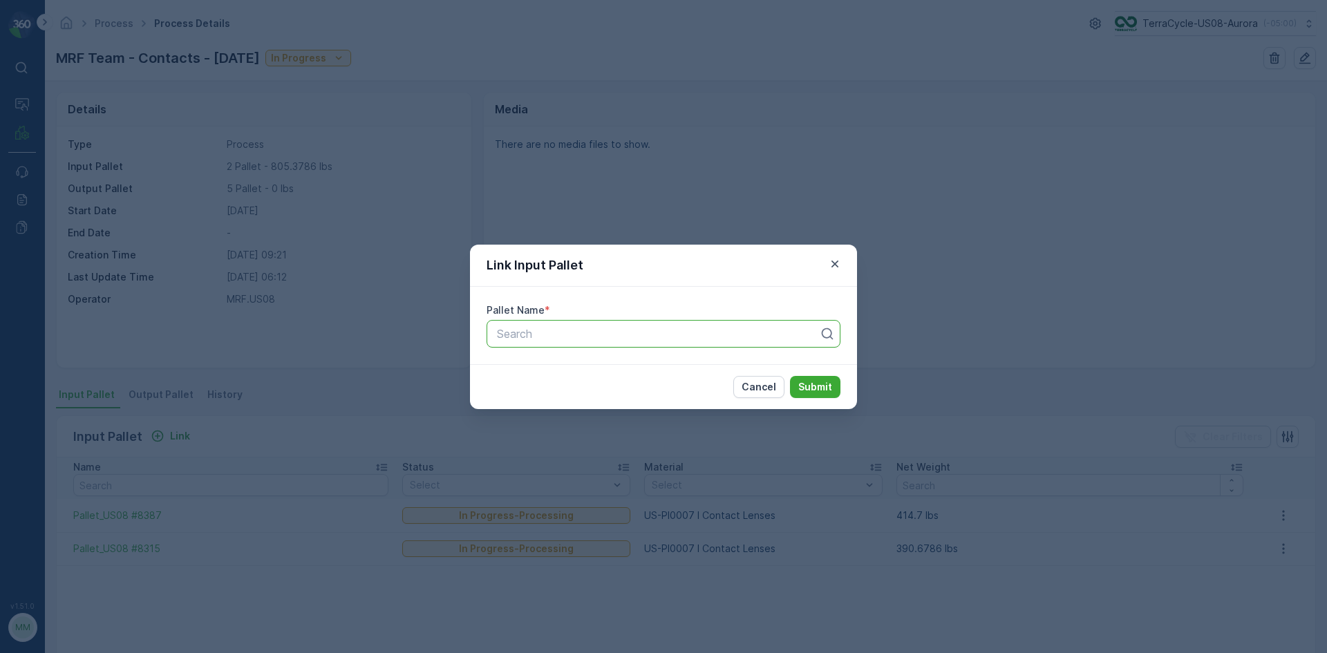
click at [675, 343] on div "Search" at bounding box center [664, 334] width 354 height 28
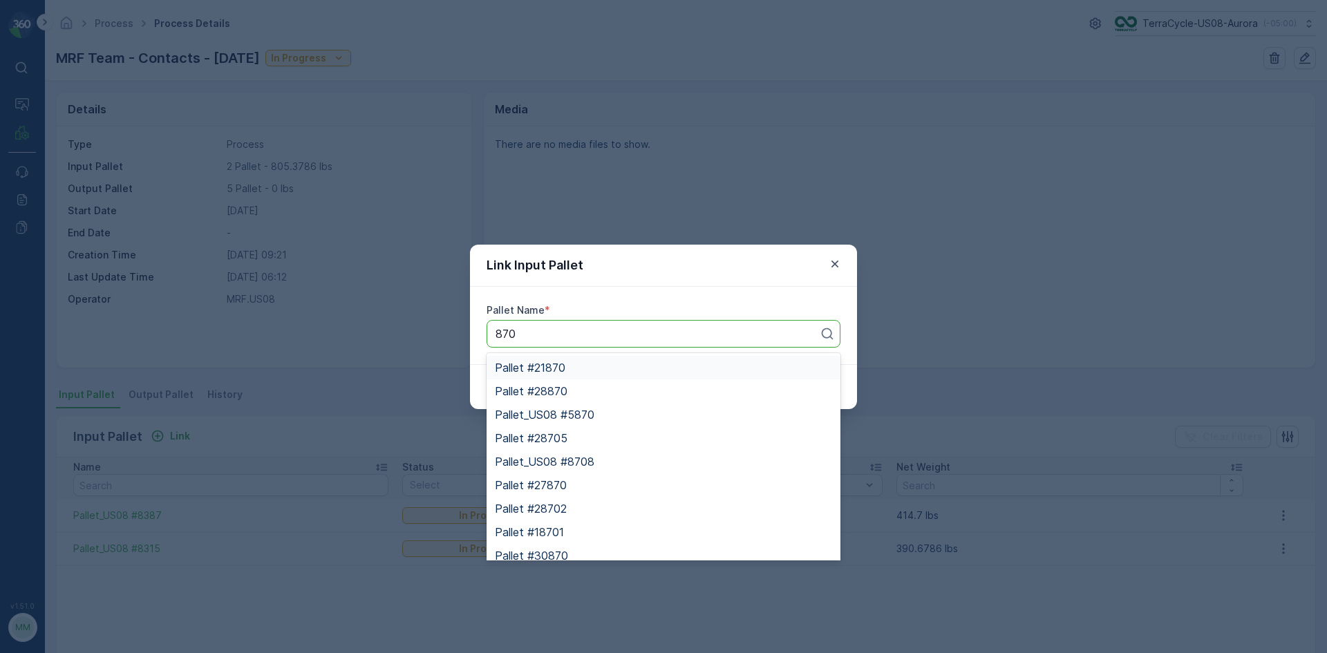
type input "8700"
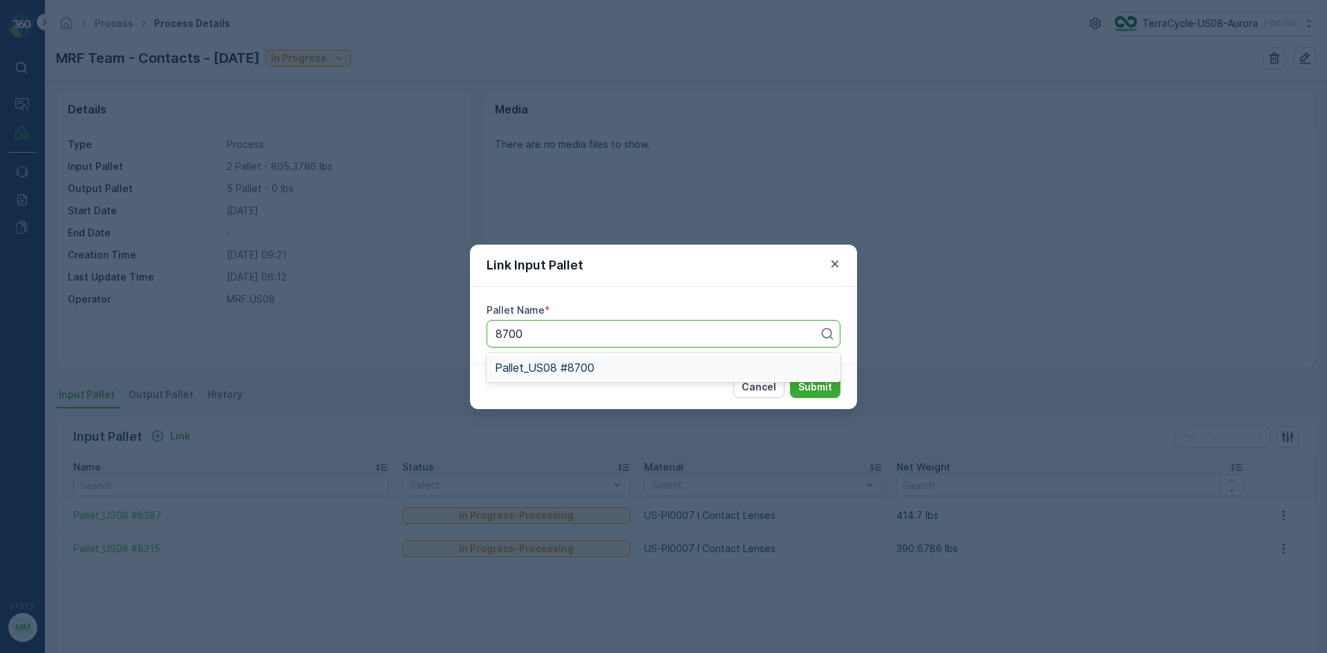
click at [627, 376] on div "Pallet_US08 #8700" at bounding box center [664, 368] width 354 height 24
click at [829, 391] on p "Submit" at bounding box center [816, 387] width 34 height 14
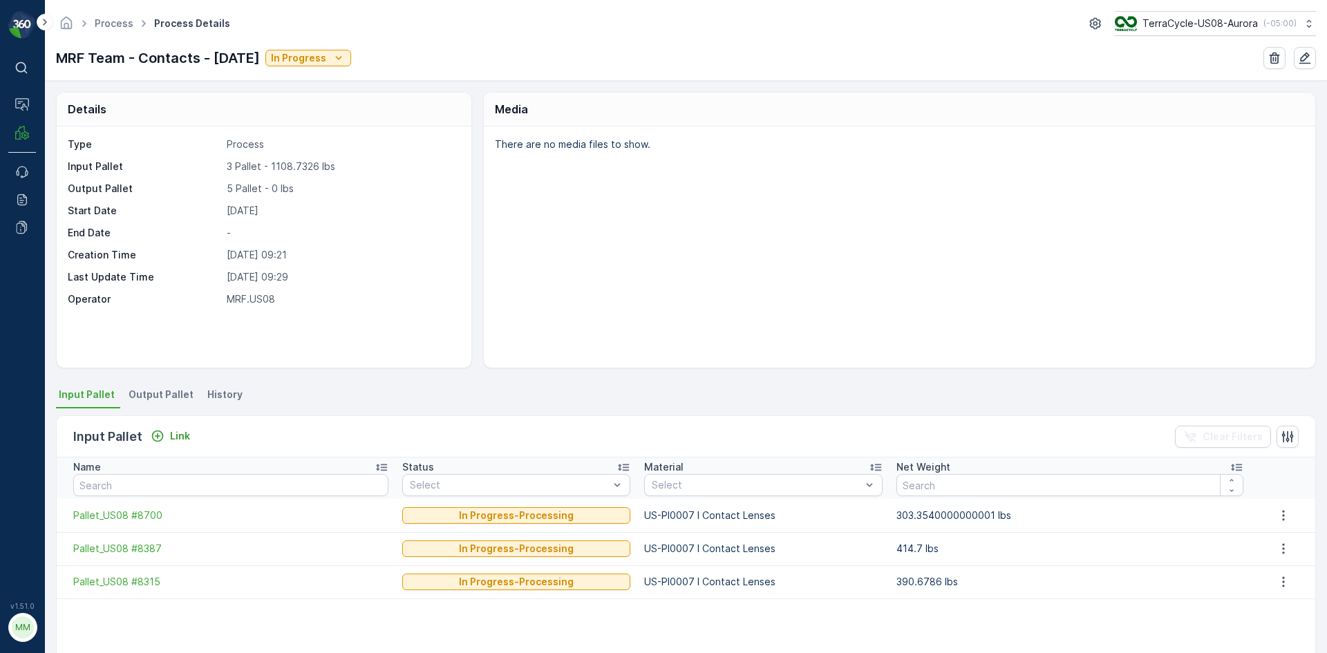
click at [158, 389] on span "Output Pallet" at bounding box center [161, 395] width 65 height 14
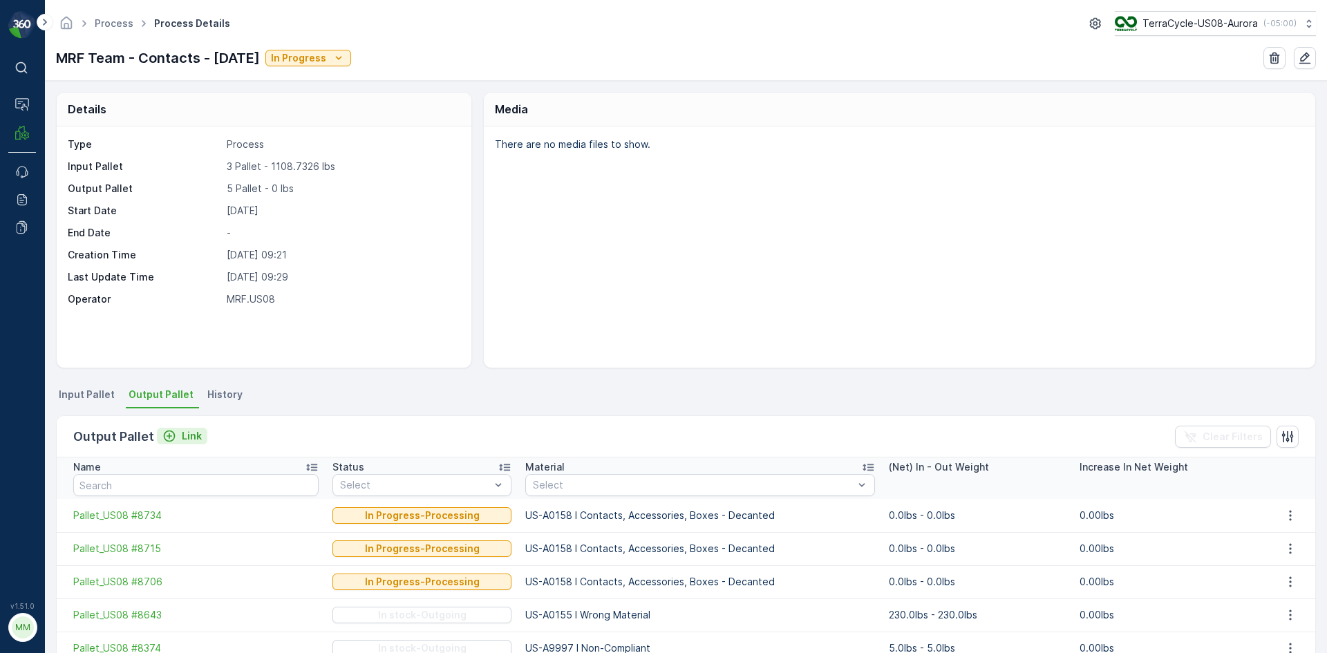
click at [196, 429] on p "Link" at bounding box center [192, 436] width 20 height 14
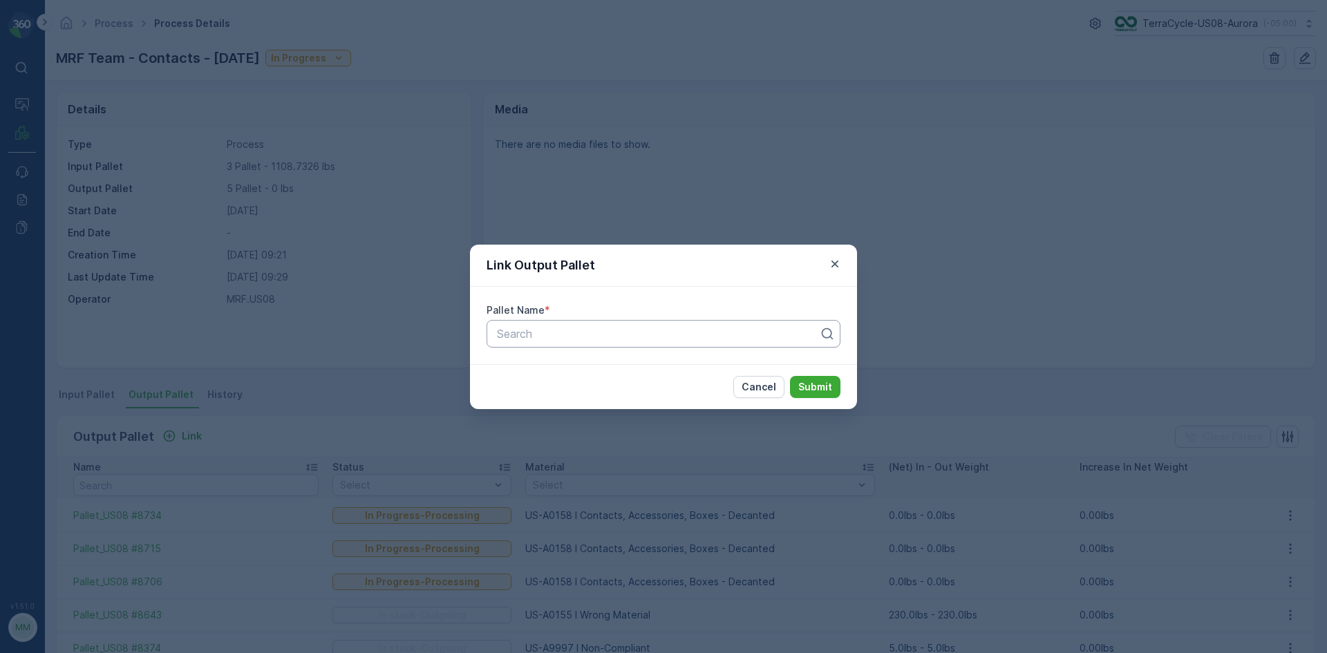
click at [675, 330] on div at bounding box center [658, 334] width 325 height 12
type input "8759"
click at [790, 376] on button "Submit" at bounding box center [815, 387] width 50 height 22
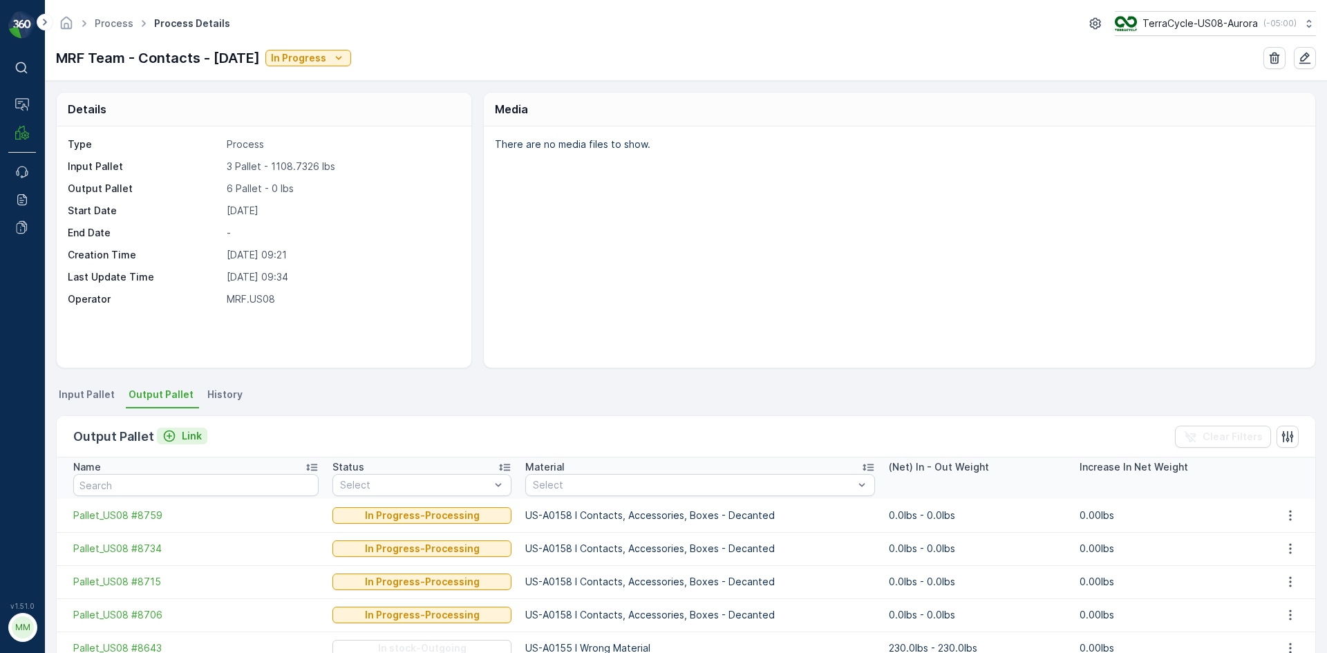
click at [174, 434] on div "Link" at bounding box center [181, 436] width 39 height 14
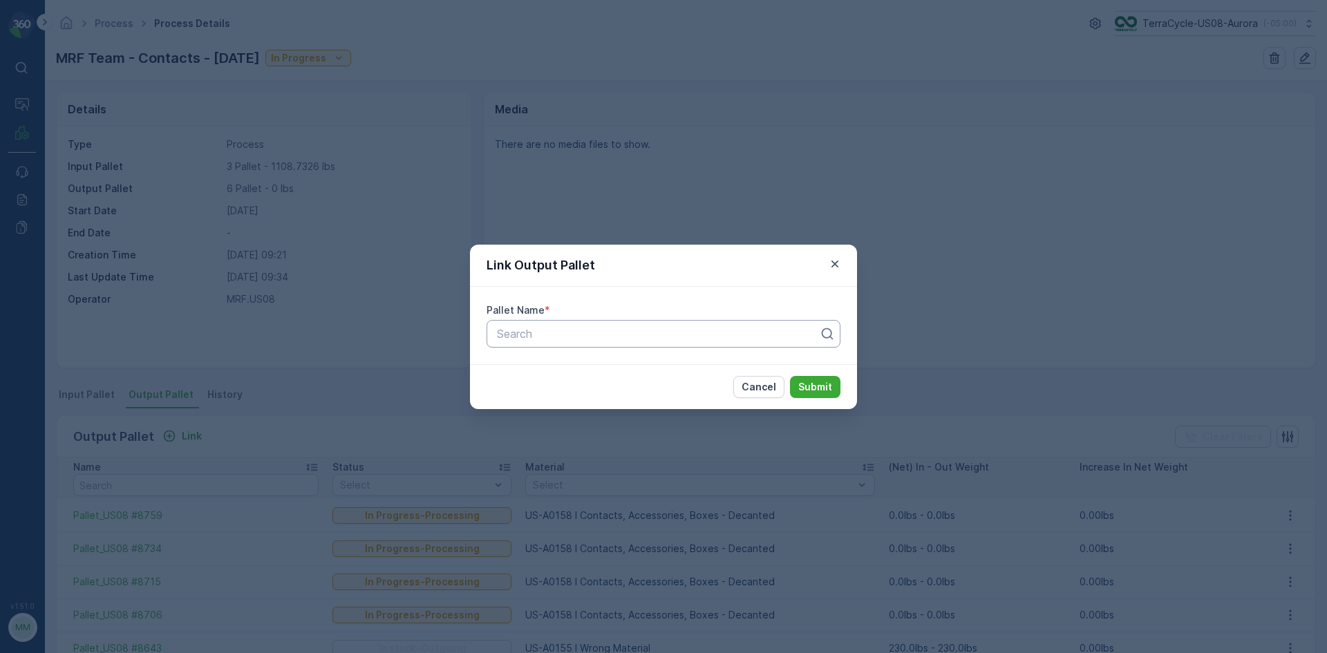
click at [597, 335] on div at bounding box center [658, 334] width 325 height 12
type input "8759"
click at [790, 376] on button "Submit" at bounding box center [815, 387] width 50 height 22
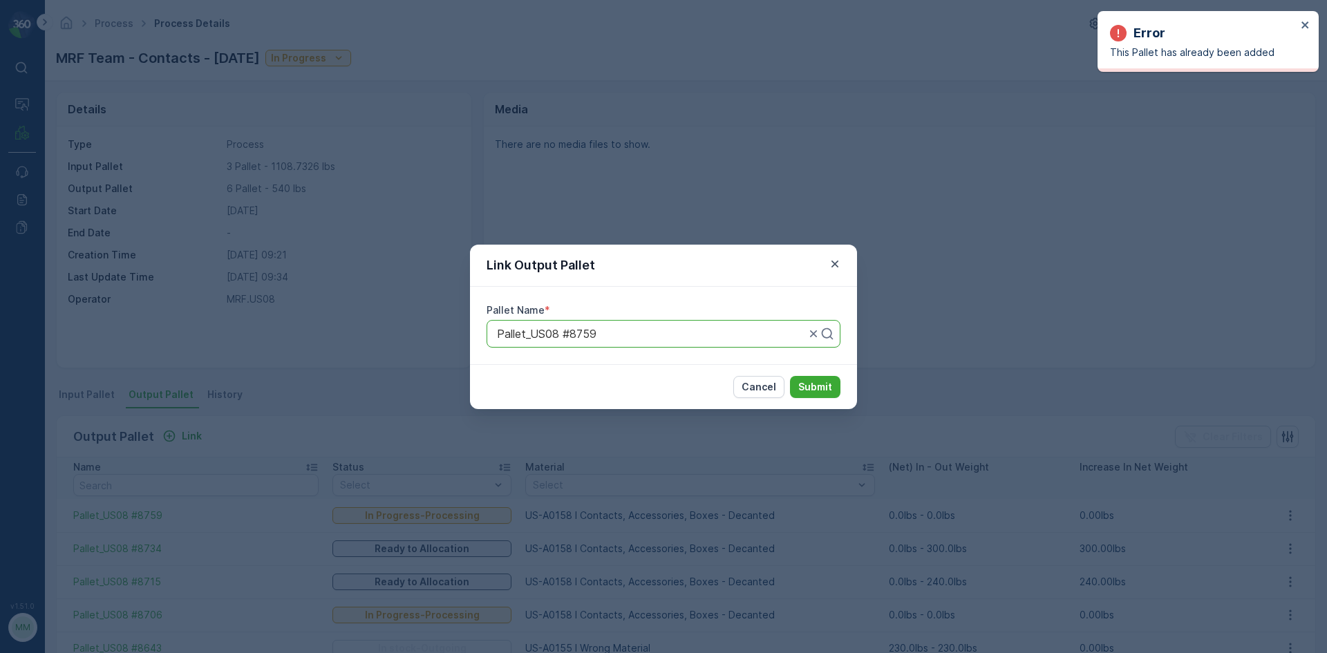
click at [767, 214] on div "Link Output Pallet Pallet Name * Pallet_US08 #8759 Cancel Submit" at bounding box center [663, 326] width 1327 height 653
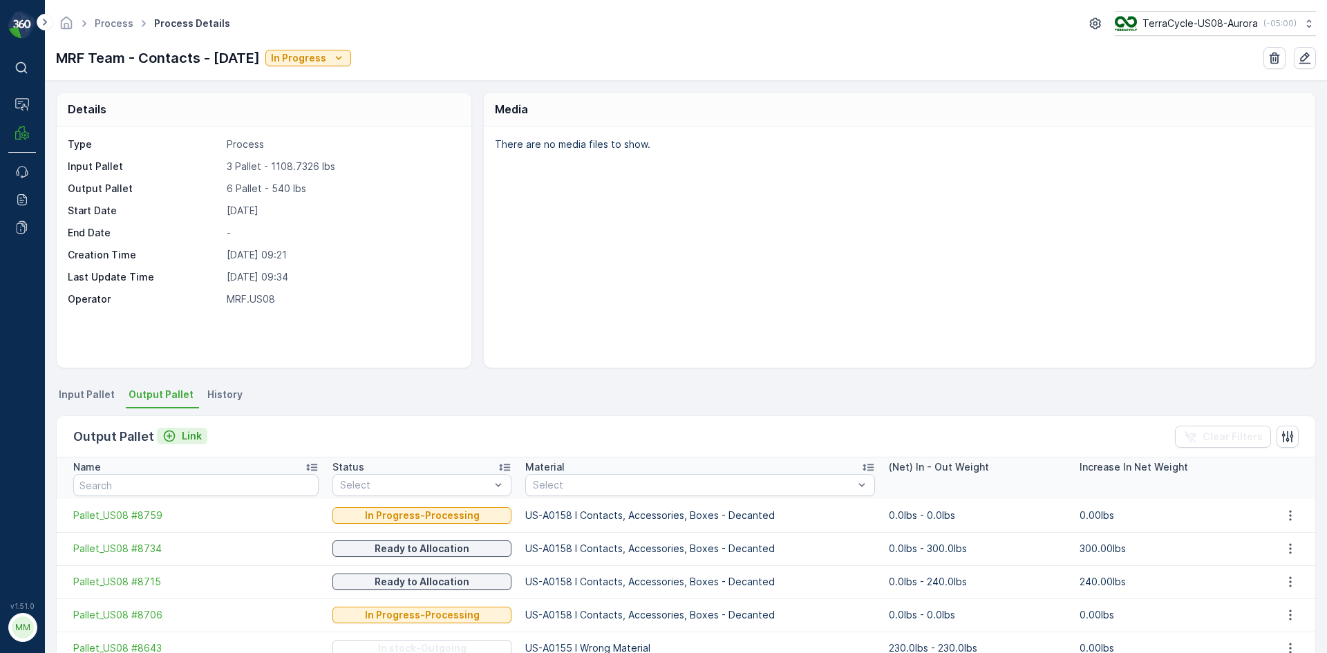
click at [178, 434] on div "Link" at bounding box center [181, 436] width 39 height 14
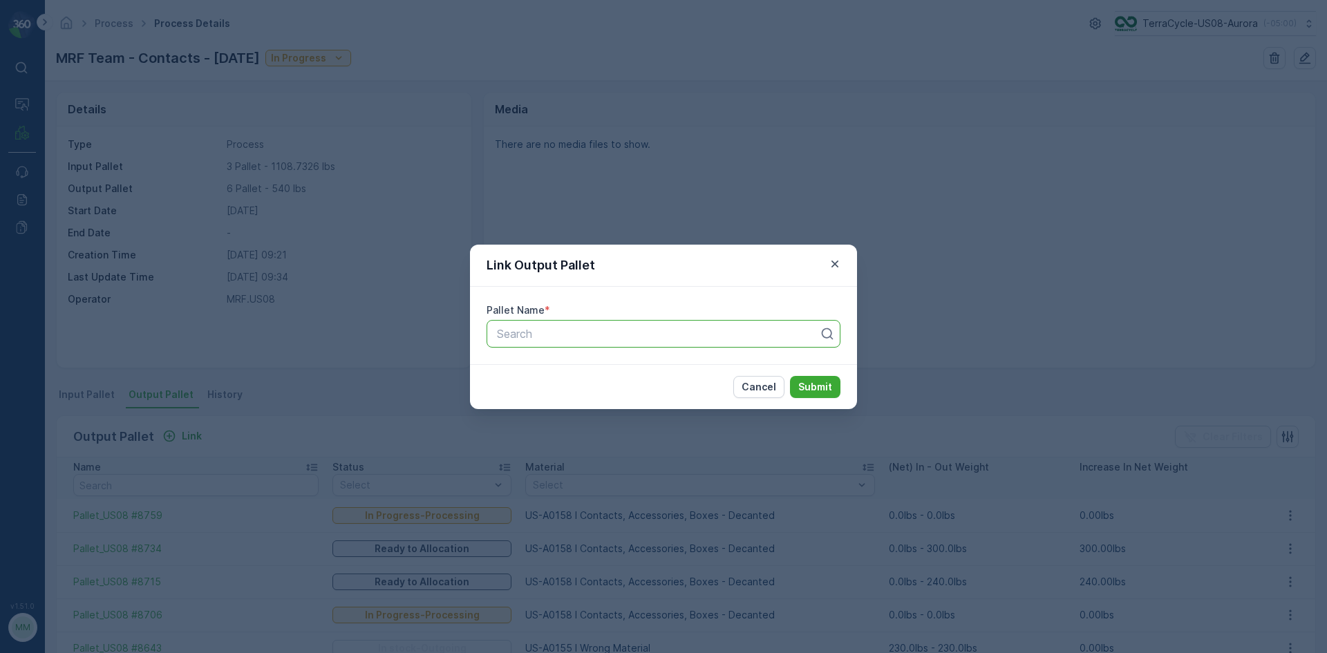
click at [575, 333] on div at bounding box center [658, 334] width 325 height 12
type input "8768"
click at [790, 376] on button "Submit" at bounding box center [815, 387] width 50 height 22
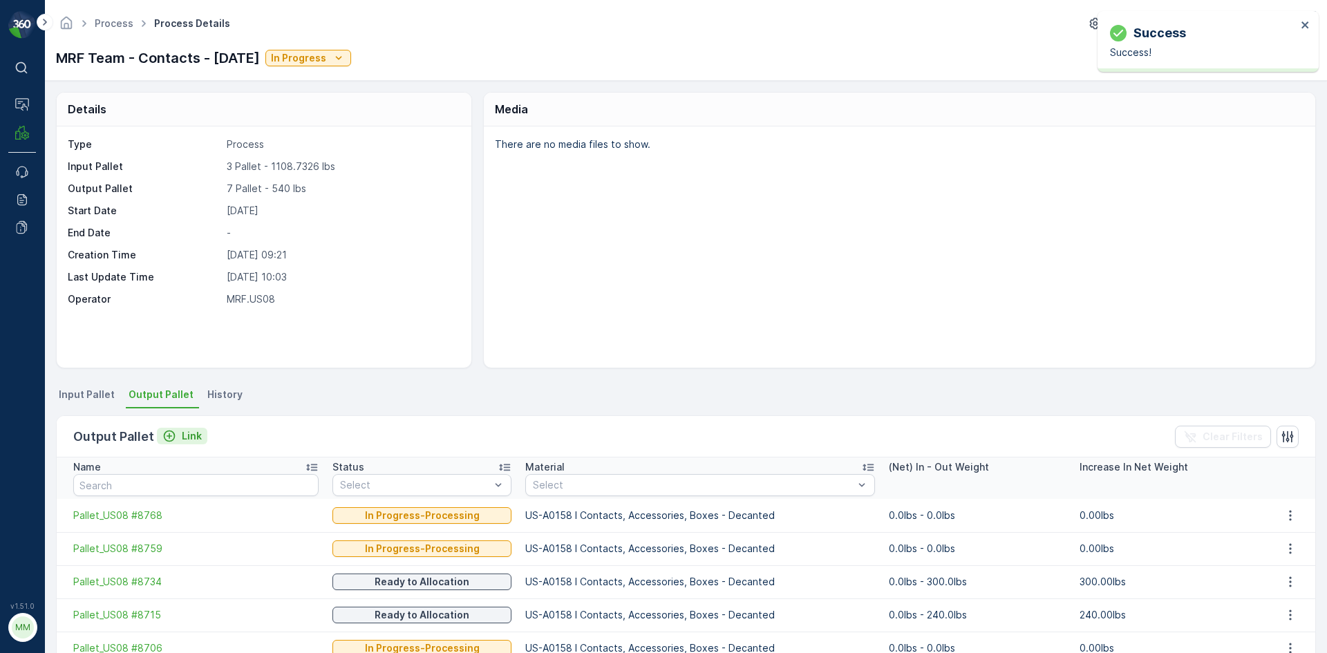
click at [194, 443] on button "Link" at bounding box center [182, 436] width 50 height 17
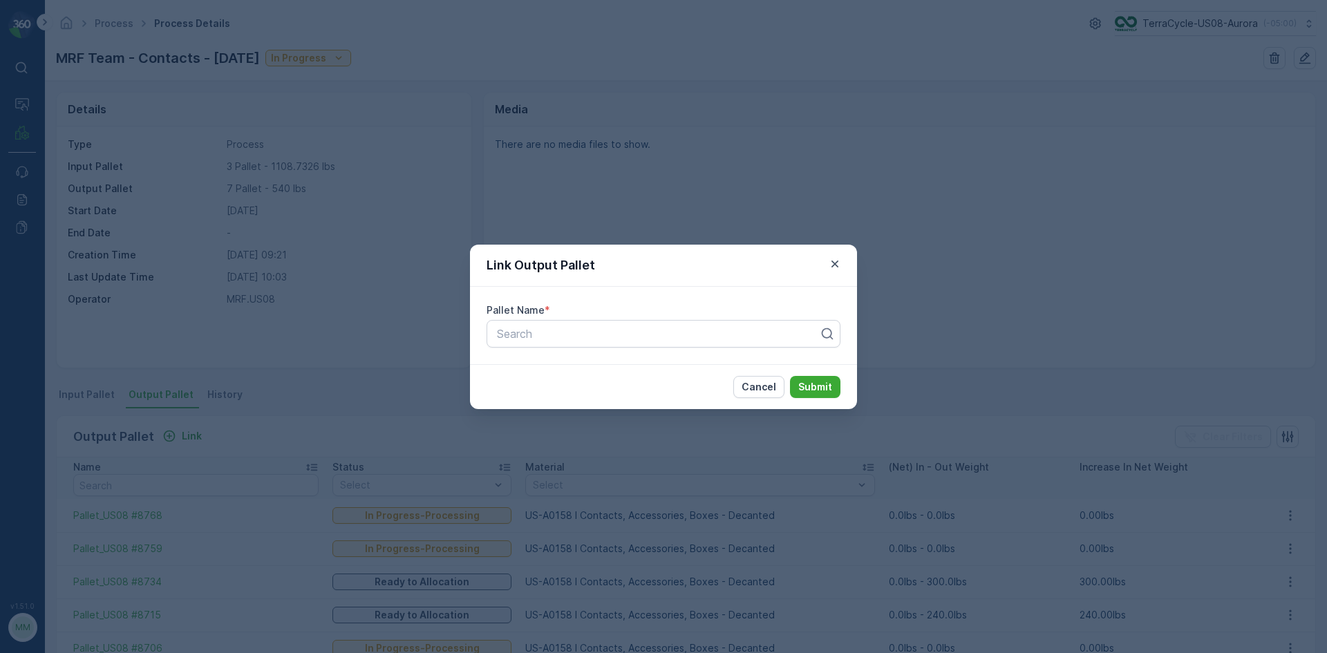
click at [662, 307] on div "Pallet Name *" at bounding box center [664, 311] width 354 height 14
click at [664, 335] on div at bounding box center [658, 334] width 325 height 12
type input "8769"
click at [790, 376] on button "Submit" at bounding box center [815, 387] width 50 height 22
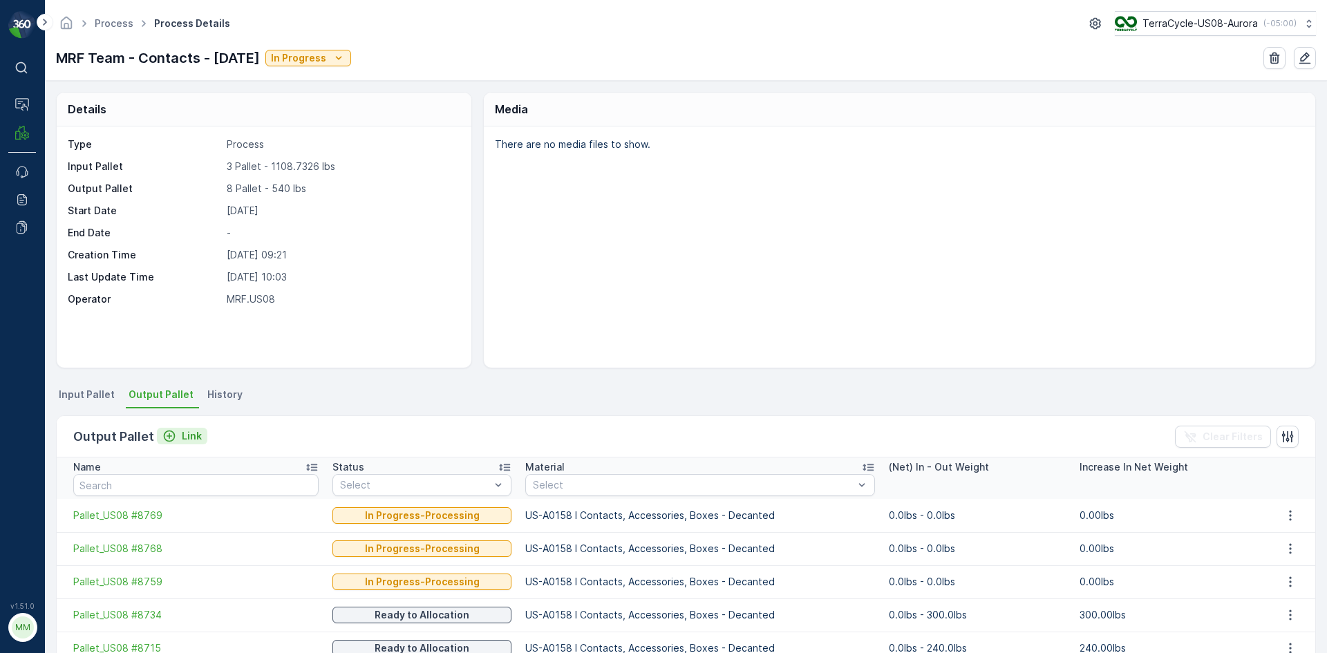
click at [187, 442] on p "Link" at bounding box center [192, 436] width 20 height 14
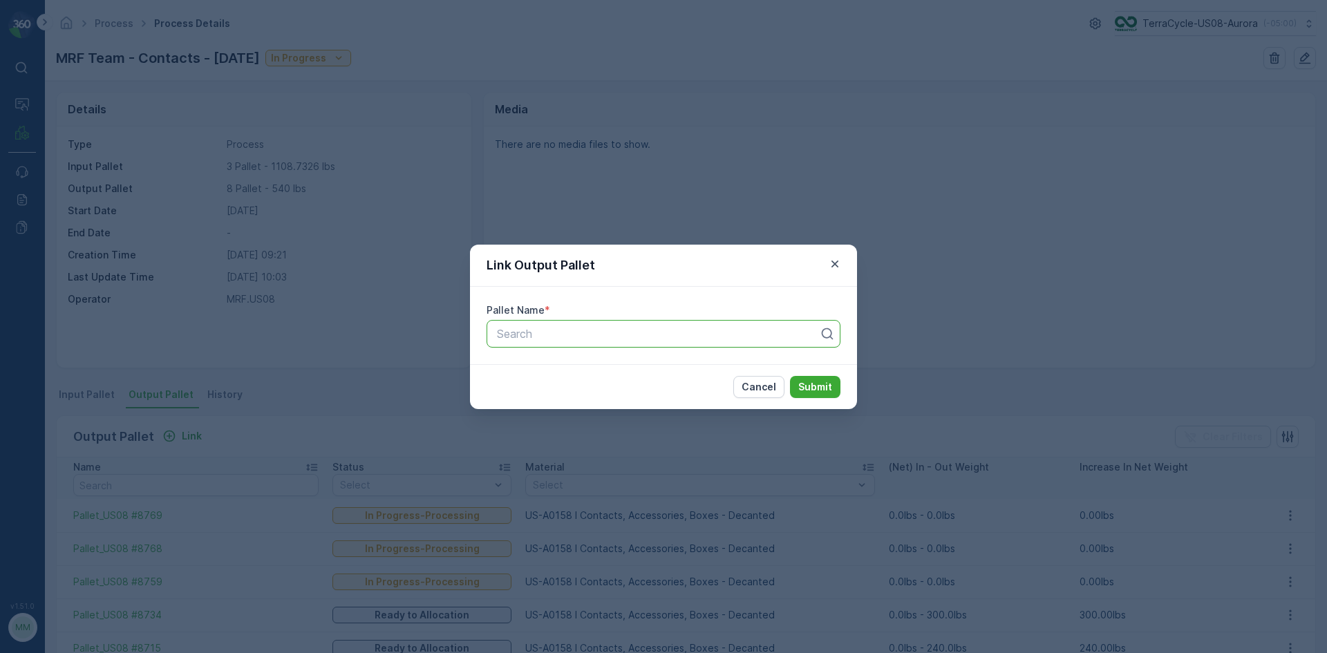
click at [550, 331] on div at bounding box center [658, 334] width 325 height 12
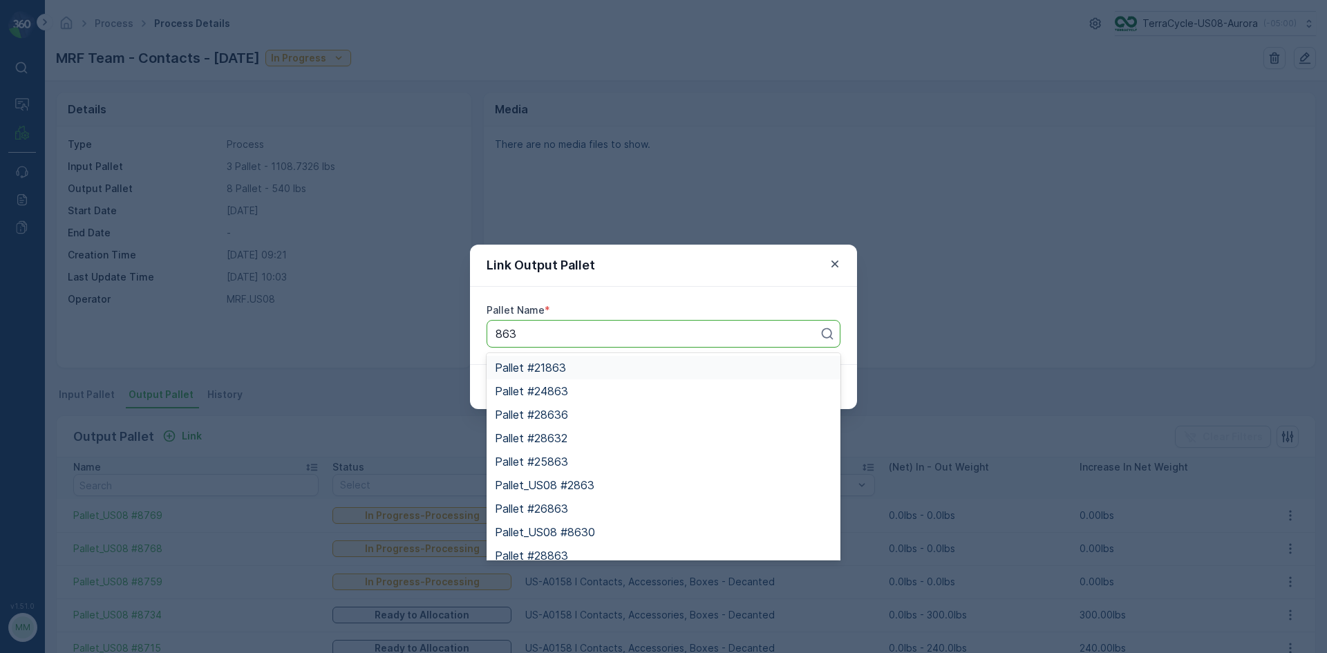
type input "8632"
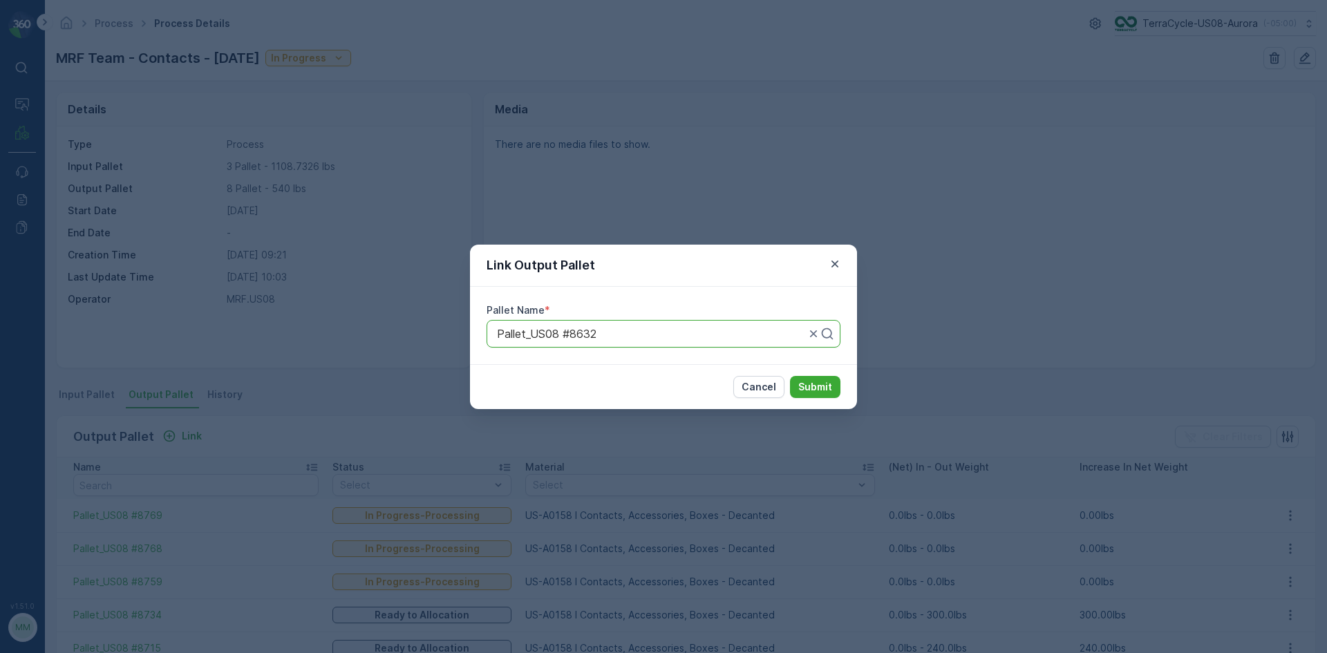
click at [790, 376] on button "Submit" at bounding box center [815, 387] width 50 height 22
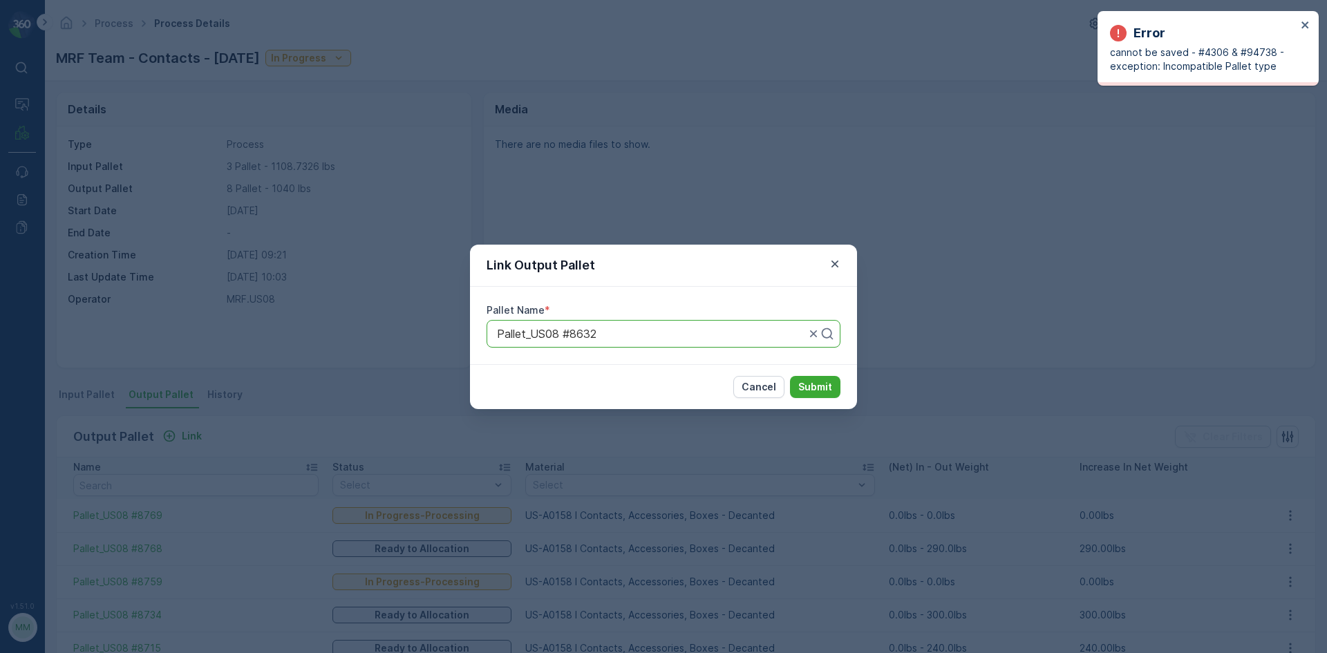
click at [640, 202] on div "Link Output Pallet Pallet Name * Pallet_US08 #8632 Cancel Submit" at bounding box center [663, 326] width 1327 height 653
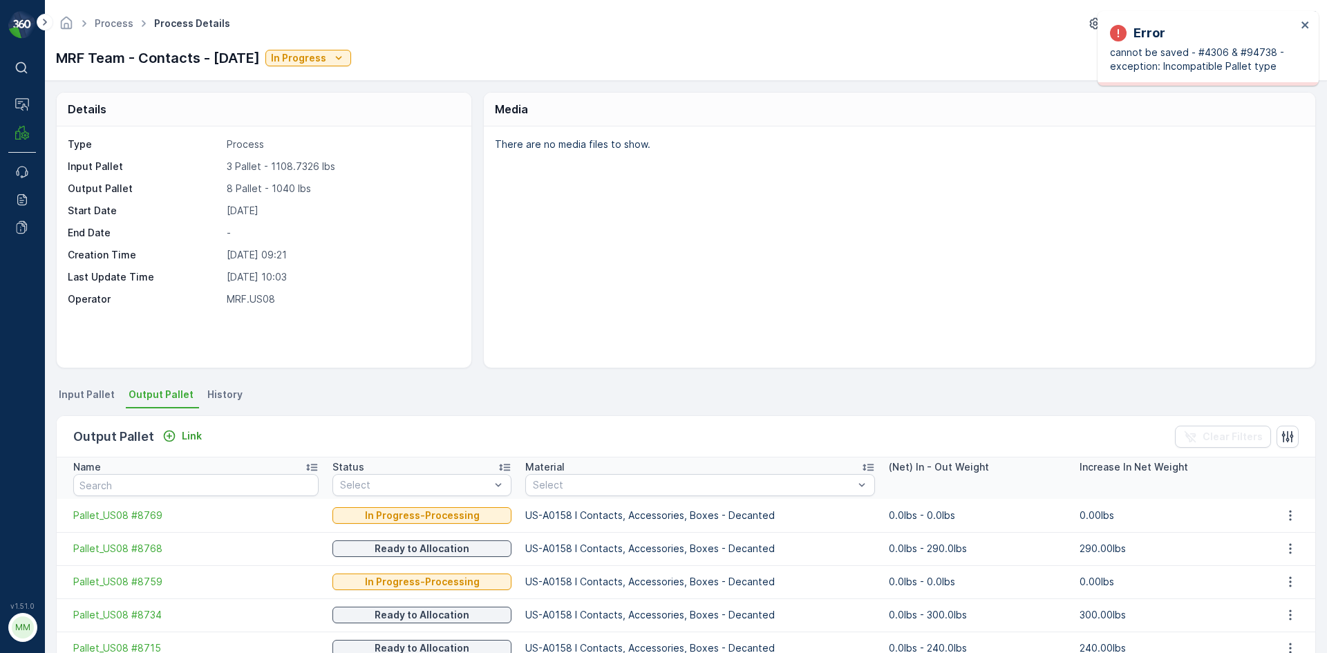
click at [112, 395] on li "Input Pallet" at bounding box center [88, 397] width 64 height 24
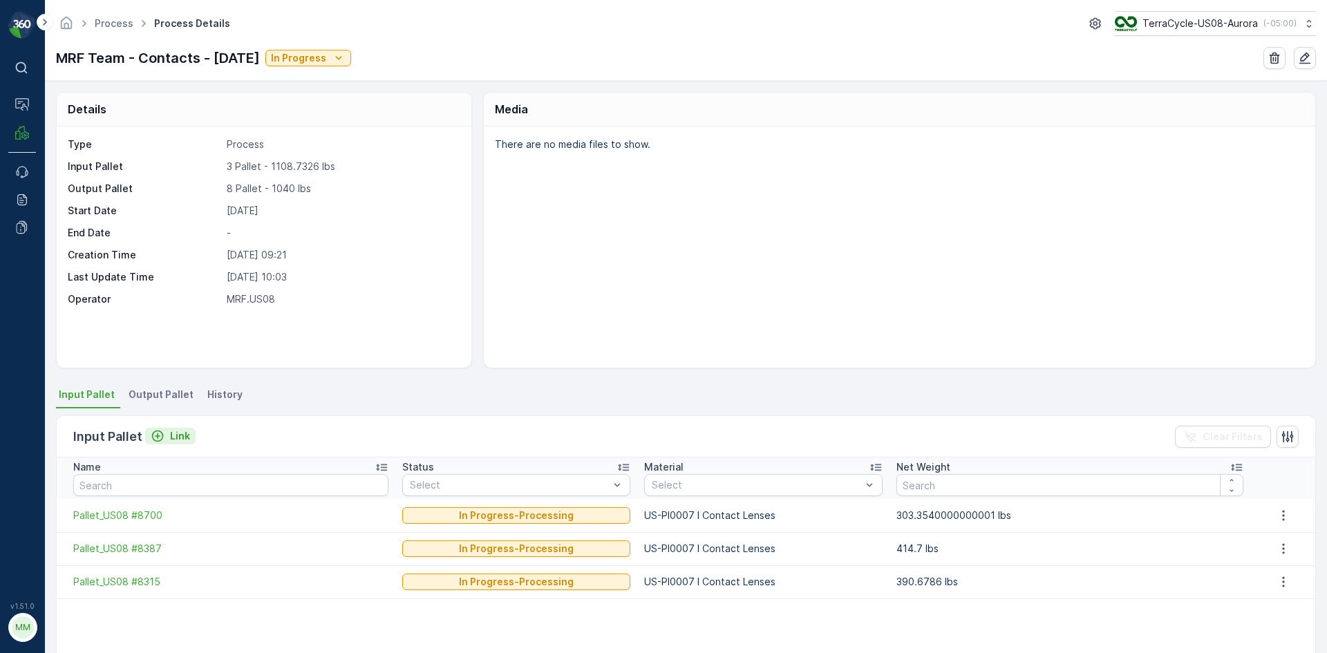
click at [179, 433] on p "Link" at bounding box center [180, 436] width 20 height 14
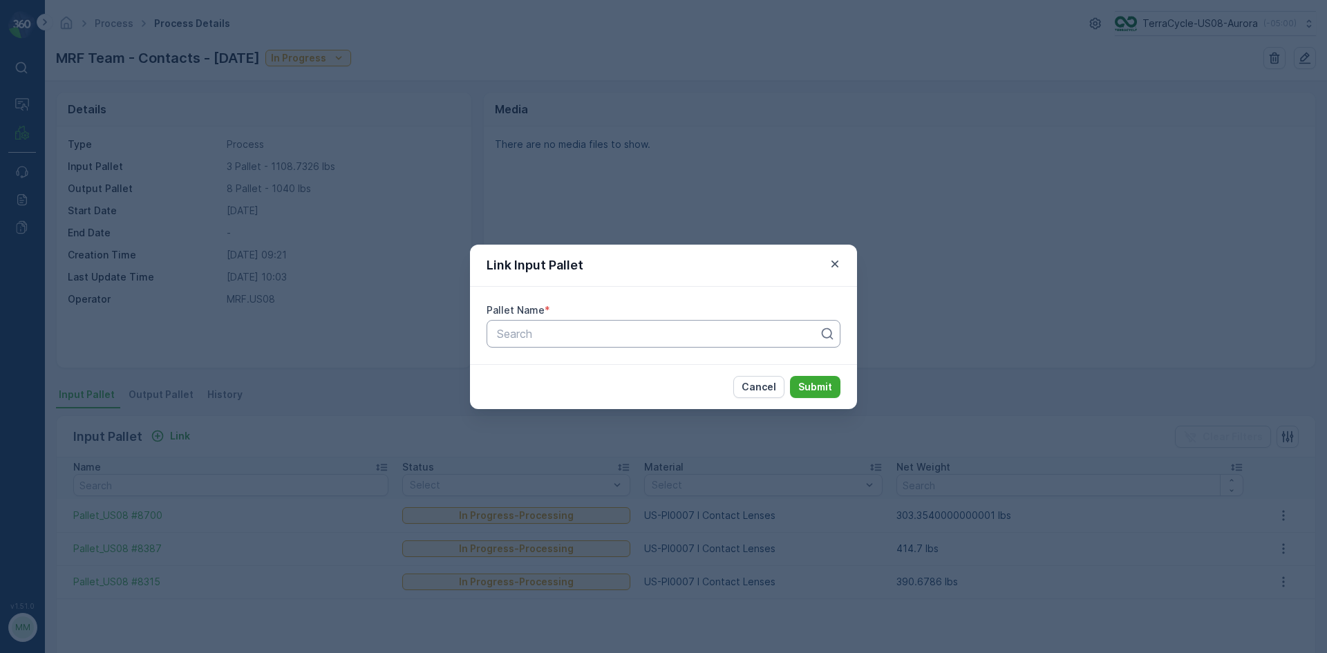
click at [559, 333] on div at bounding box center [658, 334] width 325 height 12
type input "8632"
click at [590, 383] on div "Pallet_US08 #8632" at bounding box center [664, 392] width 354 height 24
click at [810, 387] on p "Submit" at bounding box center [816, 387] width 34 height 14
